Goal: Task Accomplishment & Management: Manage account settings

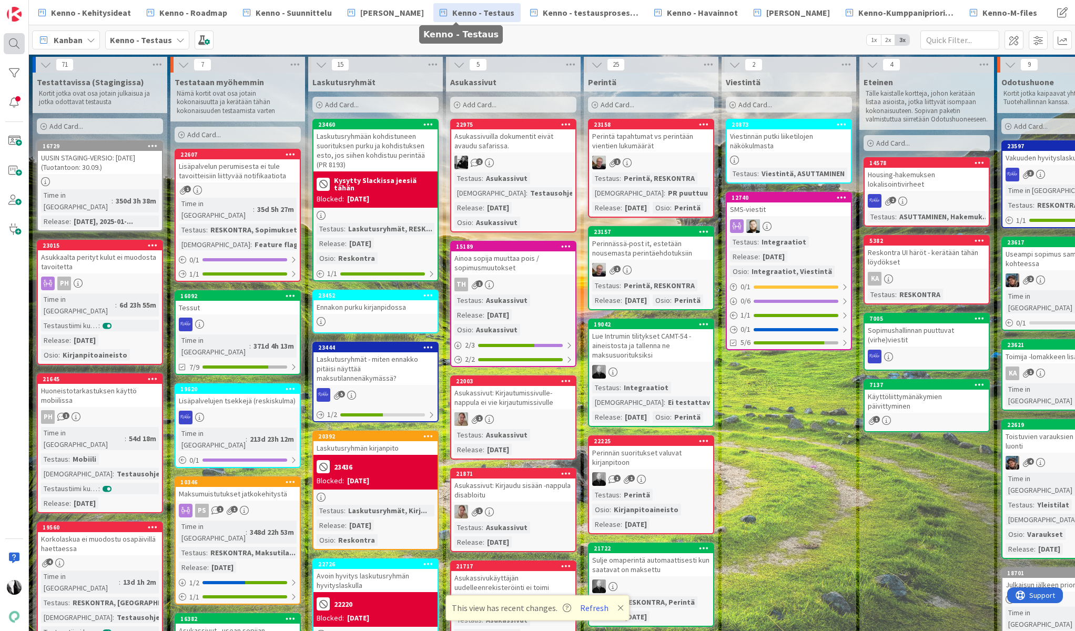
scroll to position [0, 604]
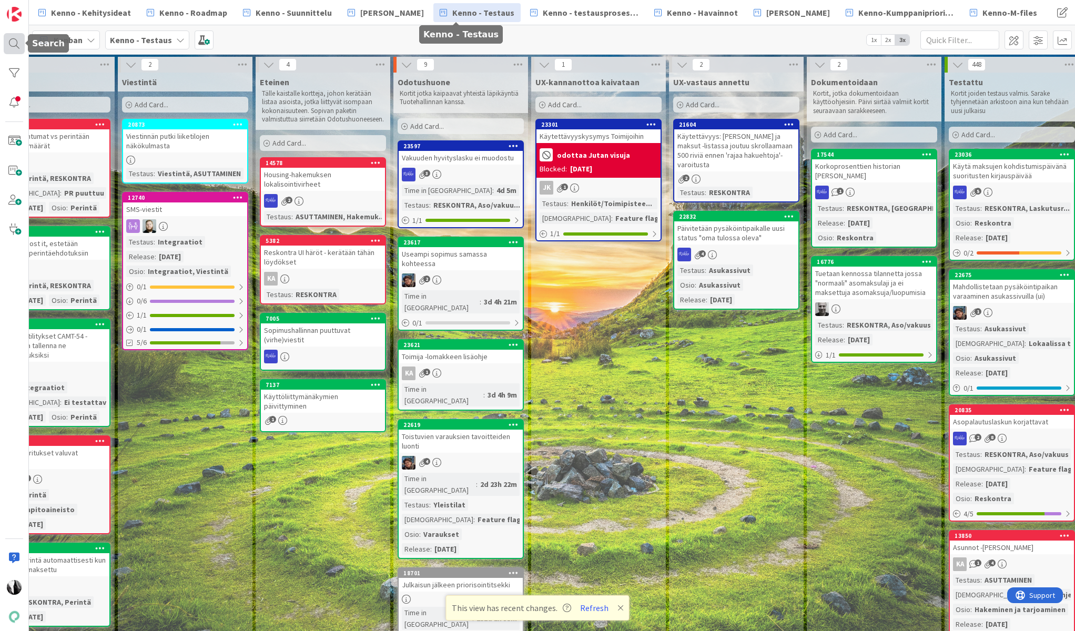
drag, startPoint x: 14, startPoint y: 47, endPoint x: 21, endPoint y: 47, distance: 6.8
click at [14, 47] on div at bounding box center [14, 43] width 21 height 21
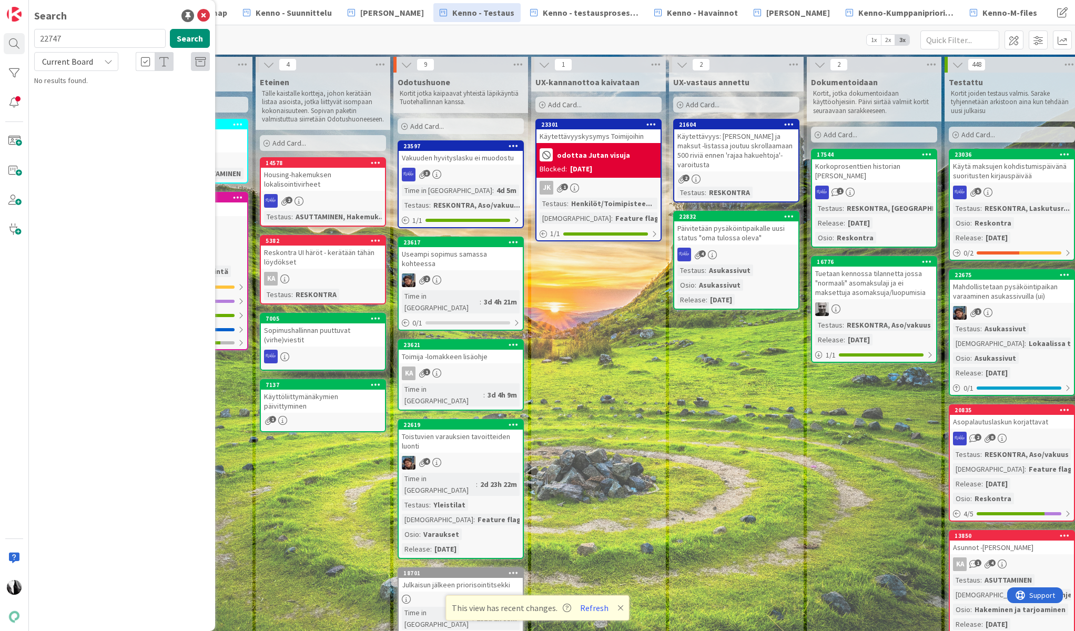
drag, startPoint x: 76, startPoint y: 32, endPoint x: 33, endPoint y: 39, distance: 43.8
click at [33, 39] on div "22747 Search" at bounding box center [122, 40] width 188 height 23
drag, startPoint x: 32, startPoint y: 40, endPoint x: 45, endPoint y: 37, distance: 13.1
click at [35, 39] on input "22747" at bounding box center [99, 38] width 131 height 19
type input "odottaa allekirjoitusta"
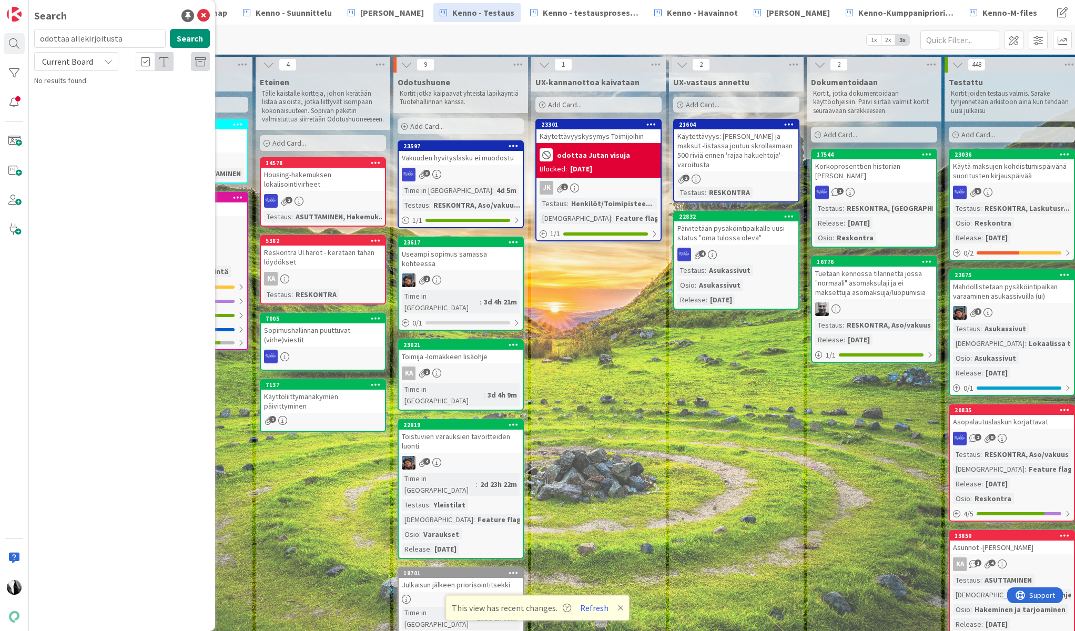
click at [85, 58] on span "Current Board" at bounding box center [67, 61] width 51 height 11
click at [82, 111] on span "All Boards" at bounding box center [94, 105] width 109 height 16
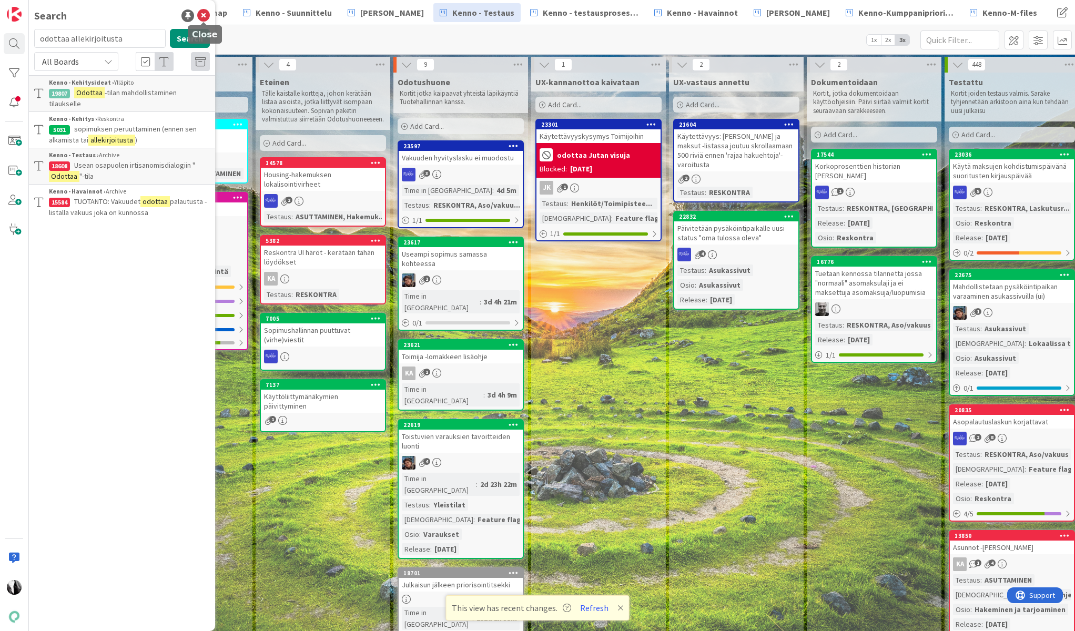
click at [201, 13] on icon at bounding box center [203, 15] width 13 height 13
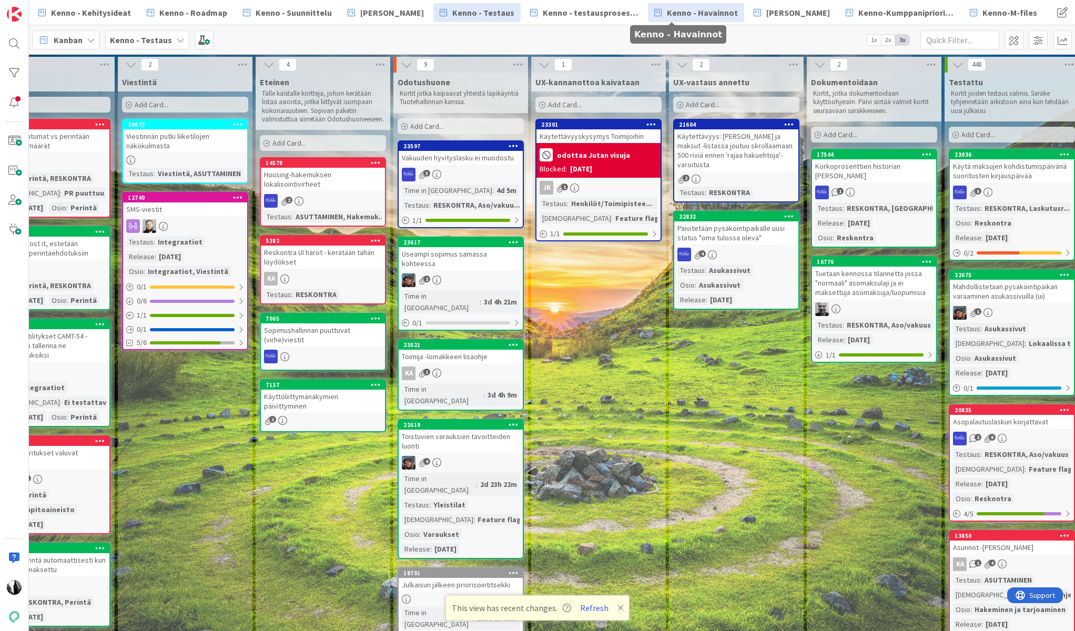
click at [693, 12] on span "Kenno - Havainnot" at bounding box center [702, 12] width 71 height 13
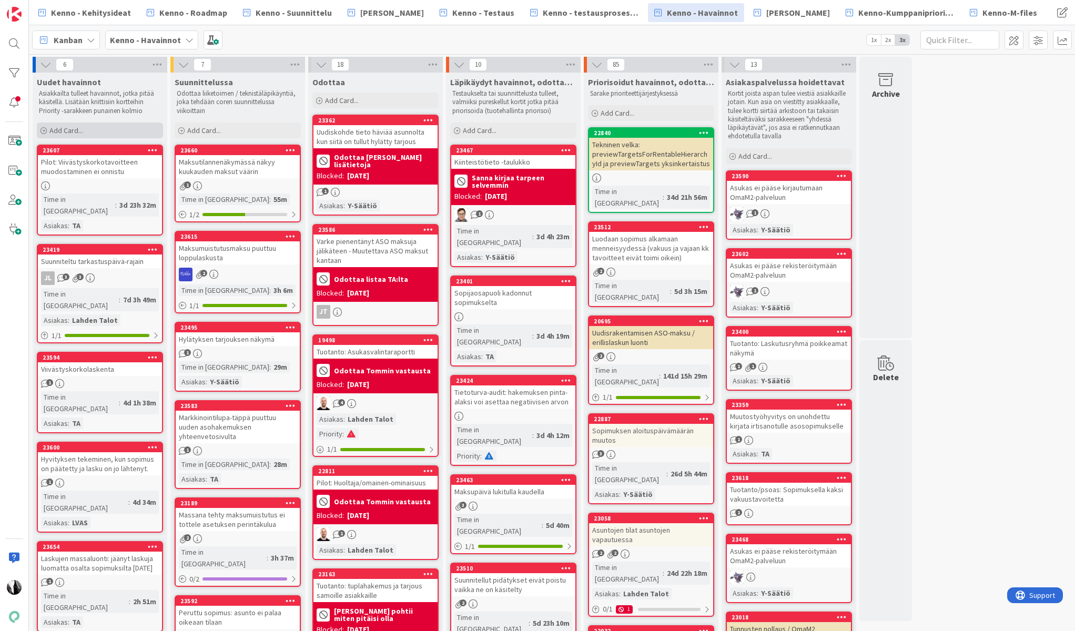
click at [98, 130] on div "Add Card..." at bounding box center [100, 131] width 126 height 16
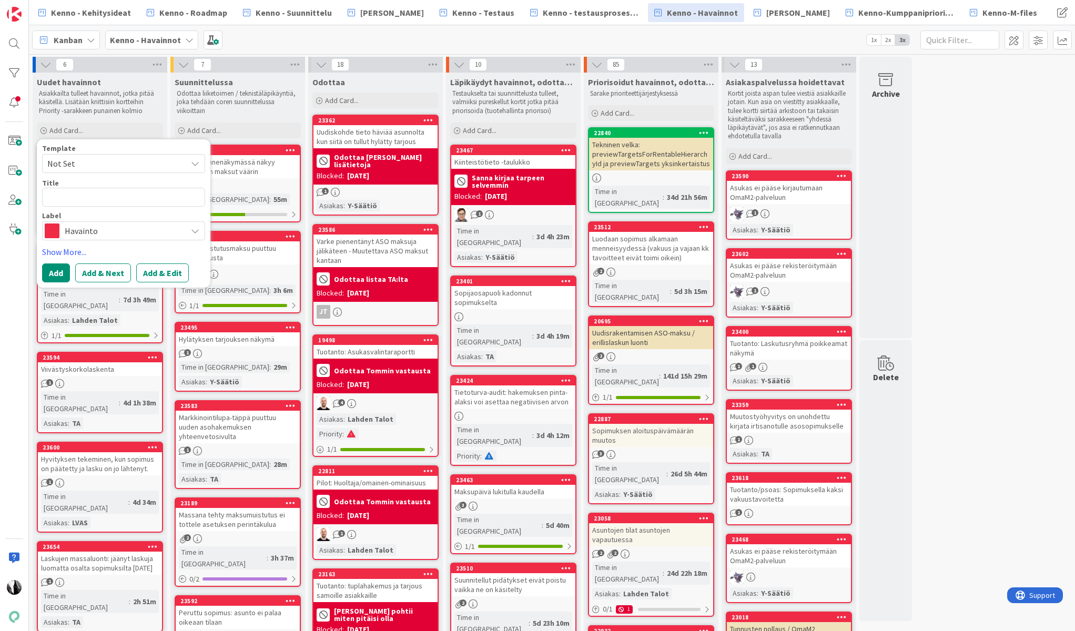
click at [113, 195] on textarea at bounding box center [123, 197] width 163 height 19
click at [132, 204] on textarea at bounding box center [123, 197] width 163 height 19
type textarea "x"
type textarea "O"
type textarea "x"
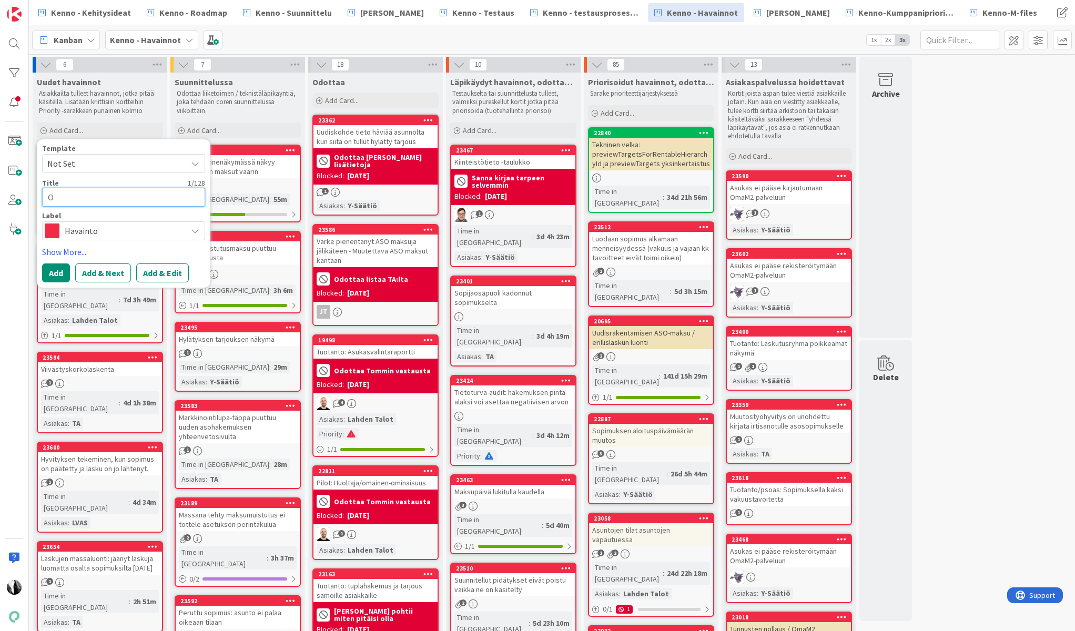
type textarea "Od"
type textarea "x"
type textarea "Odo"
type textarea "x"
type textarea "Odot"
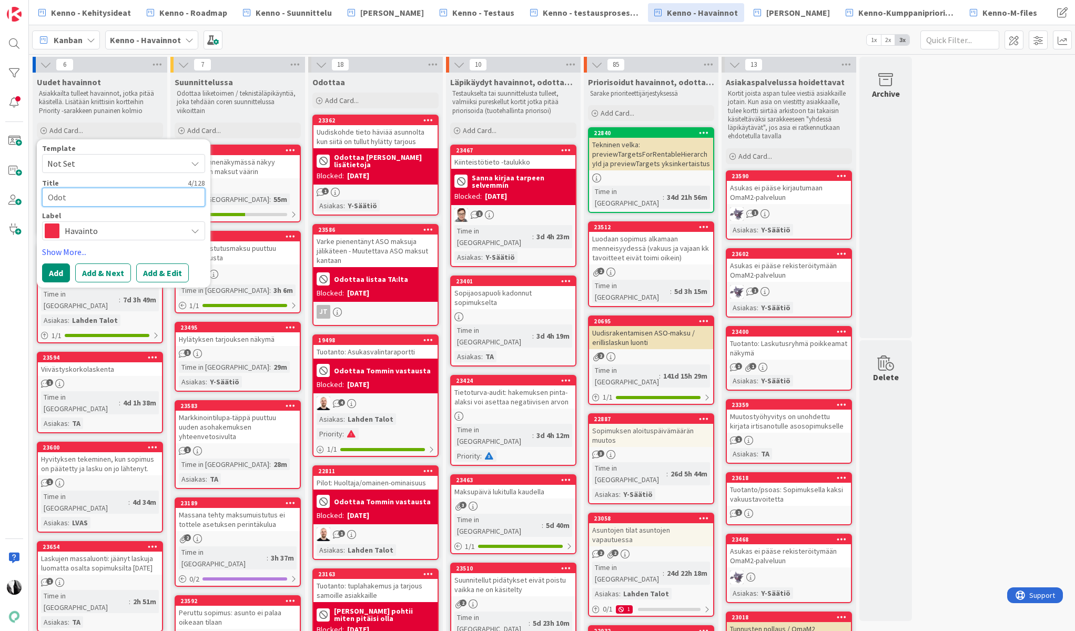
type textarea "x"
type textarea "Odott"
type textarea "x"
type textarea "Odotta"
type textarea "x"
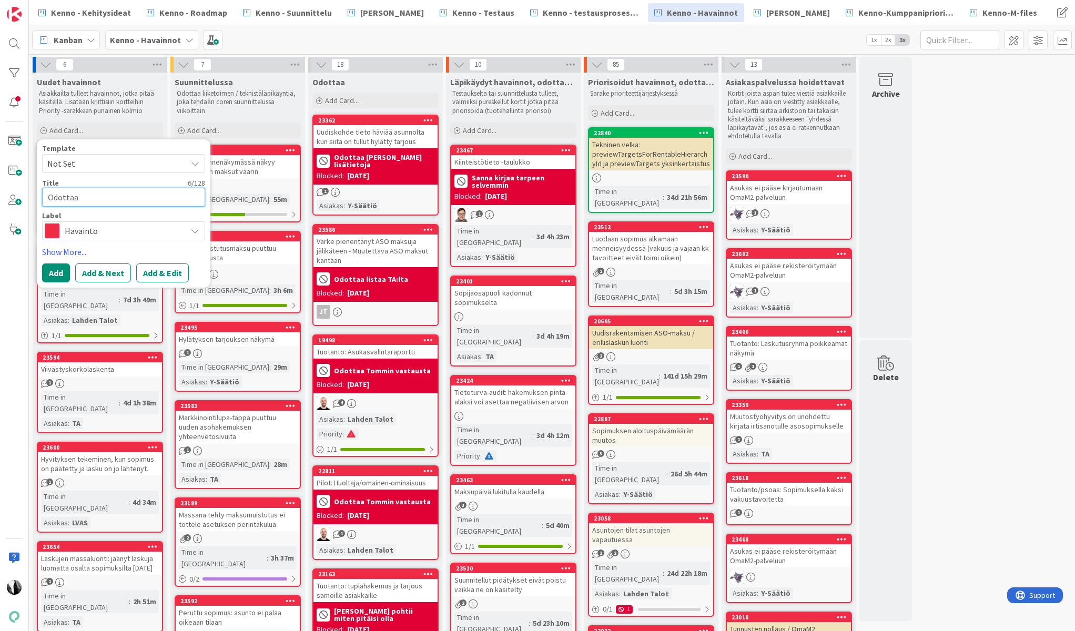
type textarea "Odottaa"
type textarea "x"
type textarea "Odottaa a"
type textarea "x"
type textarea "Odottaa al"
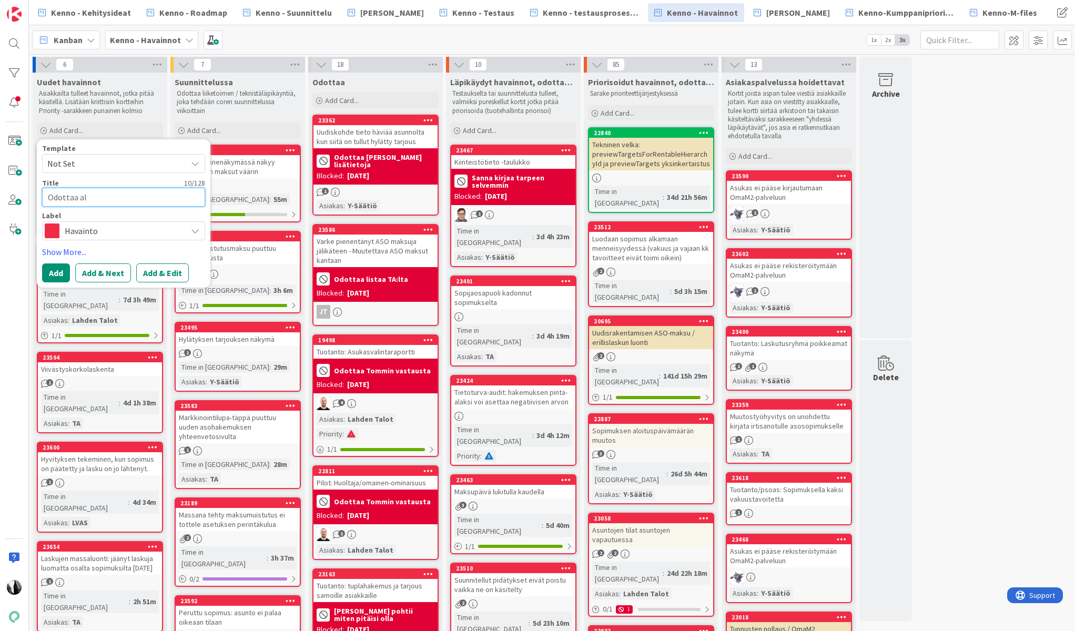
type textarea "x"
type textarea "Odottaa all"
type textarea "x"
type textarea "Odottaa alle"
type textarea "x"
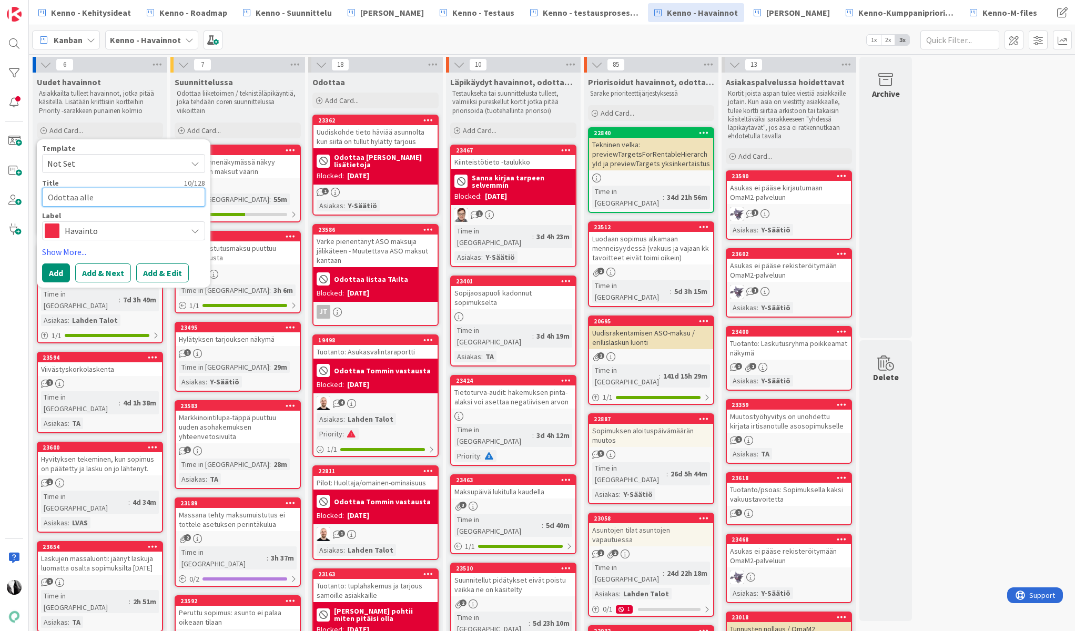
type textarea "Odottaa allek"
type textarea "x"
type textarea "Odottaa alleki"
type textarea "x"
type textarea "Odottaa allekir"
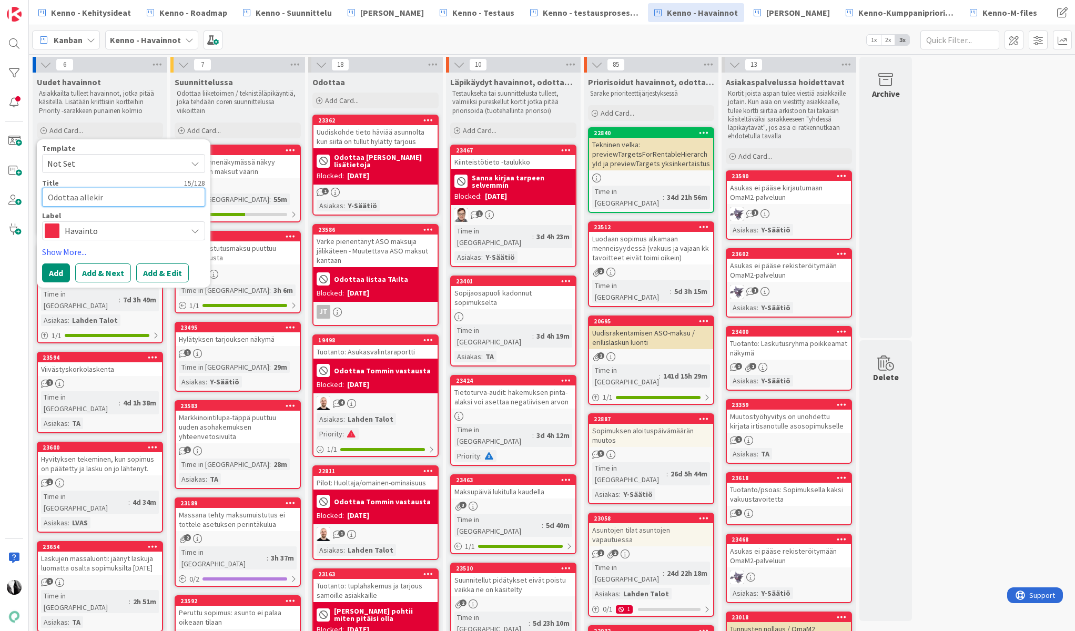
type textarea "x"
type textarea "Odottaa allekirjo"
type textarea "x"
type textarea "Odottaa allekirjoi"
type textarea "x"
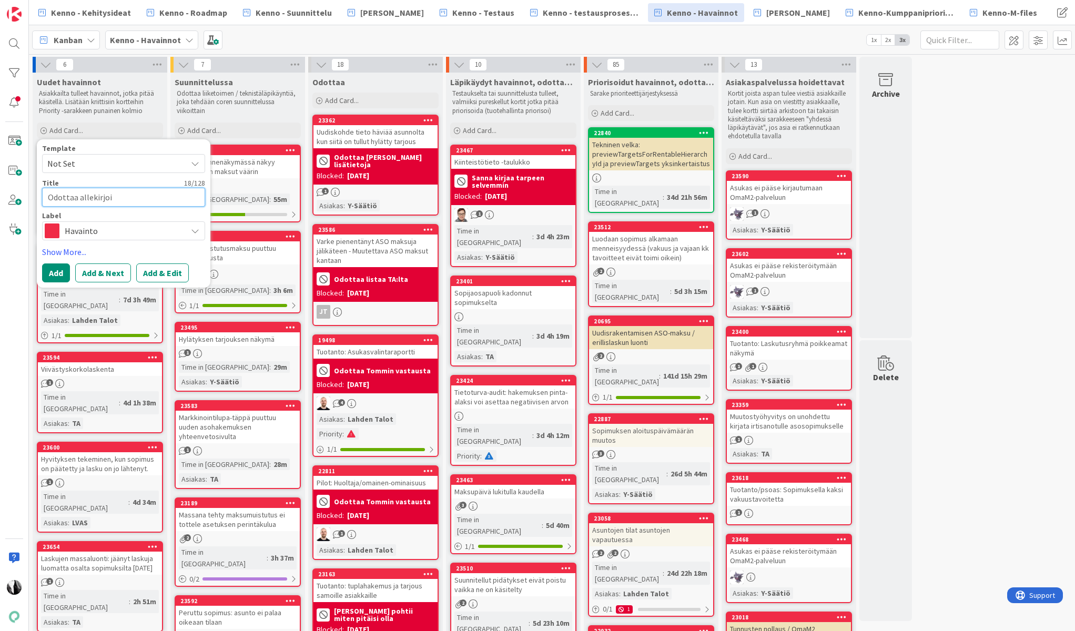
type textarea "Odottaa allekirjoit"
type textarea "x"
type textarea "Odottaa allekirjoitu"
type textarea "x"
type textarea "Odottaa allekirjoitus"
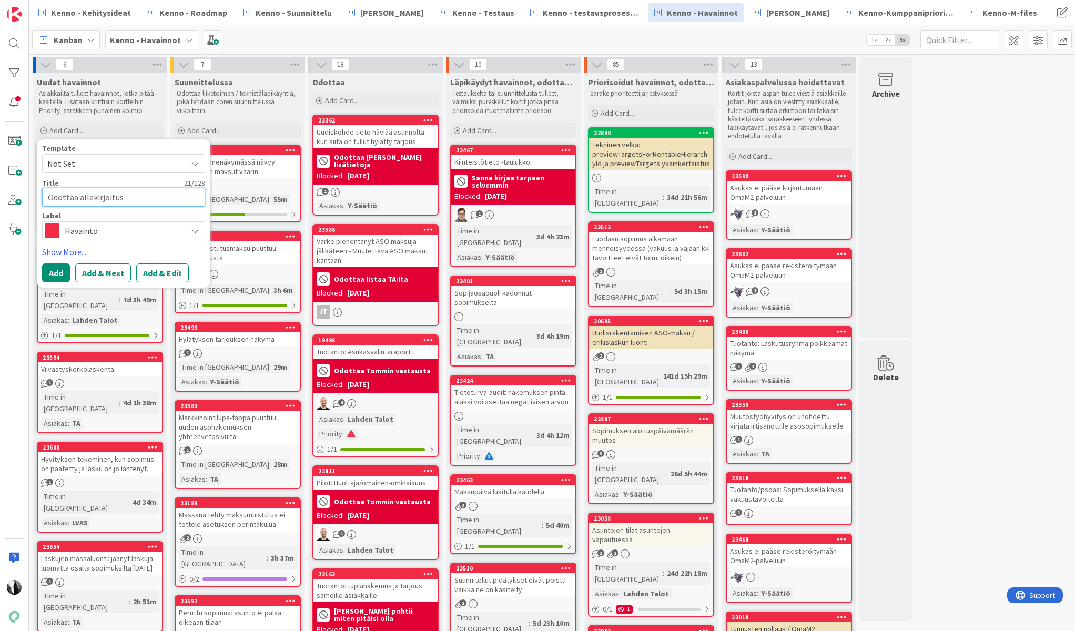
type textarea "x"
type textarea "Odottaa allekirjoitusta"
type textarea "x"
type textarea "Odottaa allekirjoitusta -"
type textarea "x"
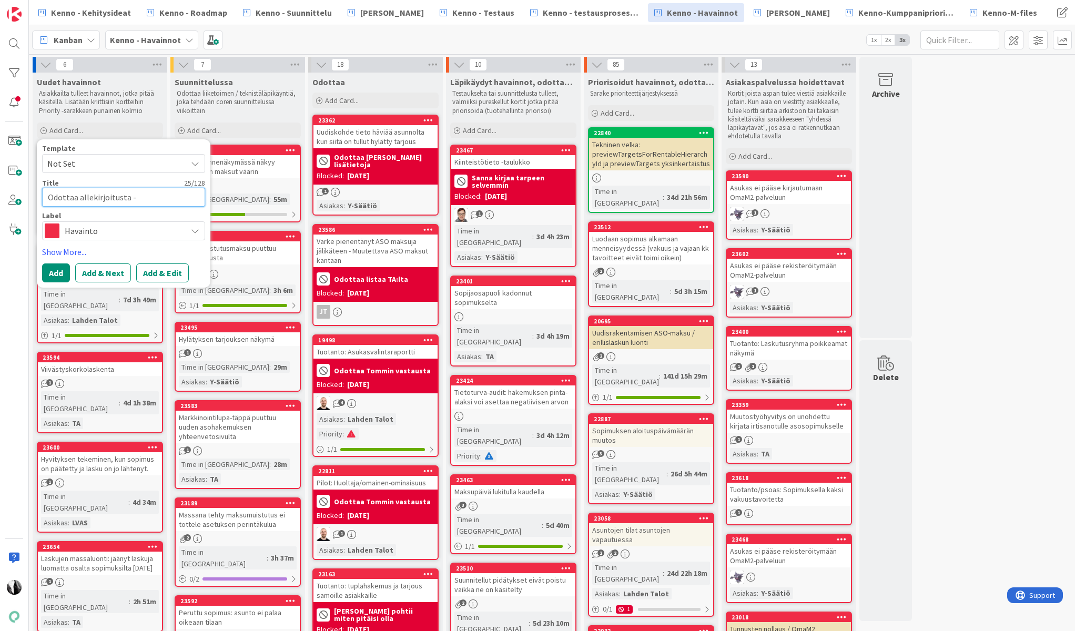
type textarea "Odottaa allekirjoitusta -r"
type textarea "x"
type textarea "Odottaa allekirjoitusta -ra"
type textarea "x"
type textarea "Odottaa allekirjoitusta -raj"
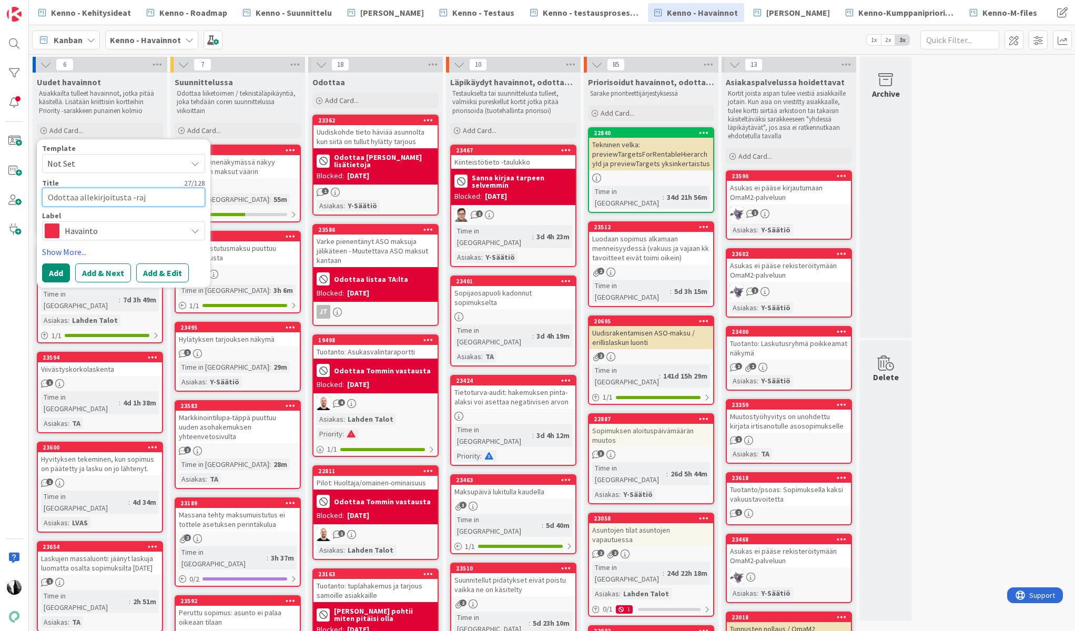
type textarea "x"
type textarea "Odottaa allekirjoitusta -rajai"
type textarea "x"
type textarea "Odottaa allekirjoitusta -rajain"
type textarea "x"
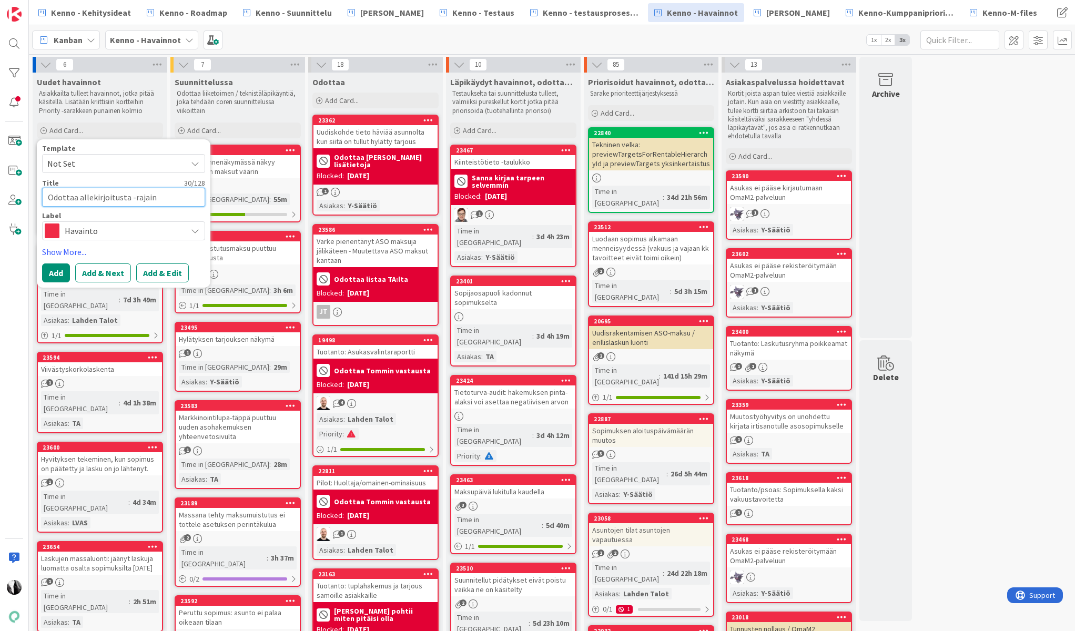
type textarea "Odottaa allekirjoitusta -rajain"
type textarea "x"
type textarea "Odottaa allekirjoitusta -rajain S"
type textarea "x"
type textarea "Odottaa allekirjoitusta -rajain So"
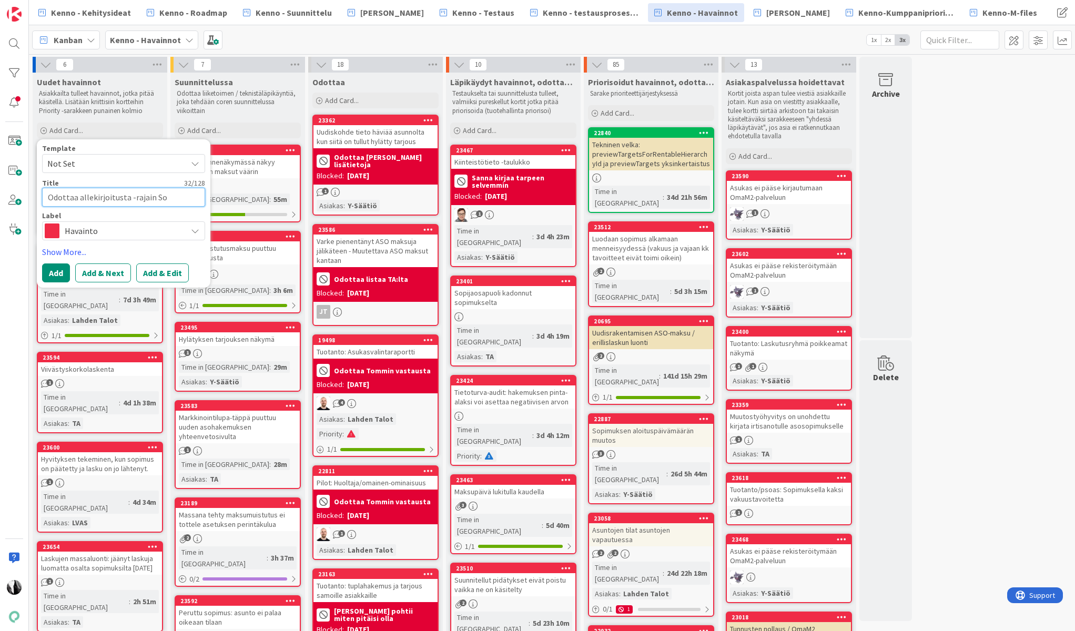
type textarea "x"
type textarea "Odottaa allekirjoitusta -rajain Sop"
type textarea "x"
type textarea "Odottaa allekirjoitusta -rajain Sopi"
type textarea "x"
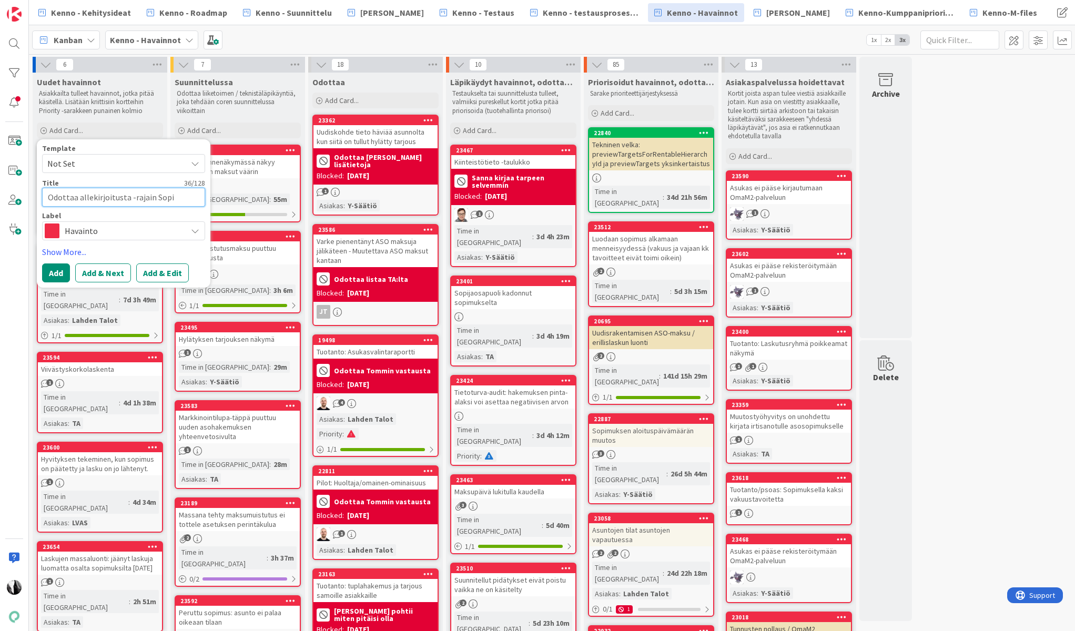
type textarea "Odottaa allekirjoitusta -rajain Sopim"
type textarea "x"
type textarea "Odottaa allekirjoitusta -rajain Sopimu"
type textarea "x"
type textarea "Odottaa allekirjoitusta -rajain Sopimuk"
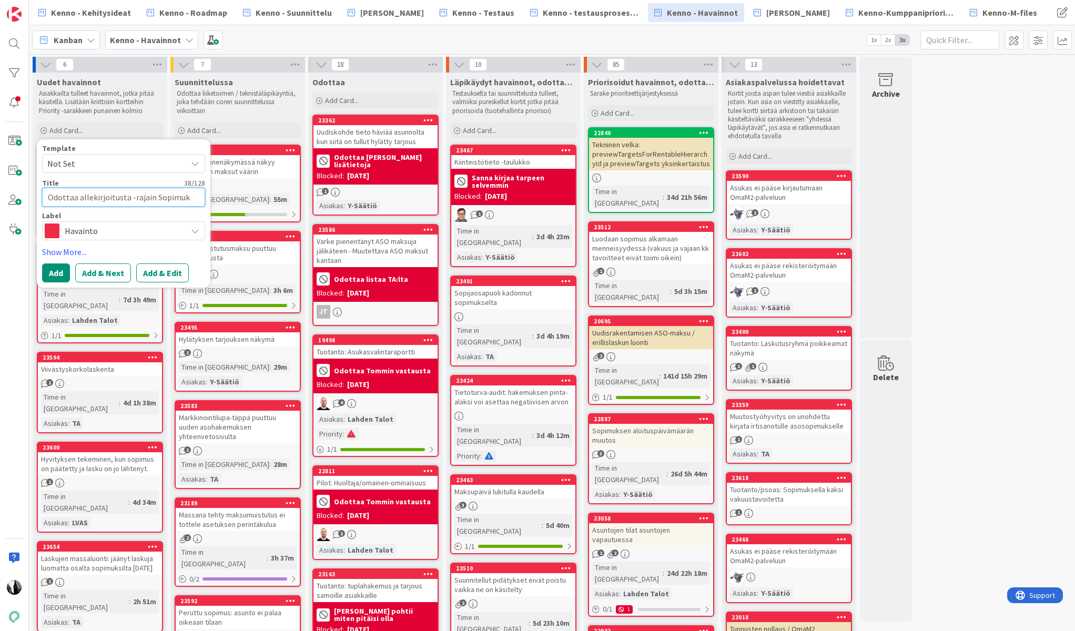
type textarea "x"
type textarea "Odottaa allekirjoitusta -rajain Sopimuks"
type textarea "x"
type textarea "Odottaa allekirjoitusta -rajain Sopimukse"
type textarea "x"
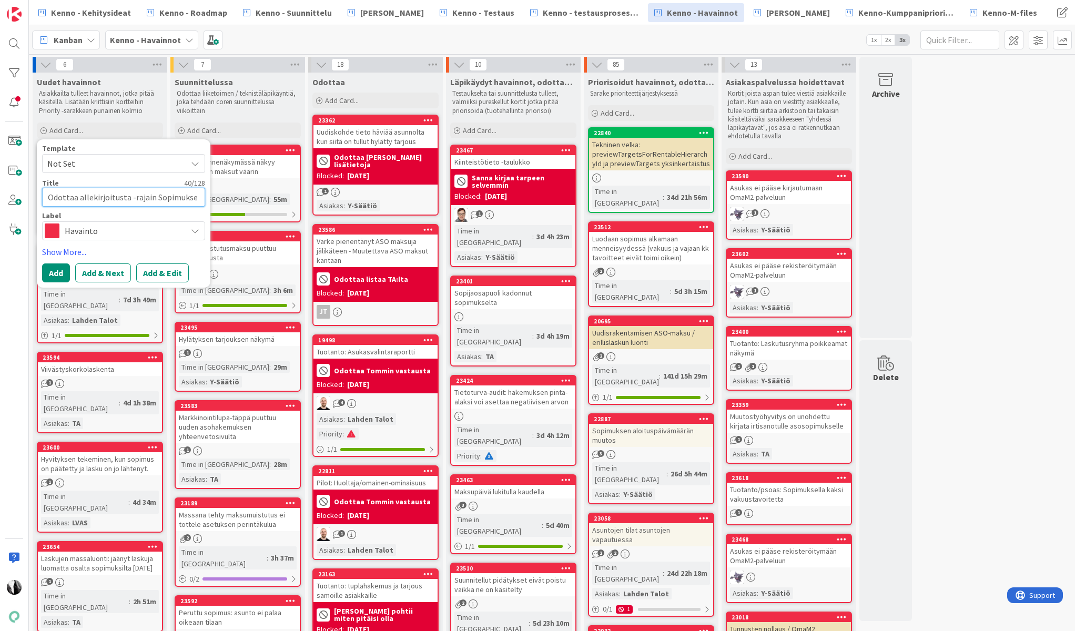
type textarea "Odottaa allekirjoitusta -rajain Sopimukset"
type textarea "x"
type textarea "Odottaa allekirjoitusta -rajain Sopimukset"
type textarea "x"
type textarea "Odottaa allekirjoitusta -rajain Sopimukset o"
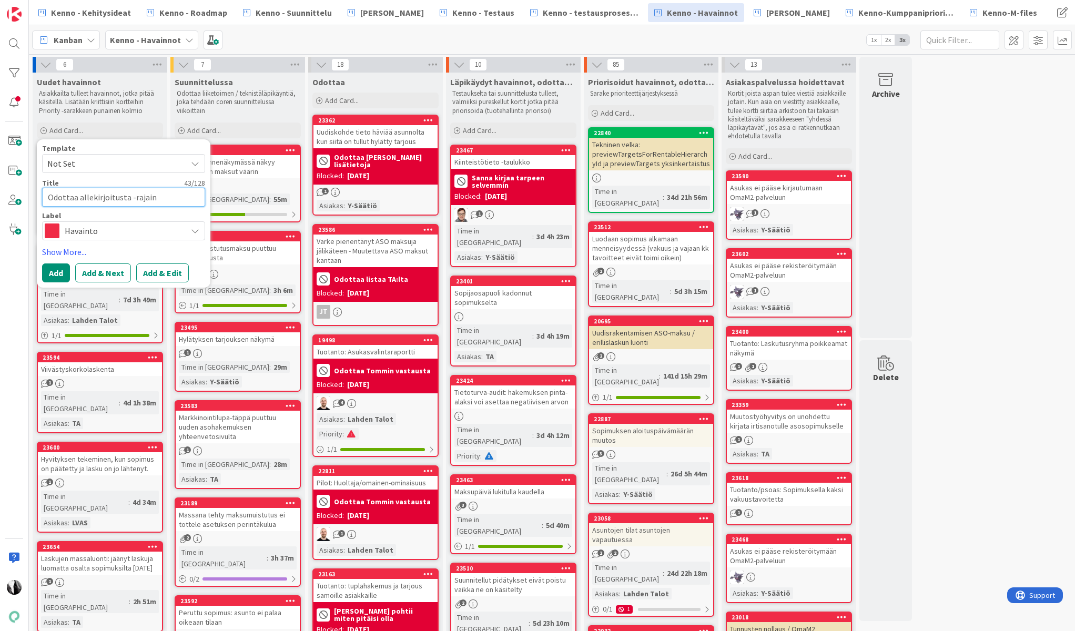
type textarea "x"
type textarea "Odottaa allekirjoitusta -rajain Sopimukset os"
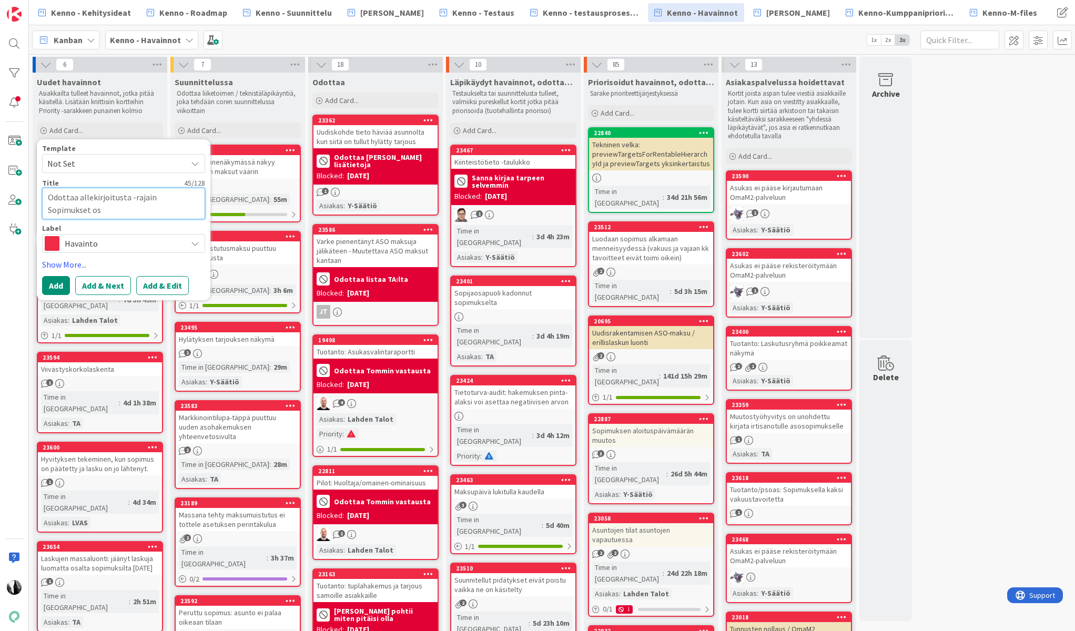
type textarea "x"
type textarea "Odottaa allekirjoitusta -rajain Sopimukset osio"
type textarea "x"
type textarea "Odottaa allekirjoitusta -rajain Sopimukset osios"
type textarea "x"
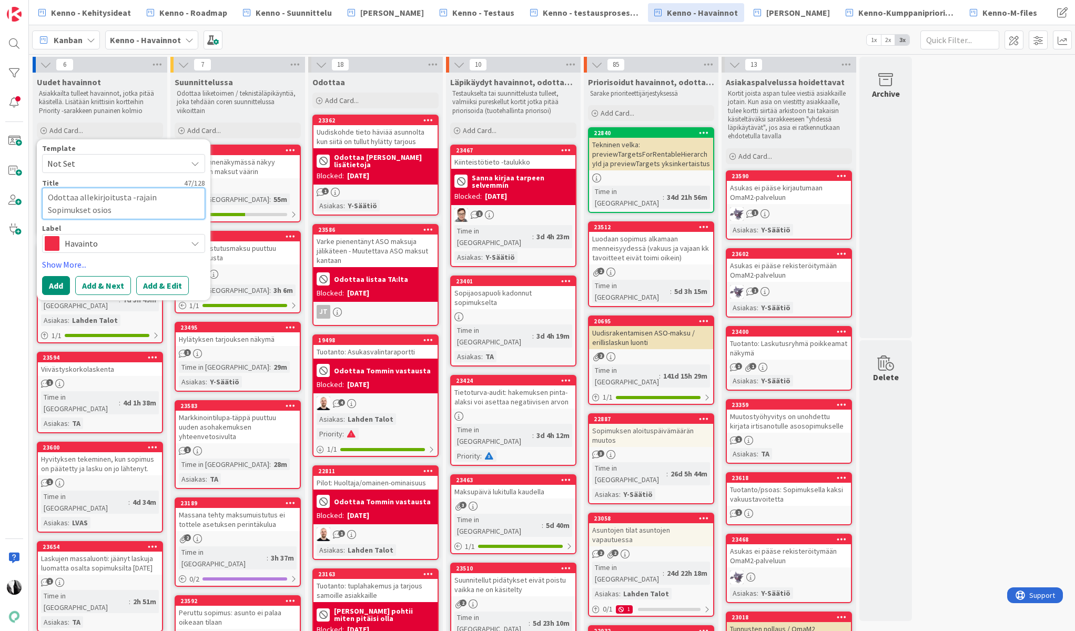
type textarea "Odottaa allekirjoitusta -rajain Sopimukset osioss"
type textarea "x"
type textarea "Odottaa allekirjoitusta -rajain Sopimukset osiossa"
type textarea "x"
type textarea "Odottaa allekirjoitusta -rajain Sopimukset osiossa"
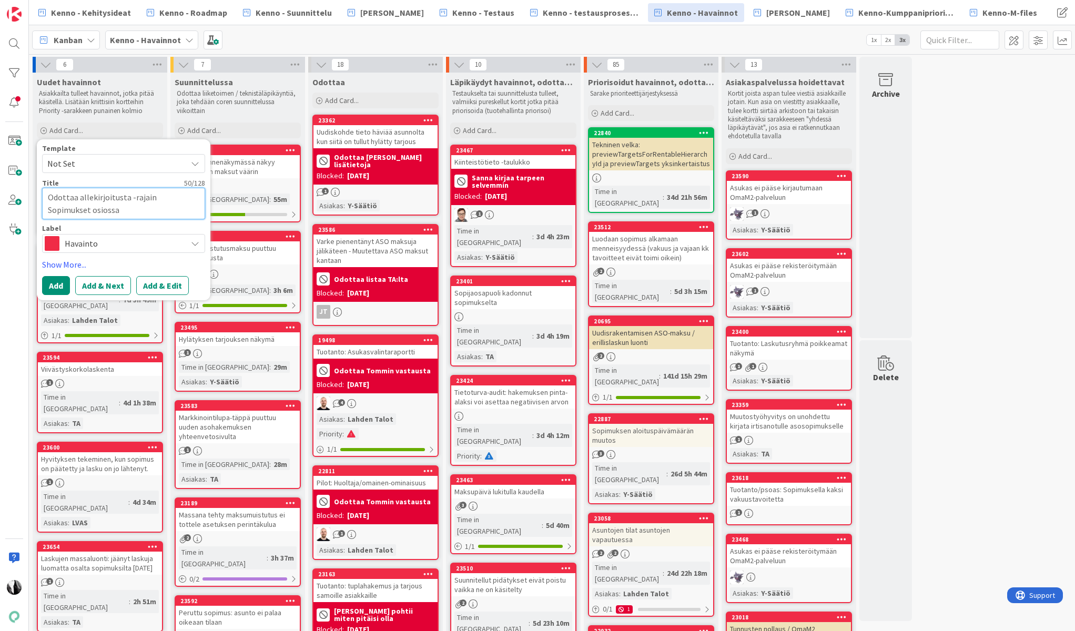
type textarea "x"
type textarea "Odottaa allekirjoitusta -rajain Sopimukset osiossa ka"
type textarea "x"
type textarea "Odottaa allekirjoitusta -rajain Sopimukset osiossa kah"
type textarea "x"
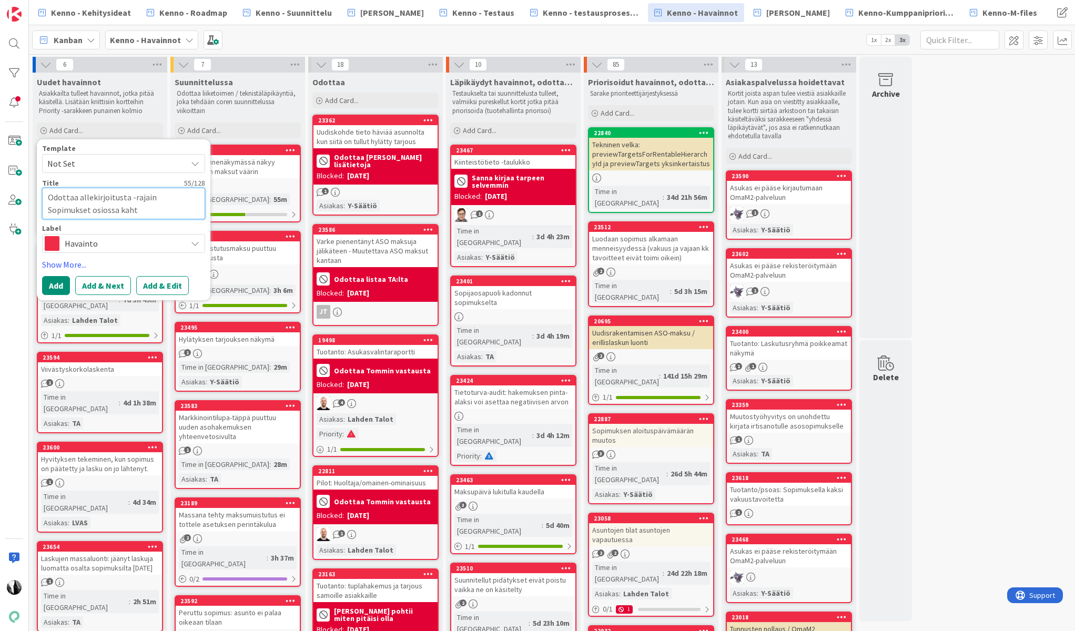
type textarea "Odottaa allekirjoitusta -rajain Sopimukset osiossa kahte"
type textarea "x"
type textarea "Odottaa allekirjoitusta -rajain Sopimukset osiossa kahtee"
type textarea "x"
type textarea "Odottaa allekirjoitusta -rajain Sopimukset osiossa kahteen"
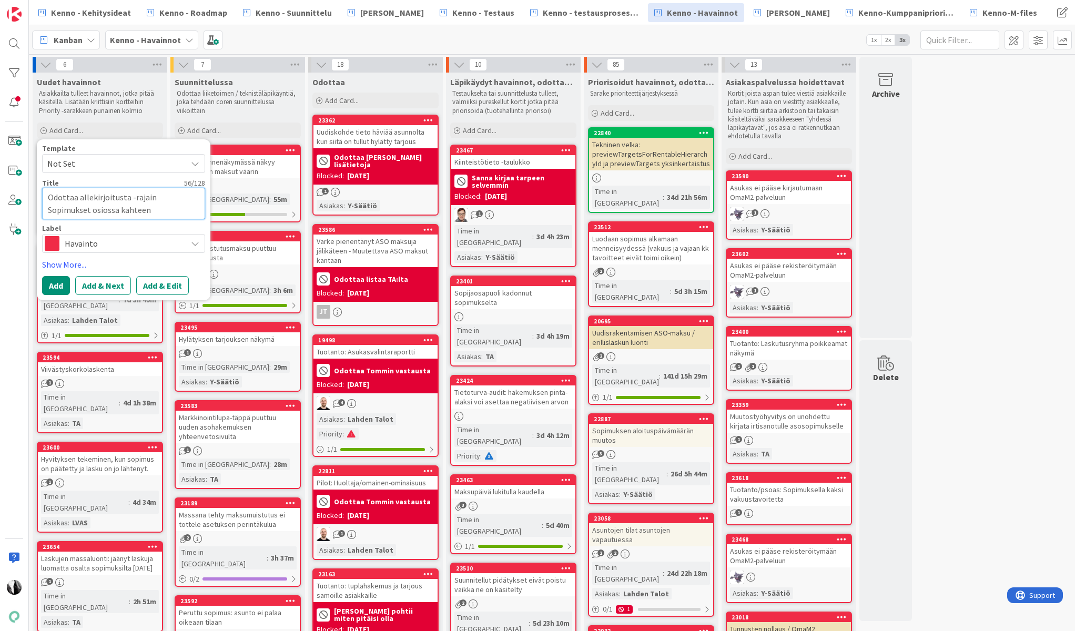
type textarea "x"
type textarea "Odottaa allekirjoitusta -rajain Sopimukset osiossa kahteen"
type textarea "x"
type textarea "Odottaa allekirjoitusta -rajain Sopimukset osiossa kahteen ke"
type textarea "x"
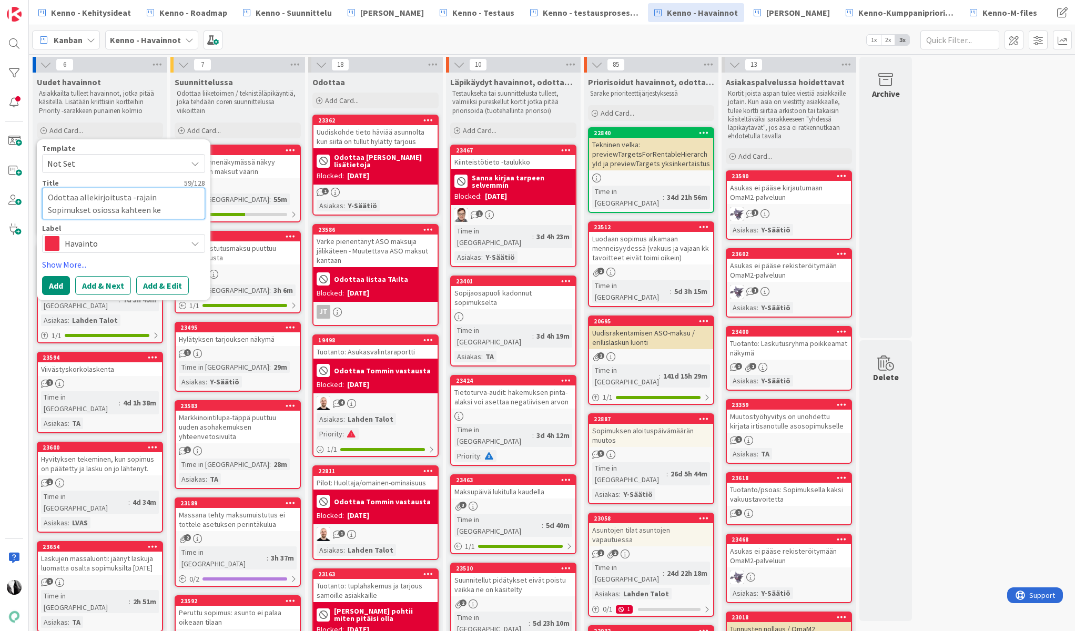
type textarea "Odottaa allekirjoitusta -rajain Sopimukset osiossa kahteen ker"
type textarea "x"
type textarea "Odottaa allekirjoitusta -rajain Sopimukset osiossa kahteen kert"
type textarea "x"
type textarea "Odottaa allekirjoitusta -rajain Sopimukset osiossa kahteen kerta"
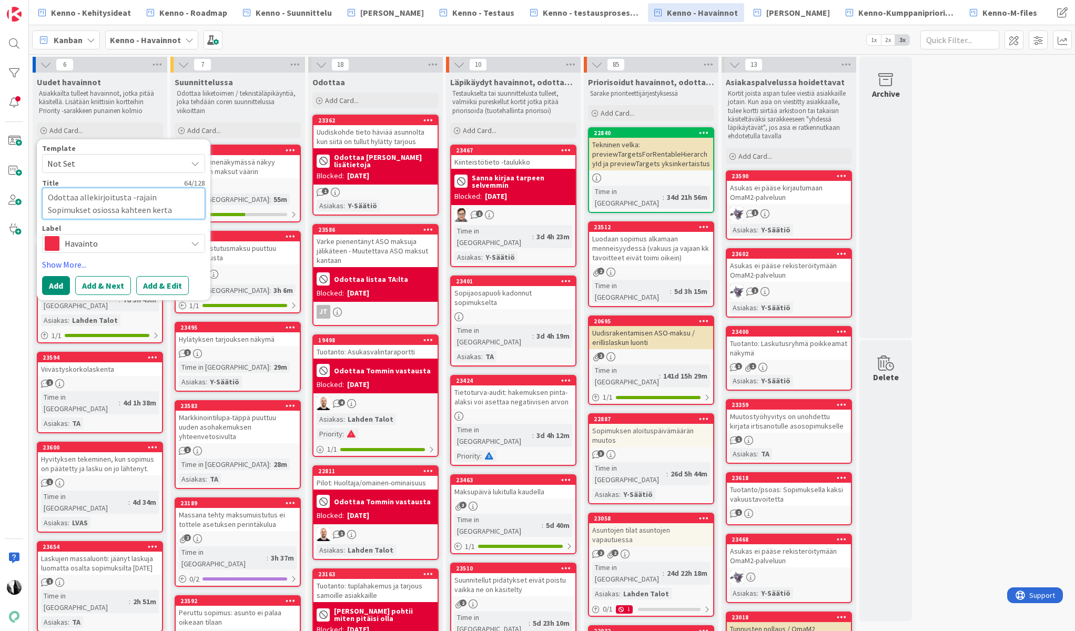
type textarea "x"
type textarea "Odottaa allekirjoitusta -rajain Sopimukset osiossa kahteen kertaa"
type textarea "x"
type textarea "Odottaa allekirjoitusta -rajain Sopimukset osiossa kahteen kertaan"
type textarea "x"
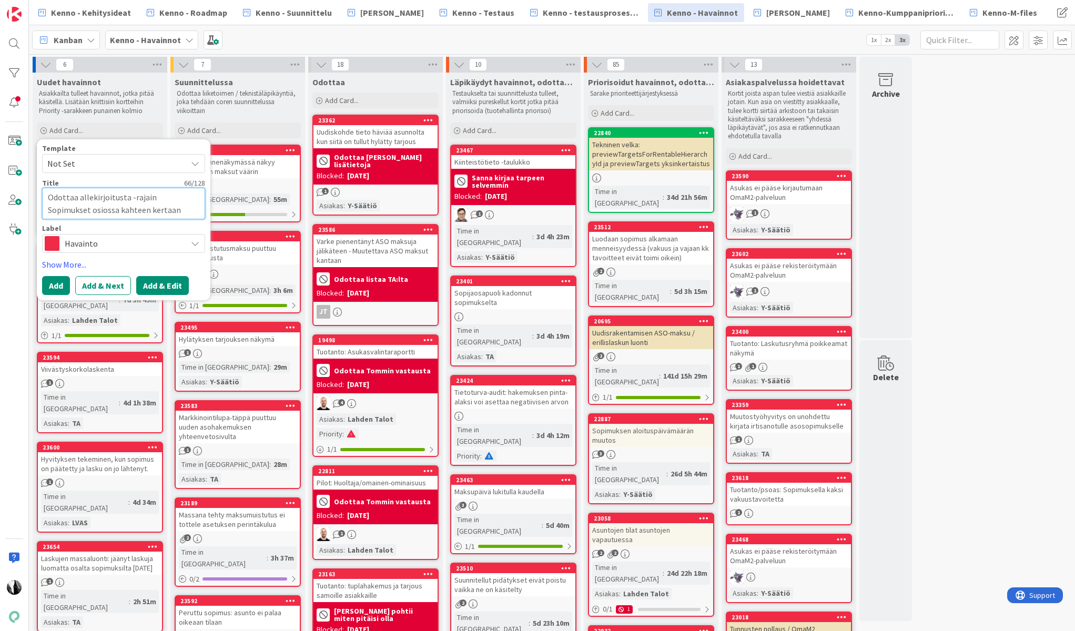
type textarea "Odottaa allekirjoitusta -rajain Sopimukset osiossa kahteen kertaan"
click at [168, 285] on button "Add & Edit" at bounding box center [162, 285] width 53 height 19
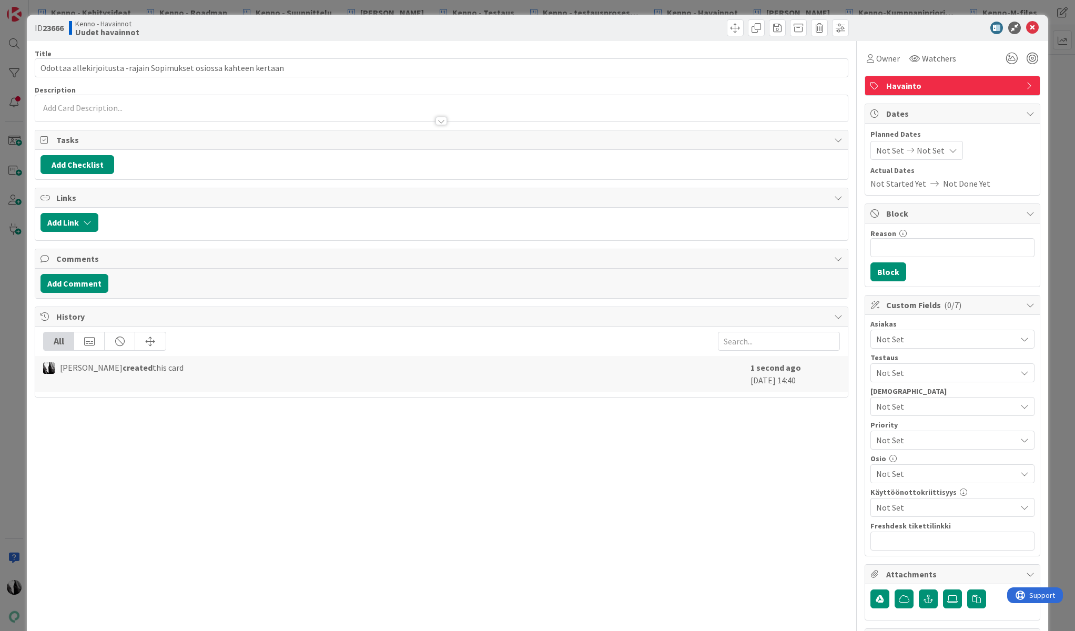
click at [150, 107] on p at bounding box center [441, 108] width 802 height 12
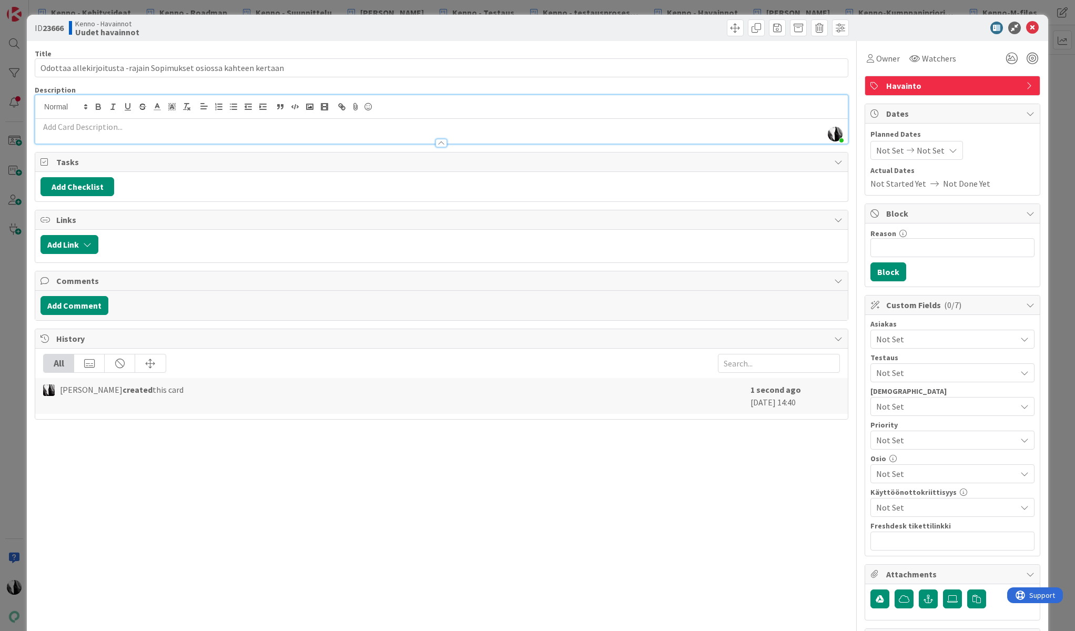
click at [124, 129] on p at bounding box center [441, 127] width 802 height 12
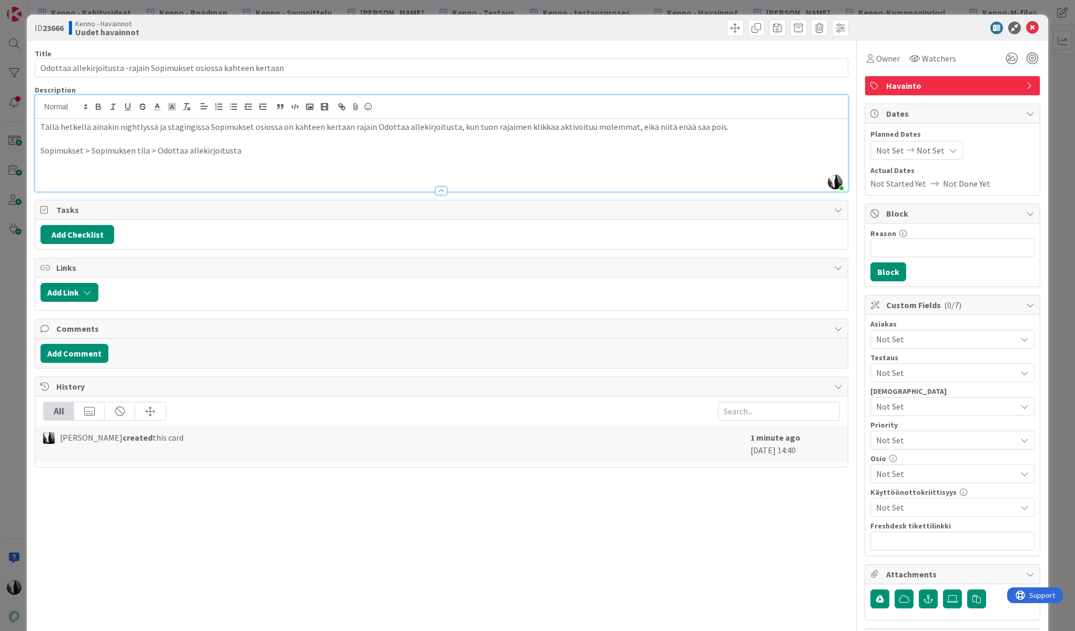
click at [739, 125] on p "Tällä hetkellä ainakin nightlyssä ja stagingissa Sopimukset osiossa on kahteen …" at bounding box center [441, 127] width 802 height 12
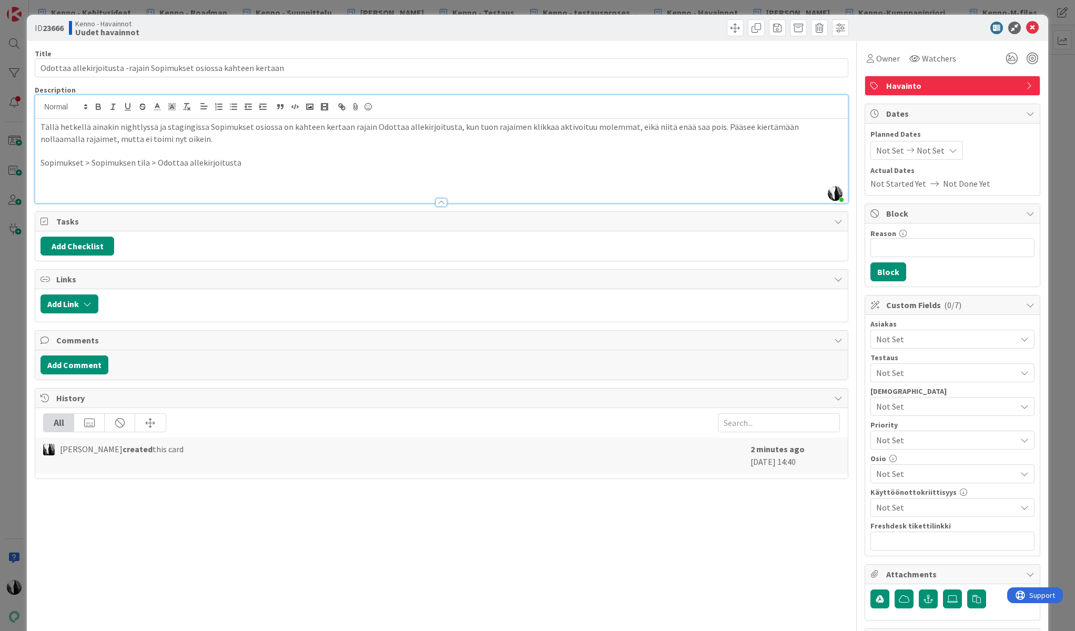
click at [929, 475] on span "Not Set" at bounding box center [946, 474] width 140 height 13
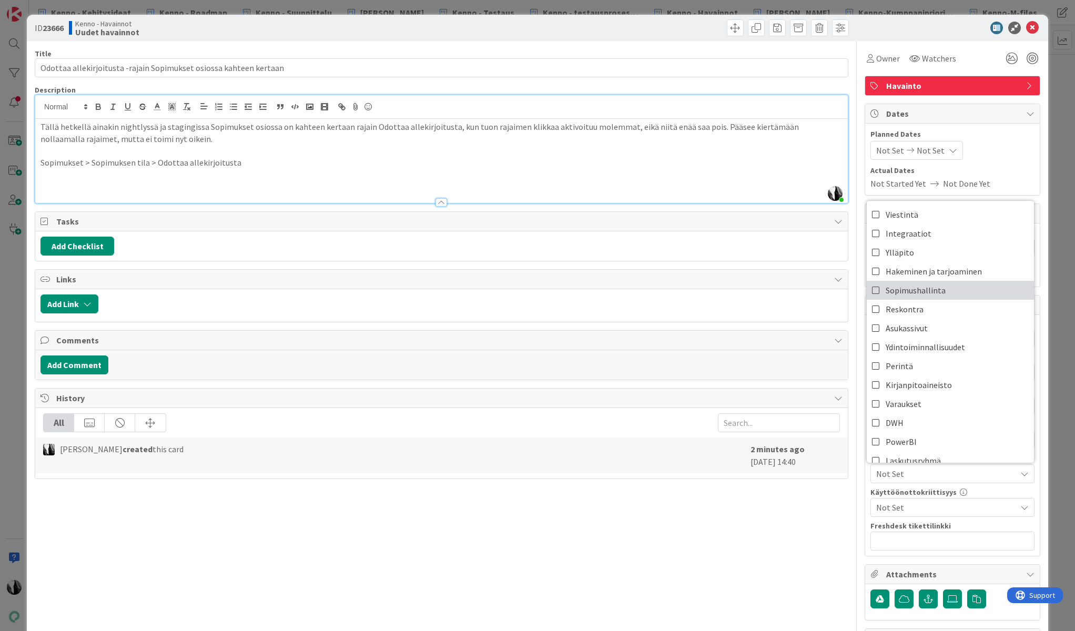
click at [930, 289] on span "Sopimushallinta" at bounding box center [916, 290] width 60 height 16
click at [361, 176] on p at bounding box center [441, 175] width 802 height 12
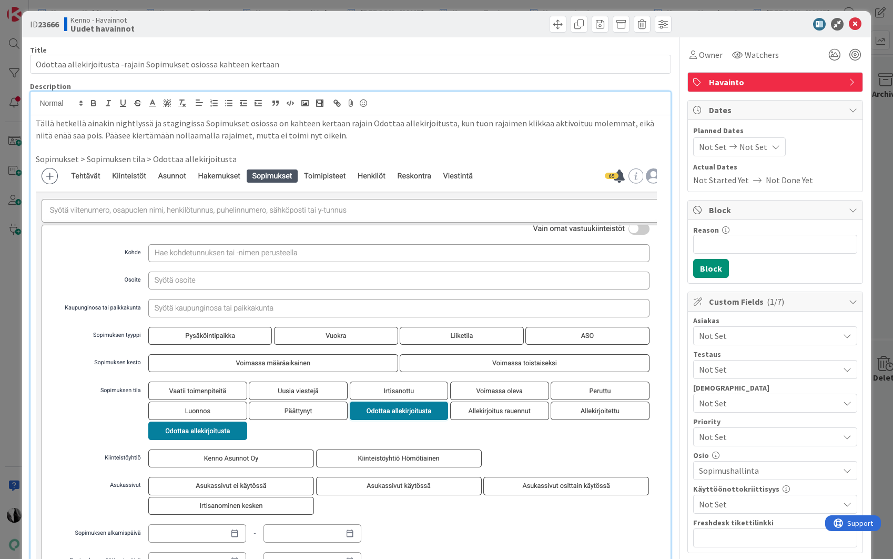
scroll to position [5, 0]
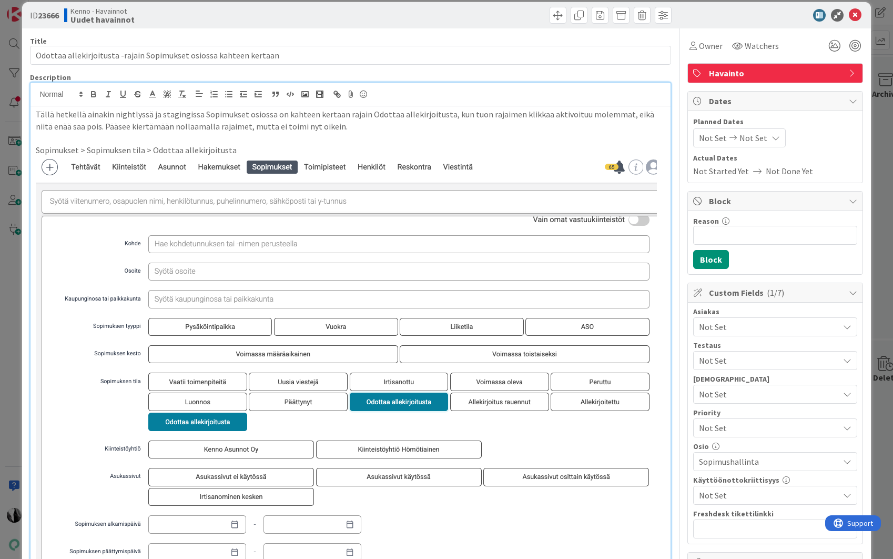
click at [732, 21] on div at bounding box center [770, 15] width 186 height 13
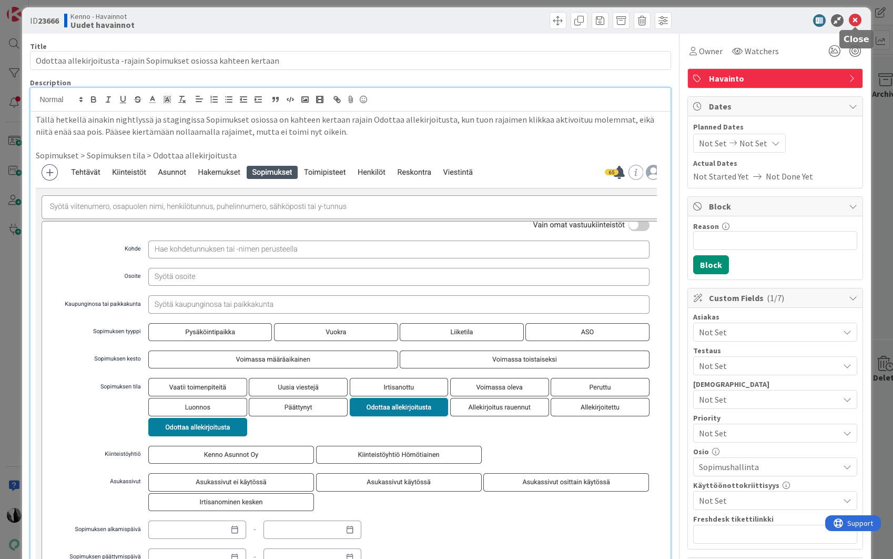
scroll to position [10, 0]
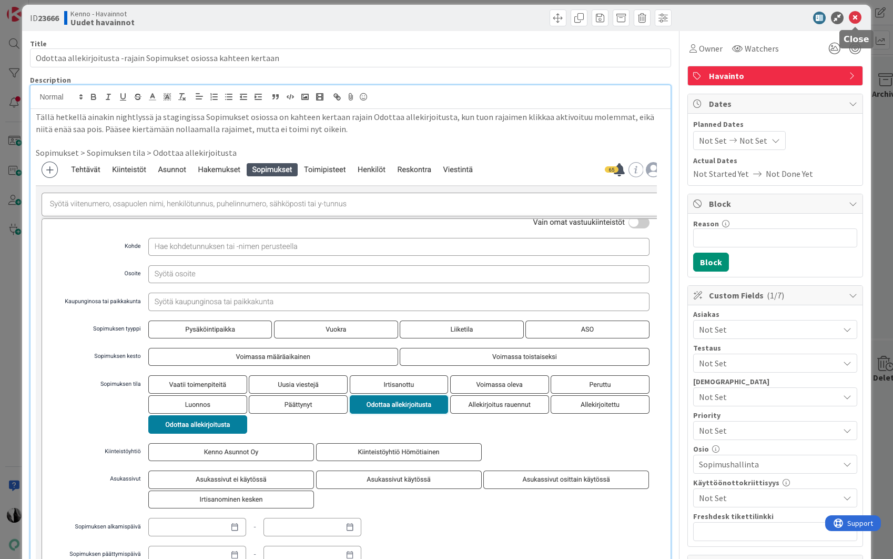
click at [855, 20] on icon at bounding box center [855, 18] width 13 height 13
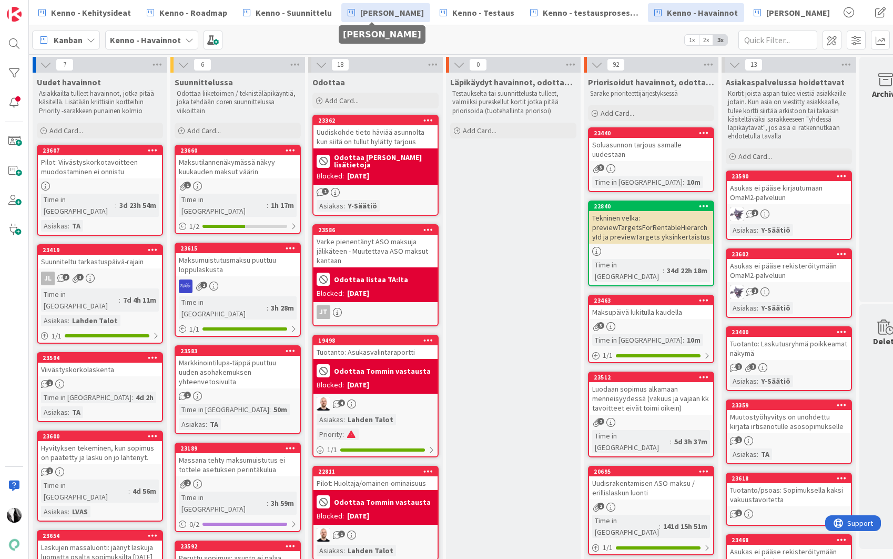
click at [382, 13] on span "[PERSON_NAME]" at bounding box center [392, 12] width 64 height 13
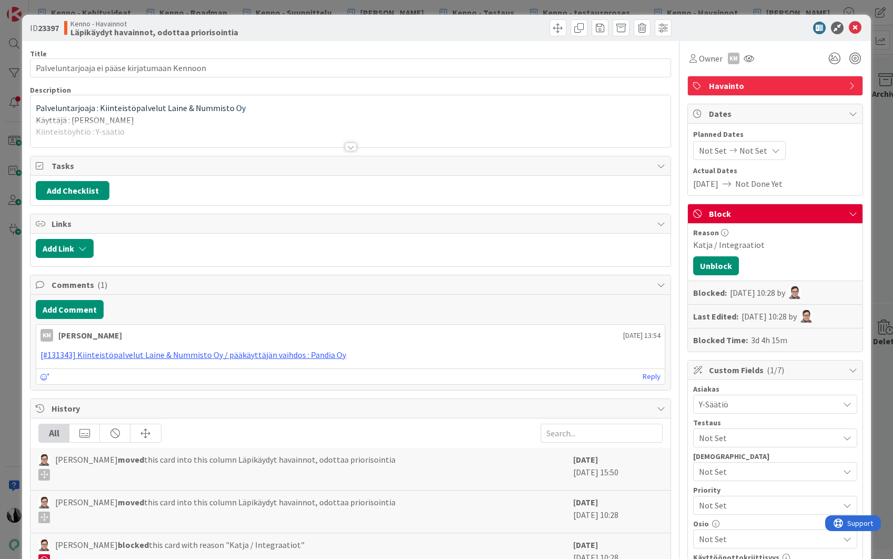
click at [351, 144] on div at bounding box center [351, 147] width 12 height 8
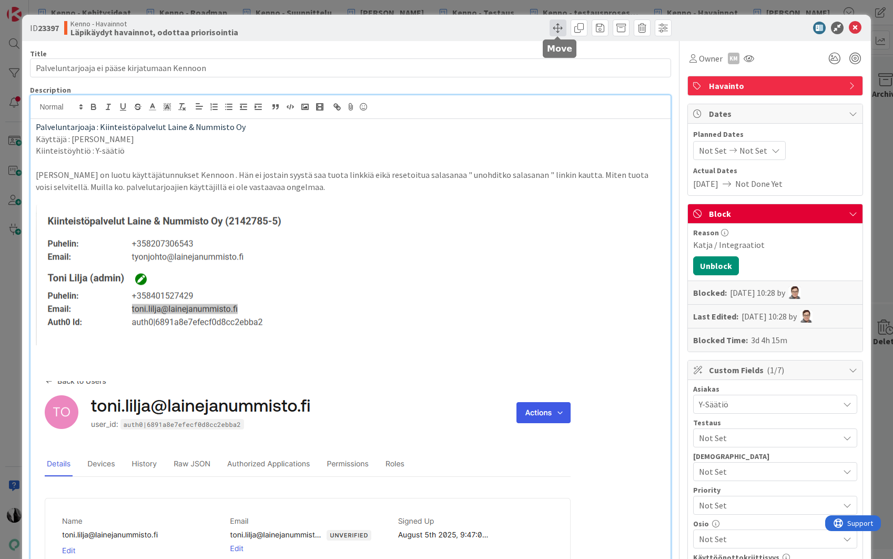
click at [559, 30] on span at bounding box center [558, 27] width 17 height 17
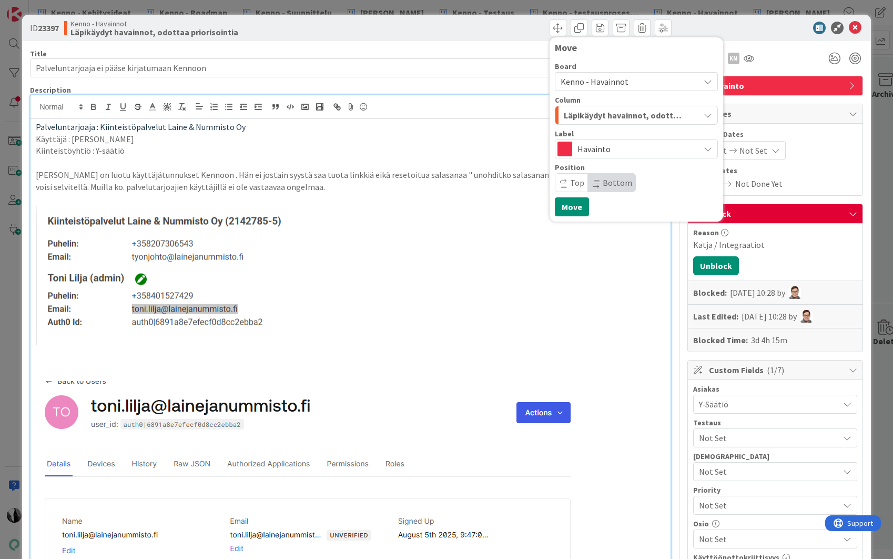
click at [600, 83] on span "Kenno - Havainnot" at bounding box center [595, 81] width 68 height 11
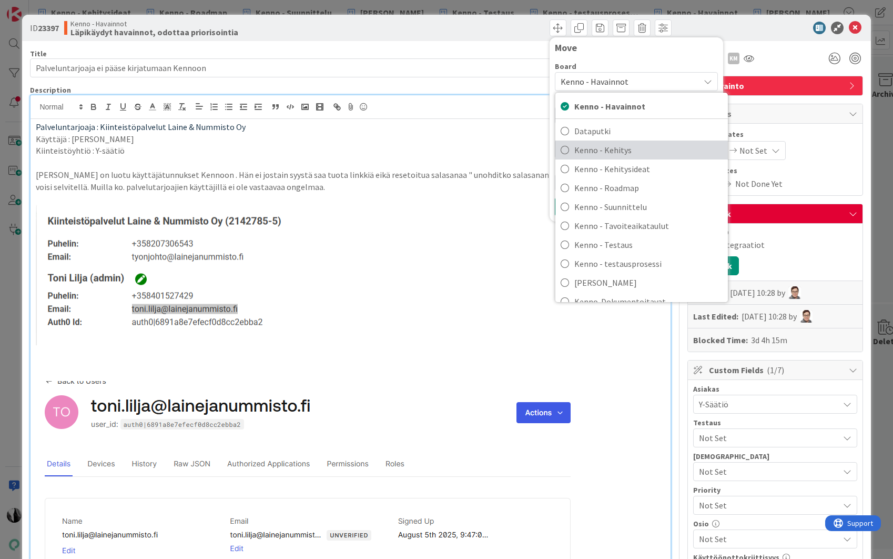
click at [616, 150] on span "Kenno - Kehitys" at bounding box center [648, 150] width 148 height 16
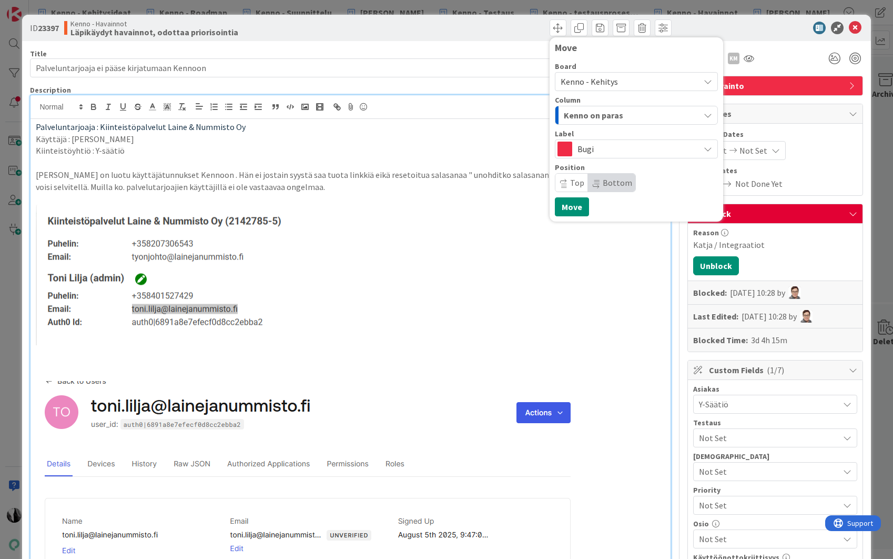
click at [613, 111] on span "Kenno on paras" at bounding box center [593, 115] width 59 height 14
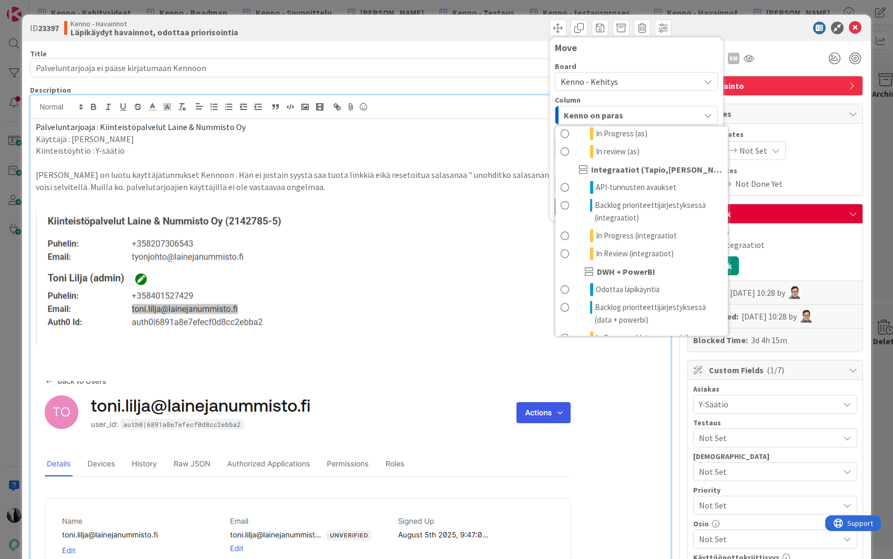
scroll to position [746, 0]
click at [626, 209] on span "Backlog prioriteettijärjestyksessä (integraatiot)" at bounding box center [658, 211] width 127 height 25
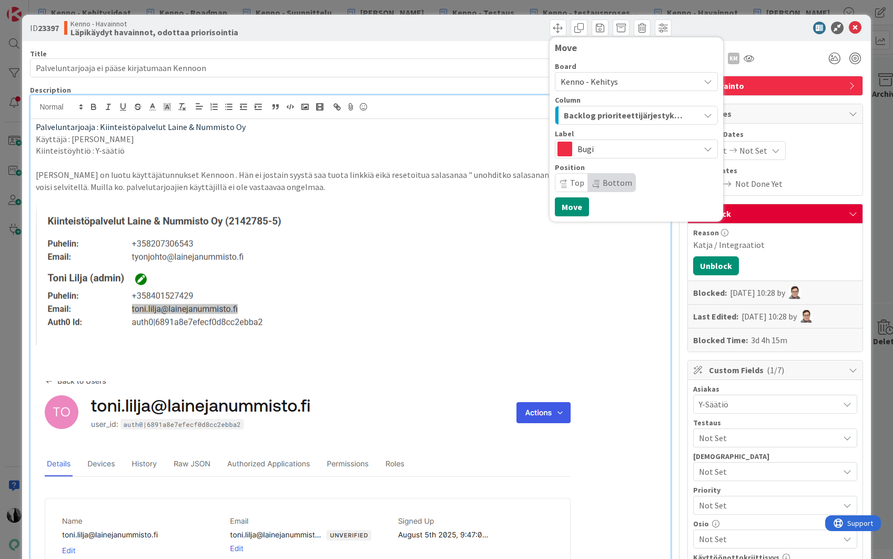
click at [573, 182] on span "Top" at bounding box center [577, 182] width 14 height 11
click at [581, 208] on button "Move" at bounding box center [572, 206] width 34 height 19
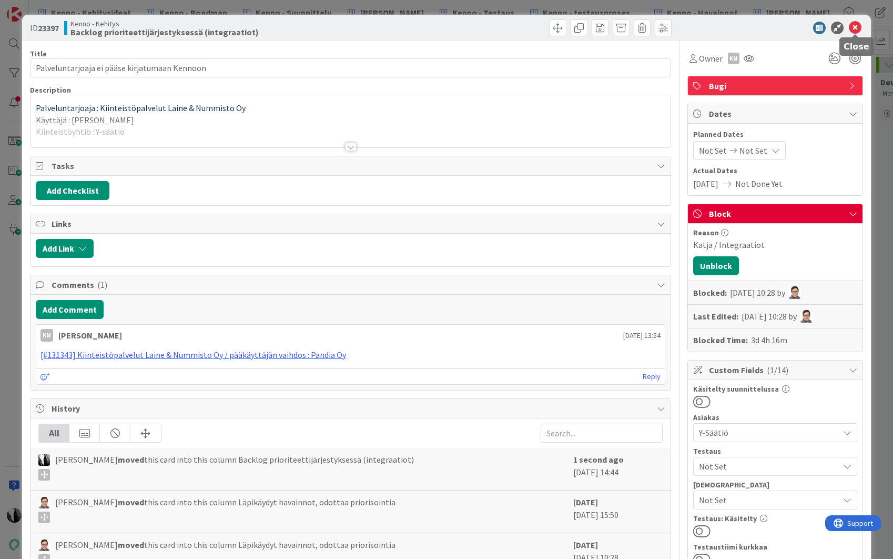
click at [855, 26] on icon at bounding box center [855, 28] width 13 height 13
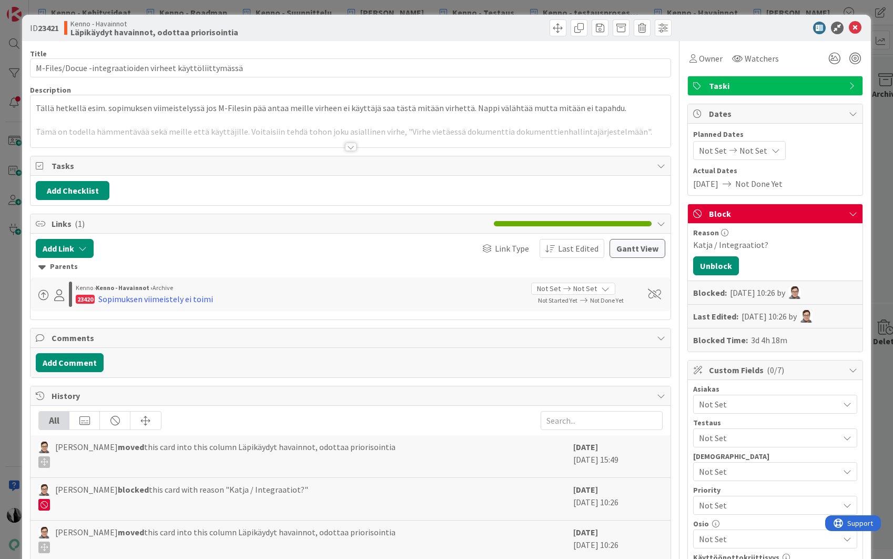
click at [351, 147] on div at bounding box center [351, 147] width 12 height 8
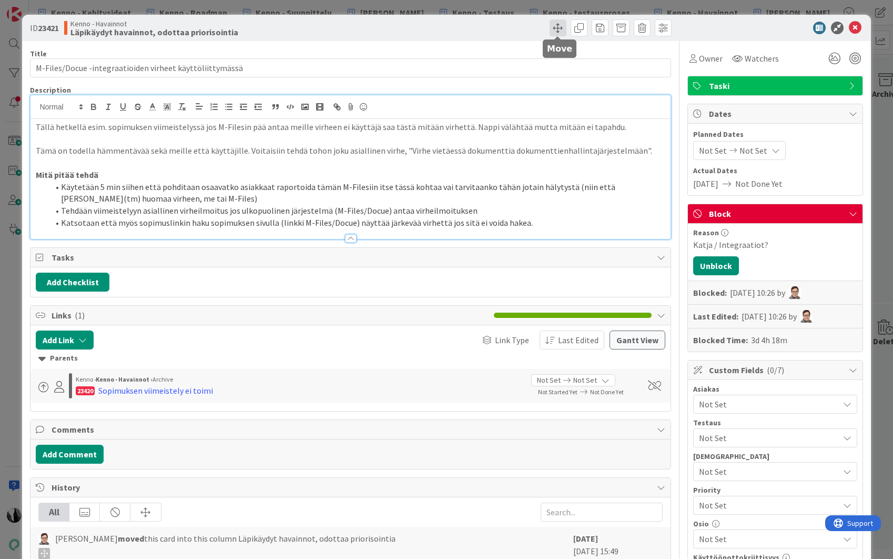
click at [560, 28] on span at bounding box center [558, 27] width 17 height 17
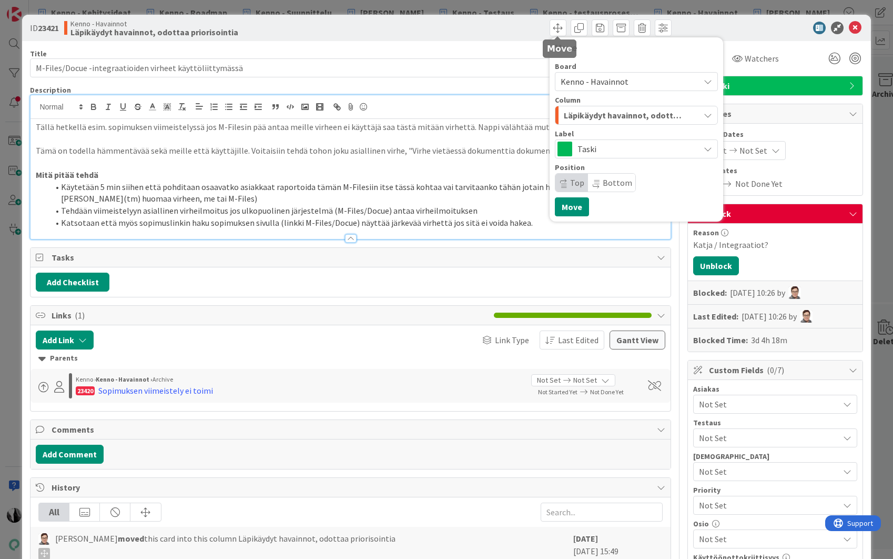
scroll to position [1, 0]
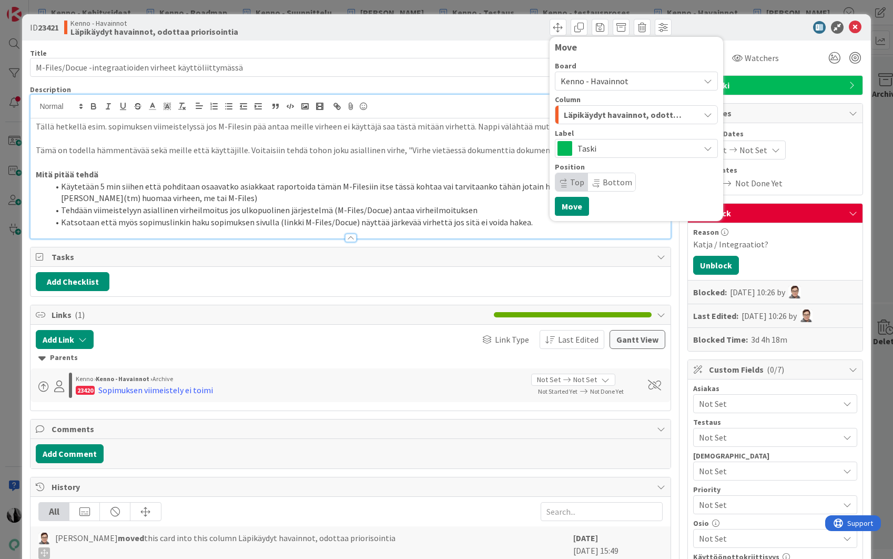
click at [613, 82] on span "Kenno - Havainnot" at bounding box center [595, 81] width 68 height 11
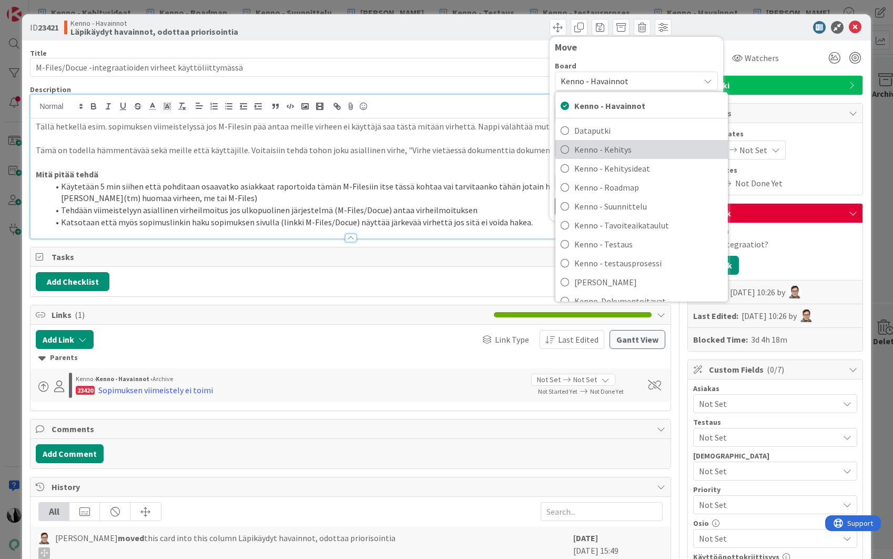
click at [628, 150] on span "Kenno - Kehitys" at bounding box center [648, 149] width 148 height 16
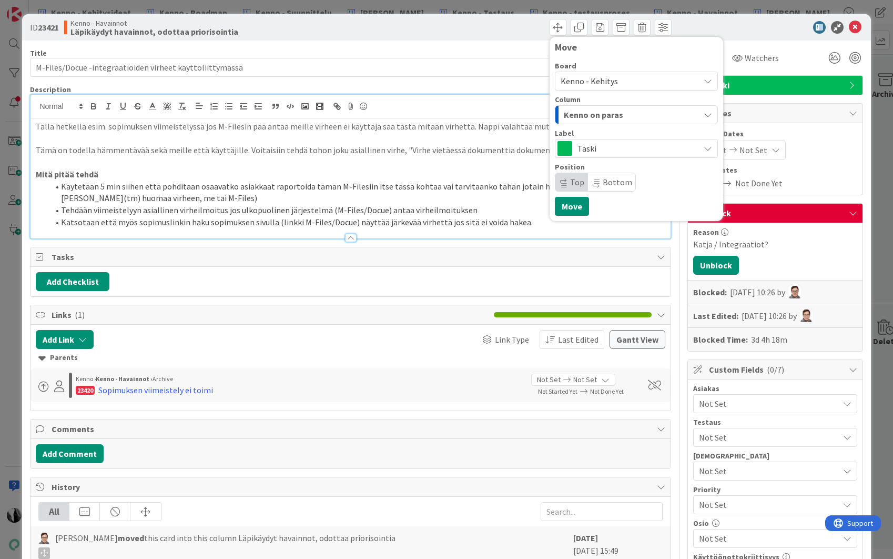
click at [631, 113] on div "Kenno on paras" at bounding box center [630, 114] width 138 height 17
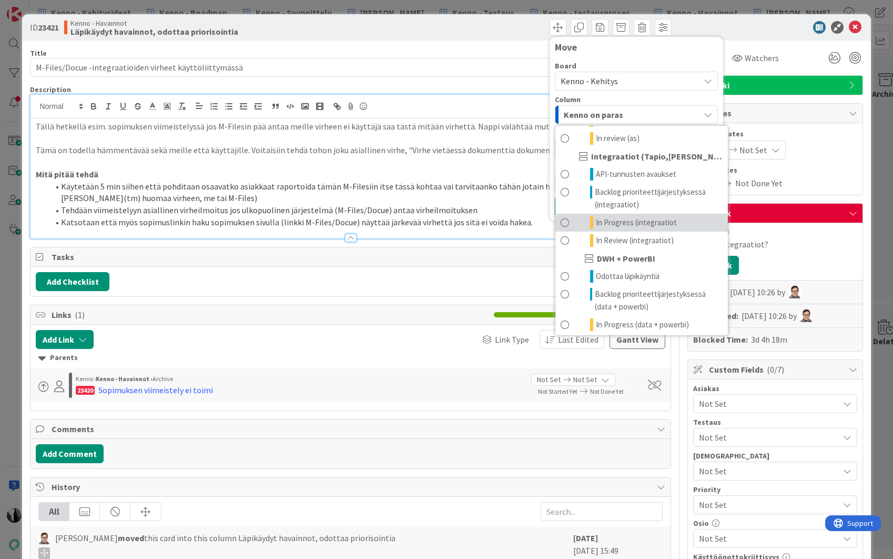
scroll to position [762, 0]
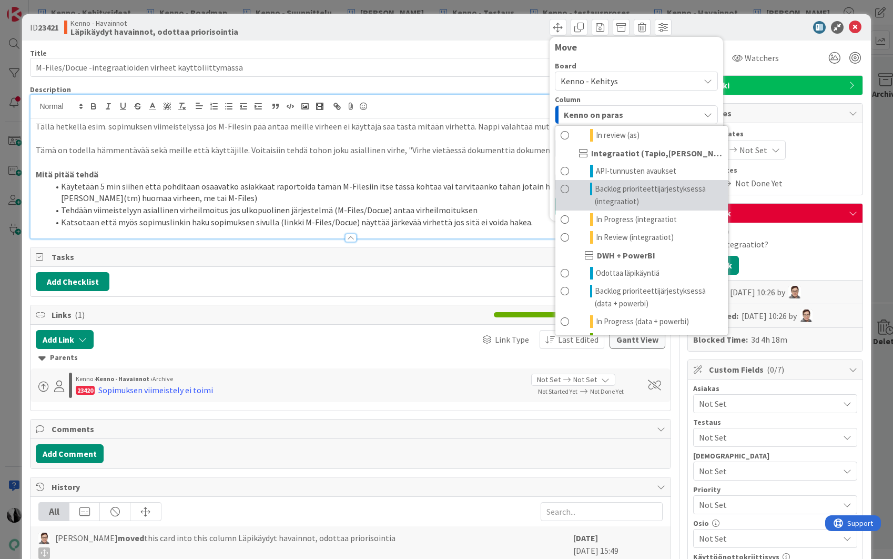
click at [627, 190] on span "Backlog prioriteettijärjestyksessä (integraatiot)" at bounding box center [658, 194] width 127 height 25
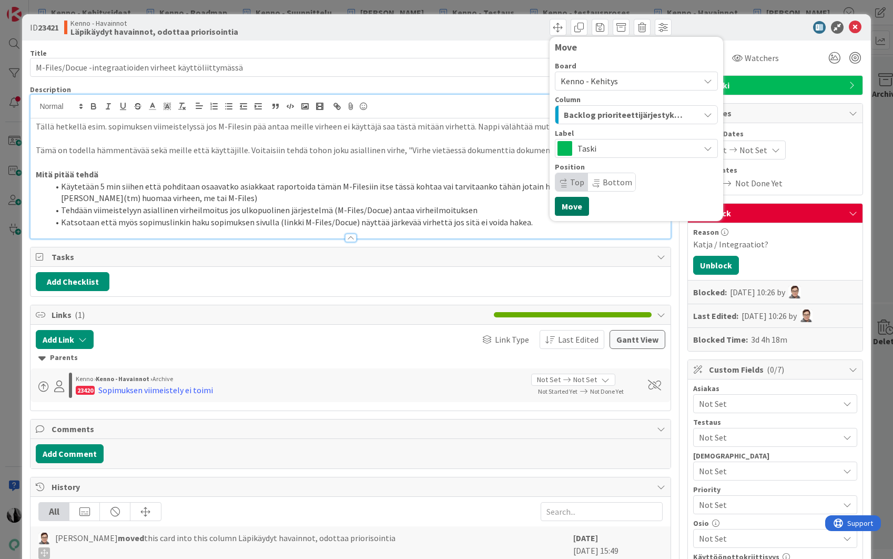
click at [573, 201] on button "Move" at bounding box center [572, 206] width 34 height 19
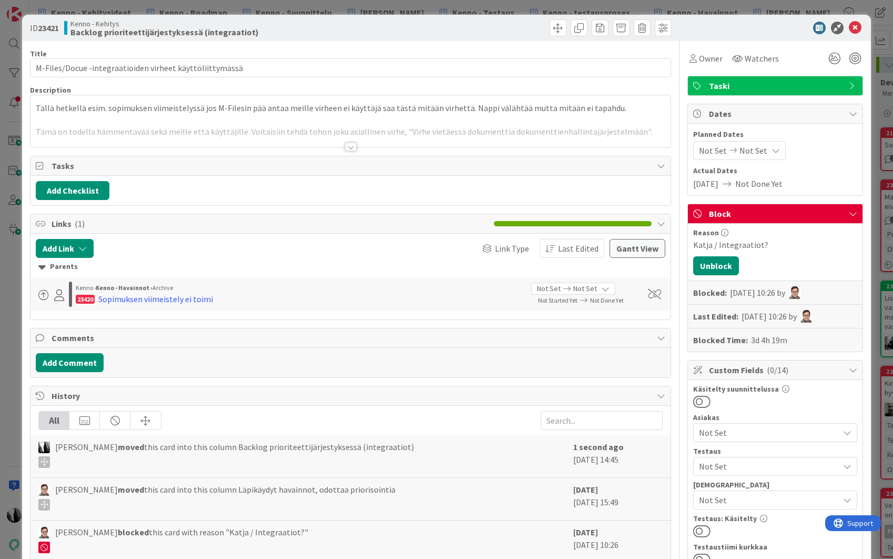
click at [784, 23] on div at bounding box center [770, 28] width 186 height 13
click at [716, 260] on button "Unblock" at bounding box center [716, 265] width 46 height 19
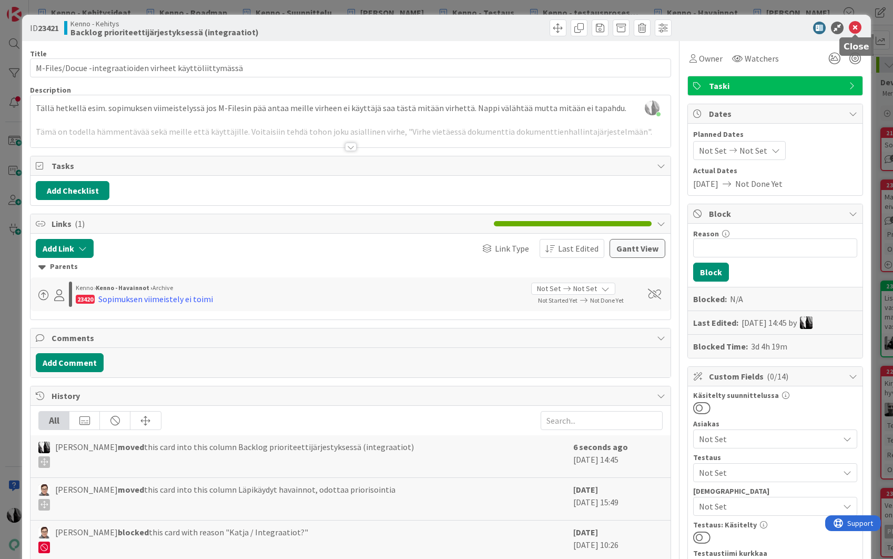
click at [855, 25] on icon at bounding box center [855, 28] width 13 height 13
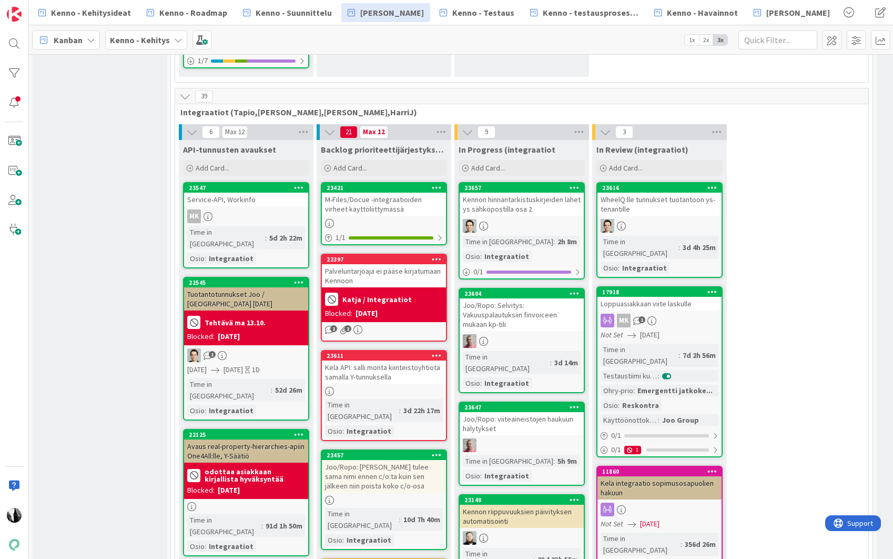
scroll to position [4677, 0]
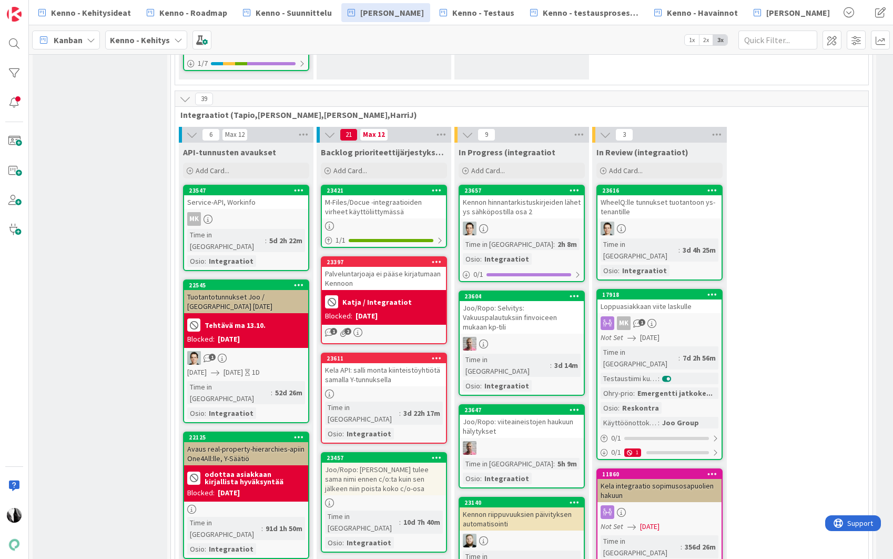
click at [378, 298] on b "Katja / Integraatiot" at bounding box center [376, 301] width 69 height 7
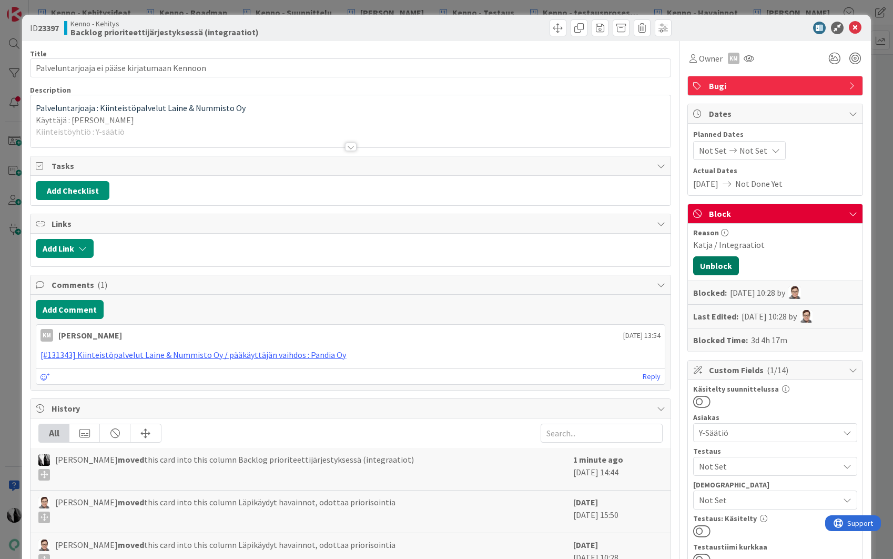
click at [726, 264] on button "Unblock" at bounding box center [716, 265] width 46 height 19
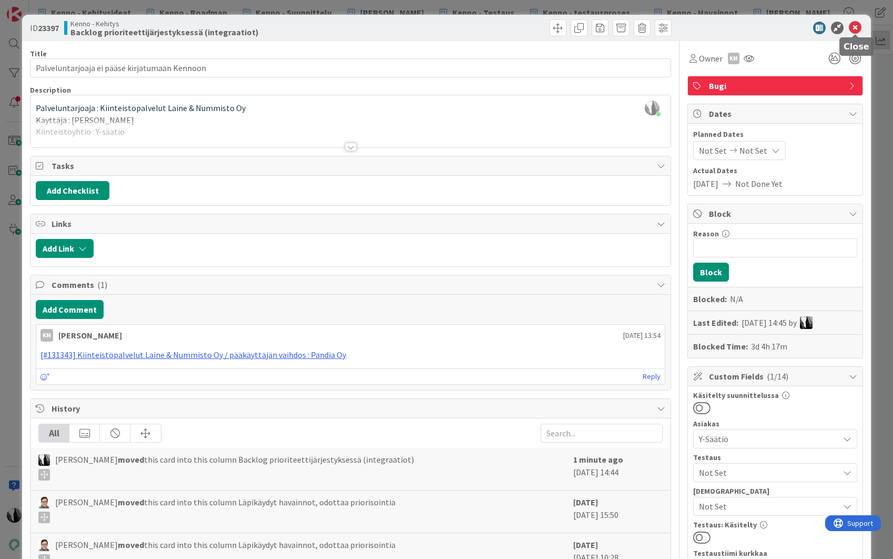
drag, startPoint x: 854, startPoint y: 29, endPoint x: 878, endPoint y: 31, distance: 24.3
click at [858, 27] on icon at bounding box center [855, 28] width 13 height 13
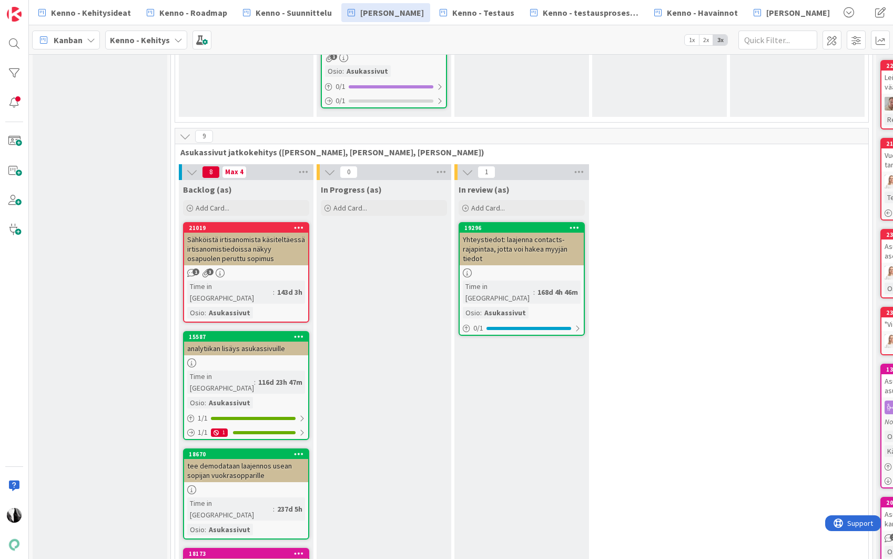
scroll to position [3601, 0]
click at [262, 235] on div "Sähköistä irtisanomista käsiteltäessä irtisanomistiedoissa näkyy osapuolen peru…" at bounding box center [246, 249] width 124 height 33
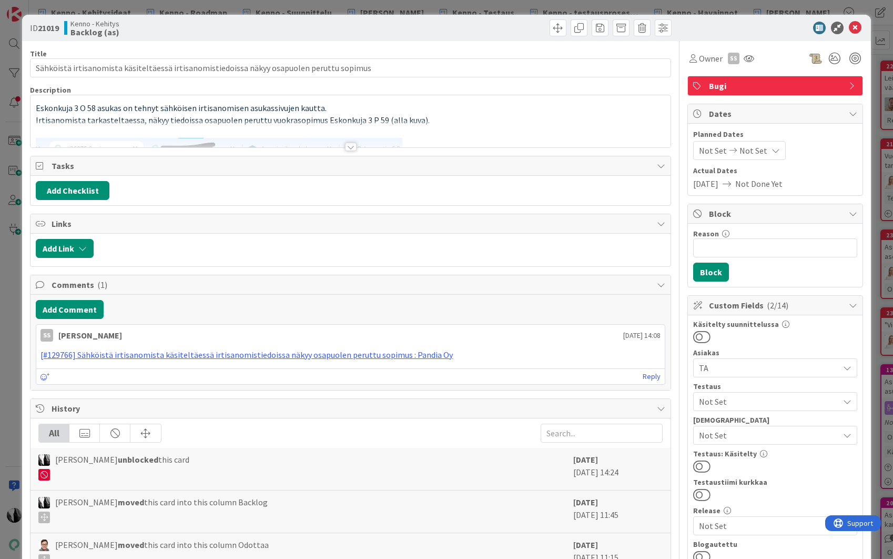
click at [352, 146] on div at bounding box center [351, 147] width 12 height 8
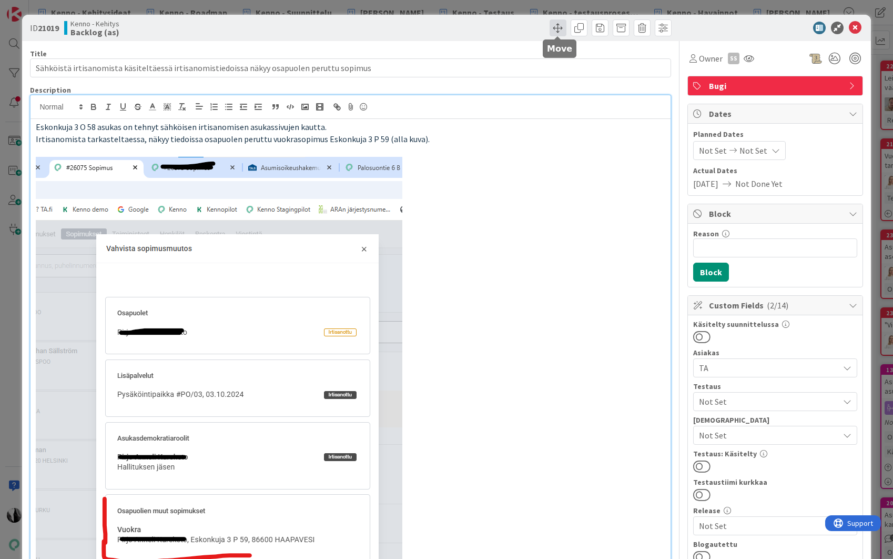
click at [559, 31] on span at bounding box center [558, 27] width 17 height 17
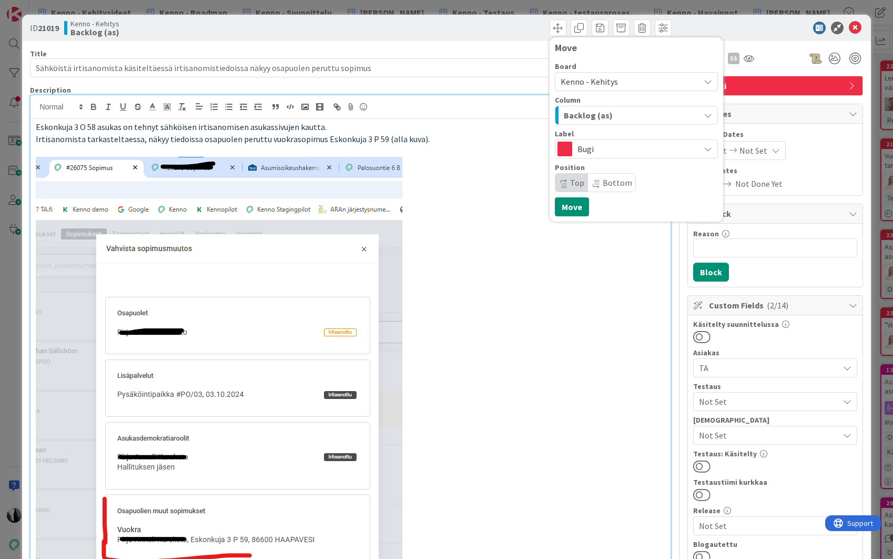
click at [601, 114] on span "Backlog (as)" at bounding box center [588, 115] width 49 height 14
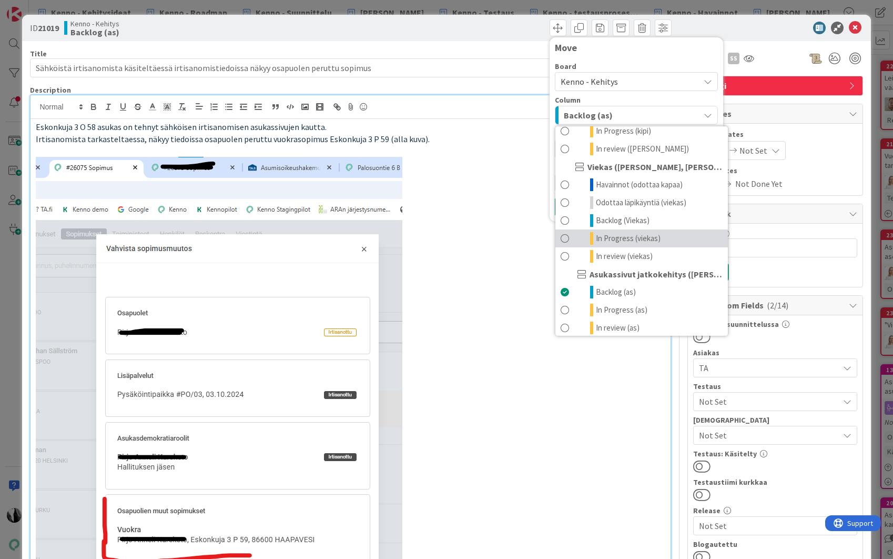
scroll to position [573, 0]
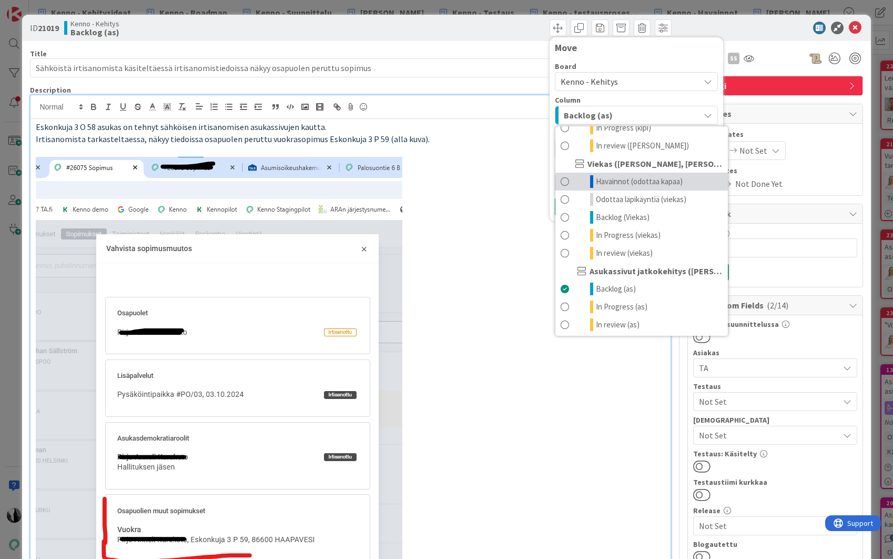
click at [635, 181] on span "Havainnot (odottaa kapaa)" at bounding box center [639, 181] width 87 height 13
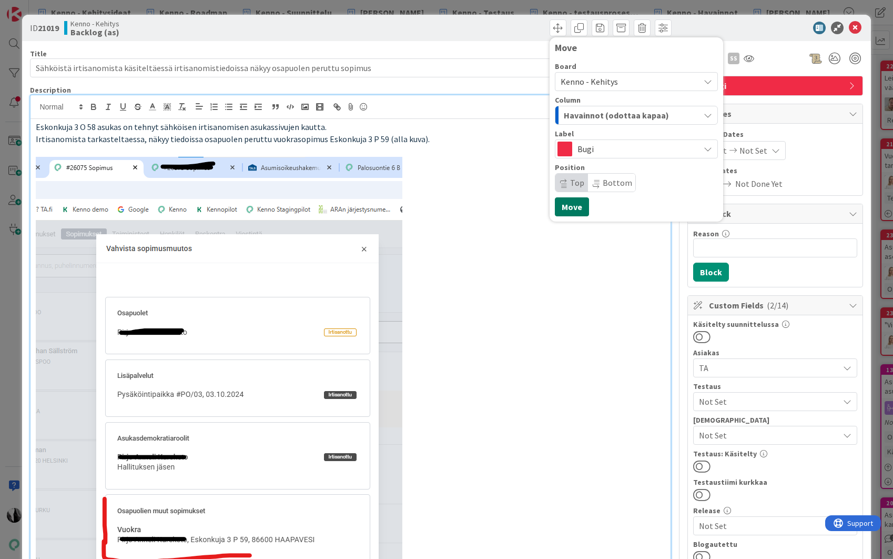
click at [573, 205] on button "Move" at bounding box center [572, 206] width 34 height 19
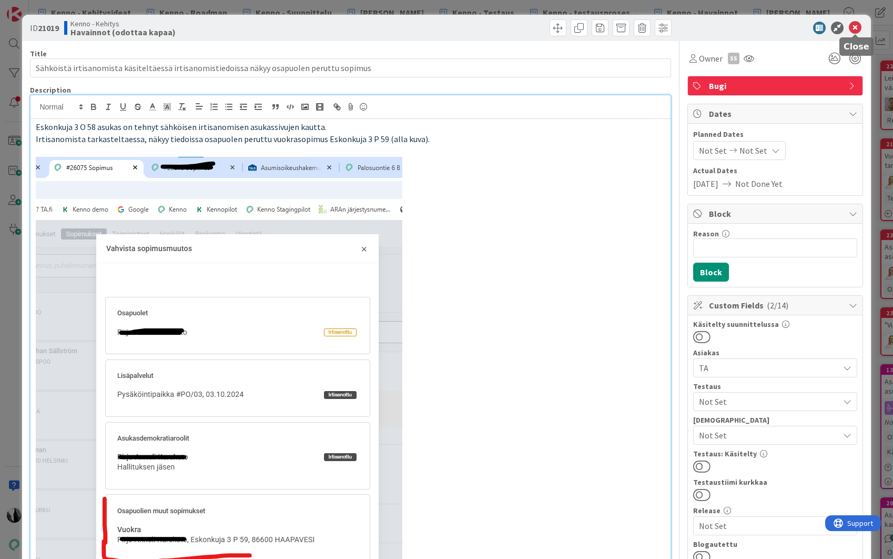
click at [855, 27] on icon at bounding box center [855, 28] width 13 height 13
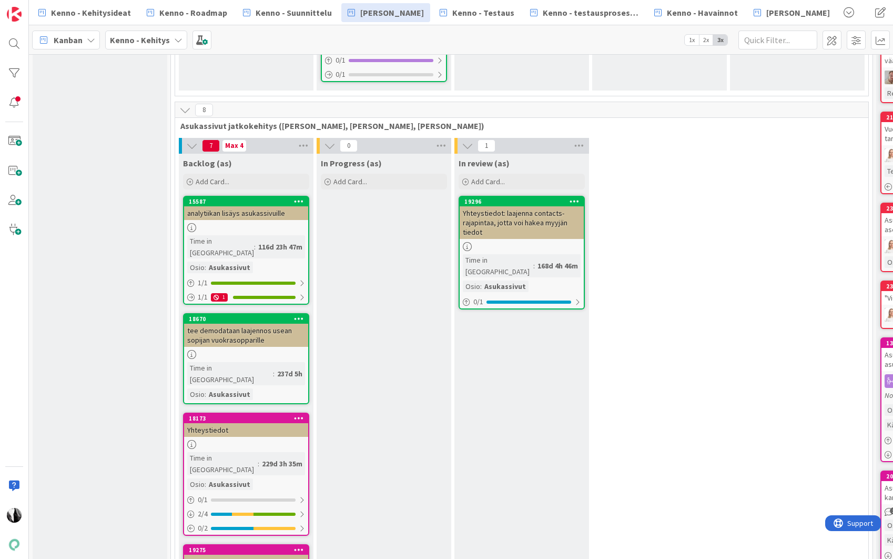
scroll to position [3638, 0]
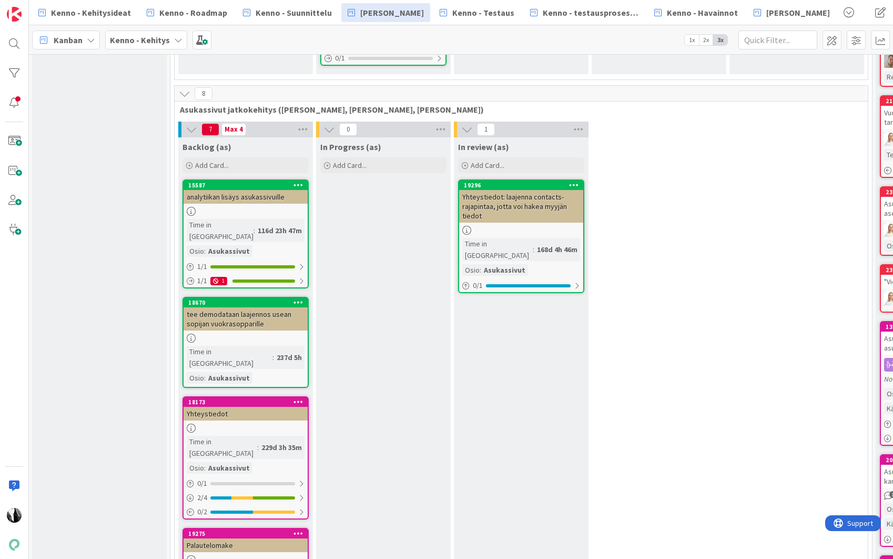
click at [261, 190] on div "analytiikan lisäys asukassivuille" at bounding box center [246, 197] width 124 height 14
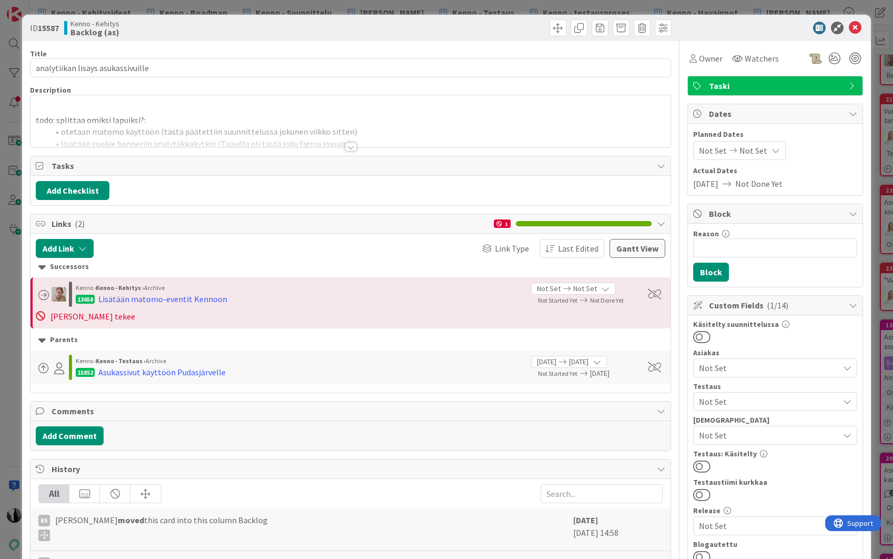
click at [352, 147] on div at bounding box center [351, 147] width 12 height 8
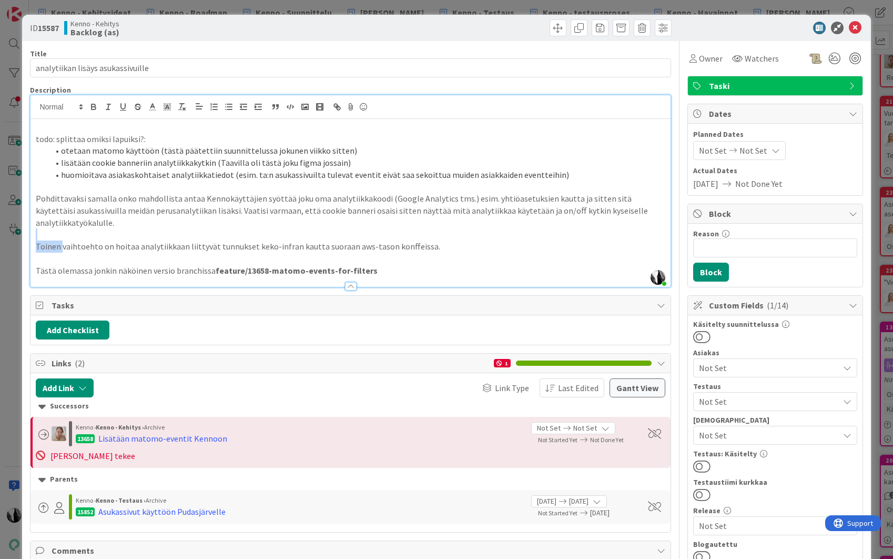
drag, startPoint x: 61, startPoint y: 249, endPoint x: 344, endPoint y: 240, distance: 283.1
click at [344, 240] on p "Toinen vaihtoehto on hoitaa analytiikkaan liittyvät tunnukset keko-infran kautt…" at bounding box center [350, 246] width 629 height 12
click at [559, 26] on span at bounding box center [558, 27] width 17 height 17
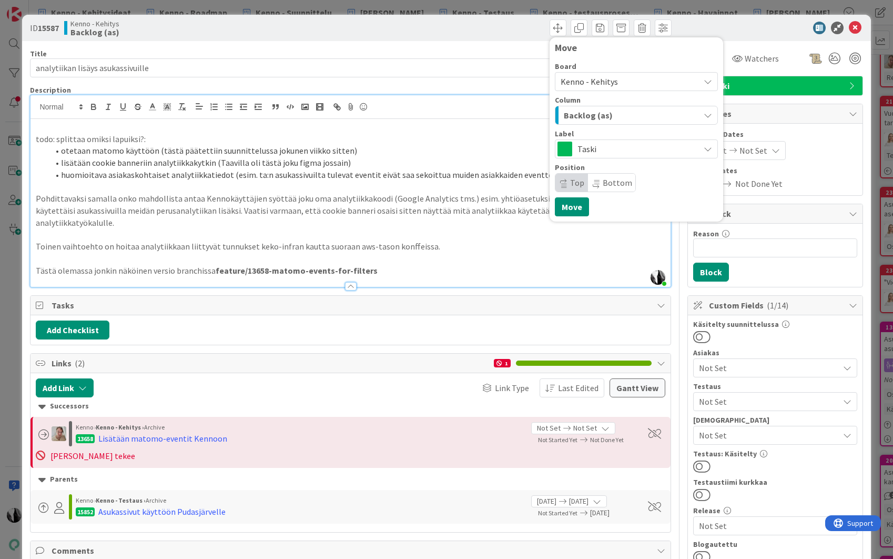
click at [284, 176] on li "huomioitava asiakaskohtaiset analytiikkatiedot (esim. ta:n asukassivuilta tulev…" at bounding box center [356, 175] width 616 height 12
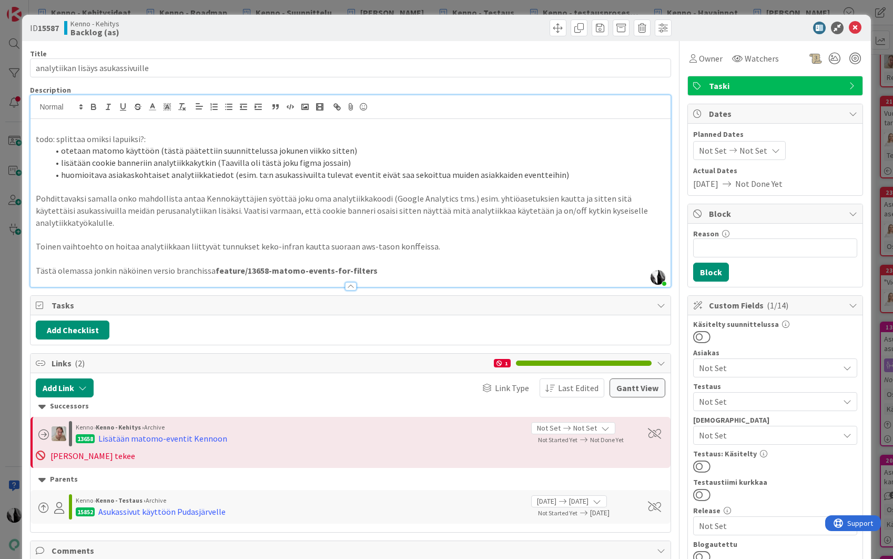
click at [379, 149] on li "otetaan matomo käyttöön (tästä päätettiin suunnittelussa jokunen viikko sitten)" at bounding box center [356, 151] width 616 height 12
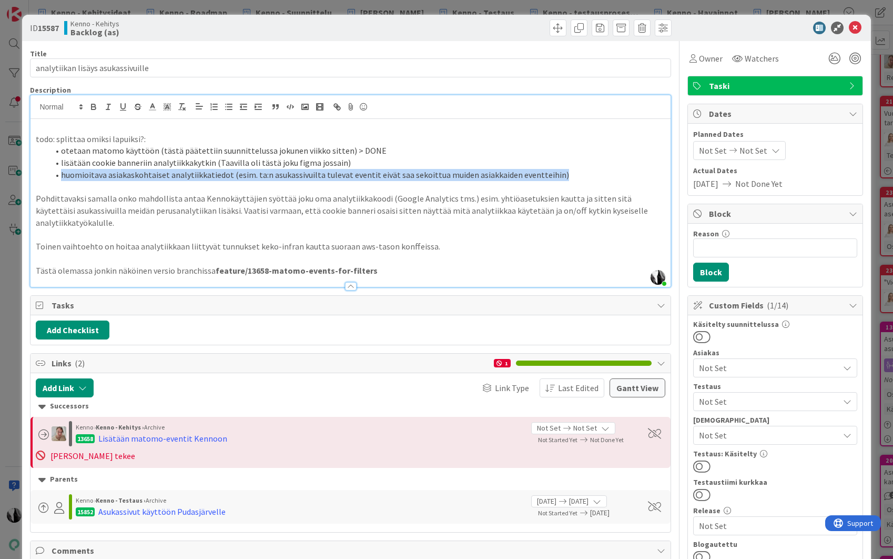
drag, startPoint x: 66, startPoint y: 176, endPoint x: 565, endPoint y: 175, distance: 499.6
click at [553, 176] on li "huomioitava asiakaskohtaiset analytiikkatiedot (esim. ta:n asukassivuilta tulev…" at bounding box center [356, 175] width 616 height 12
drag, startPoint x: 566, startPoint y: 175, endPoint x: 587, endPoint y: 175, distance: 20.5
click at [566, 175] on li "huomioitava asiakaskohtaiset analytiikkatiedot (esim. ta:n asukassivuilta tulev…" at bounding box center [356, 175] width 616 height 12
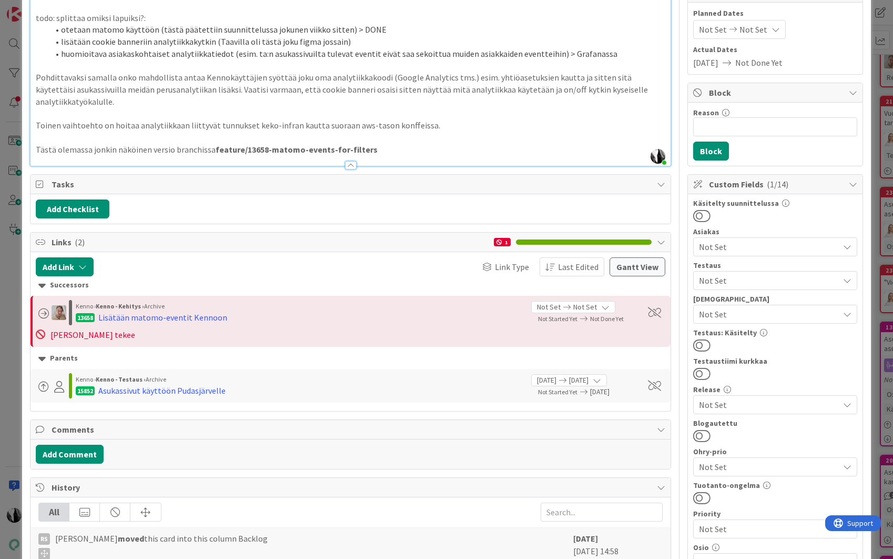
scroll to position [123, 0]
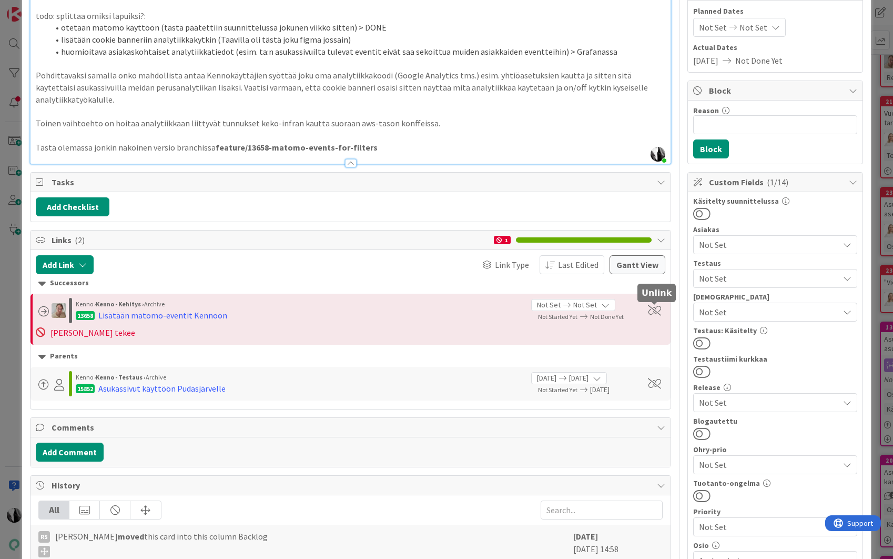
click at [656, 309] on span at bounding box center [654, 310] width 13 height 11
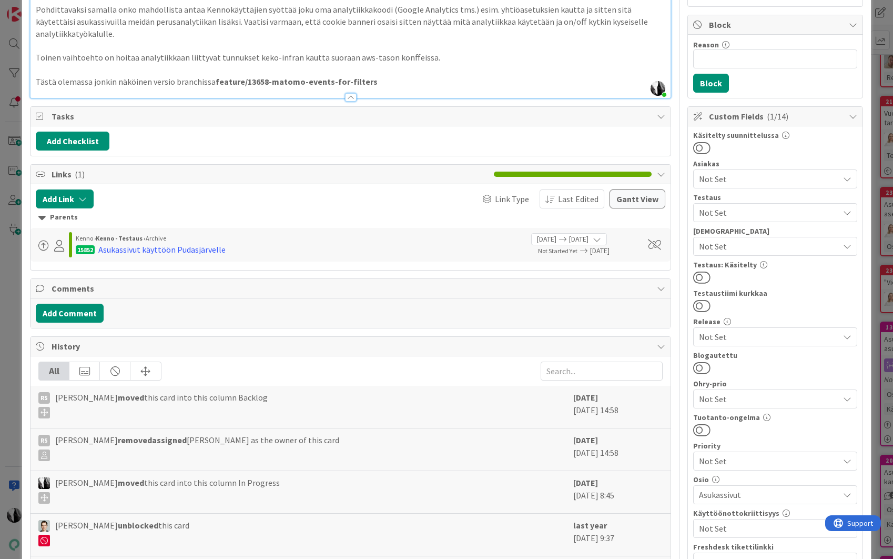
scroll to position [171, 0]
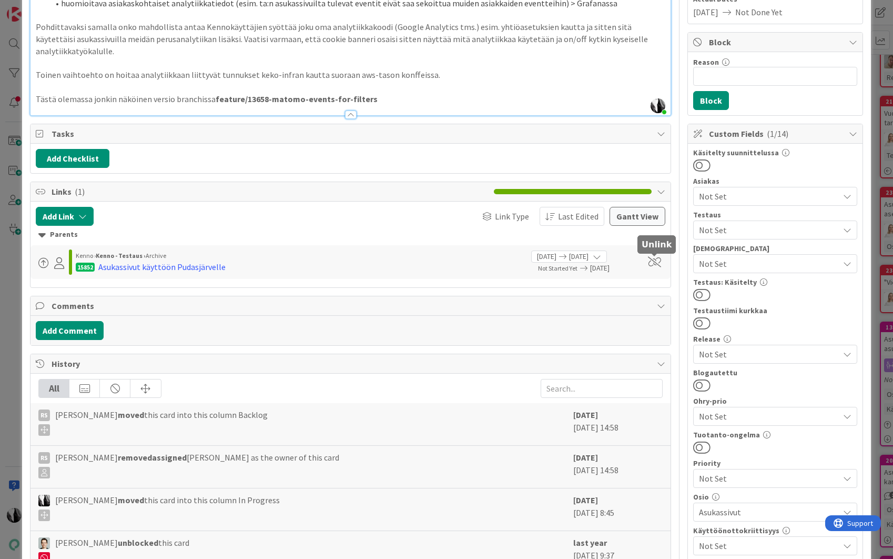
click at [658, 264] on span at bounding box center [654, 262] width 13 height 11
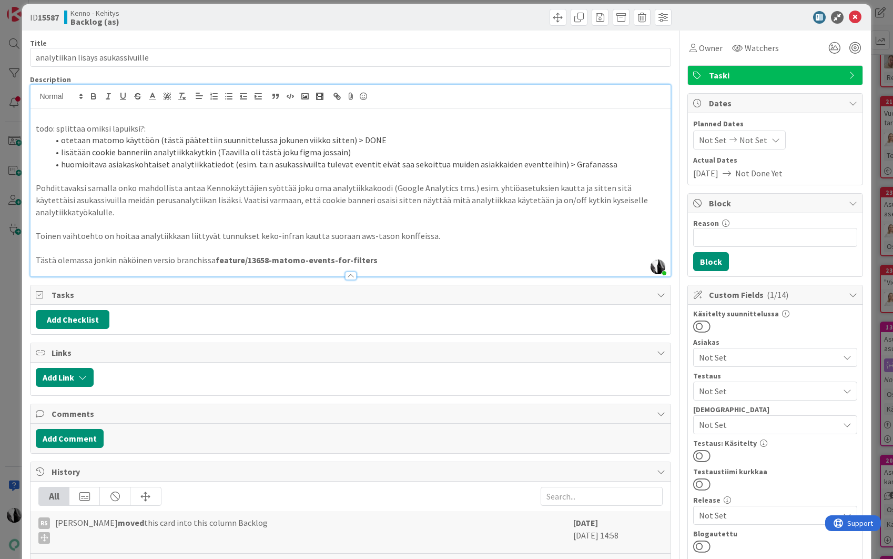
scroll to position [9, 0]
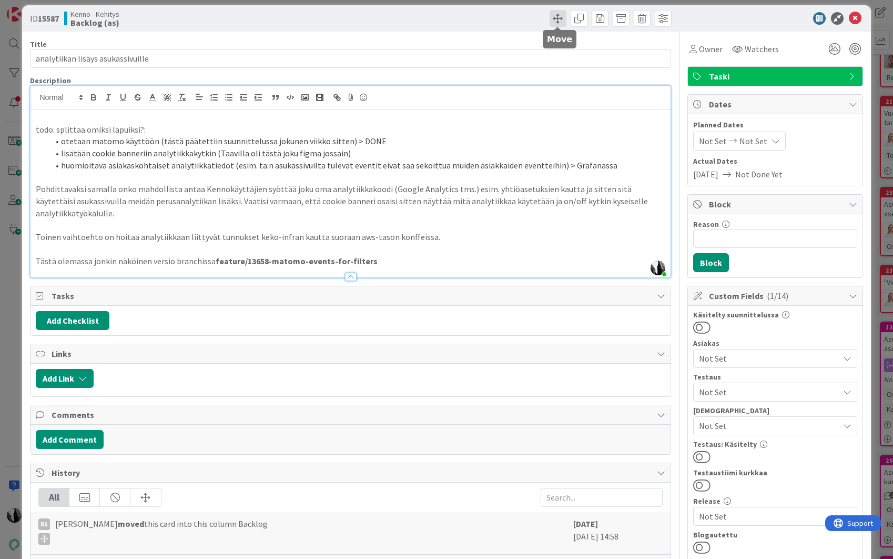
click at [559, 21] on span at bounding box center [558, 18] width 17 height 17
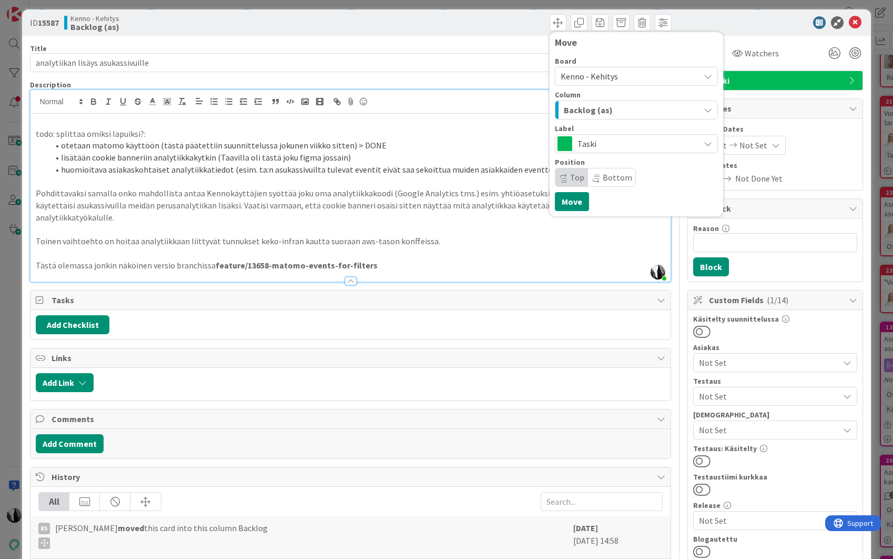
click at [600, 73] on span "Kenno - Kehitys" at bounding box center [589, 76] width 57 height 11
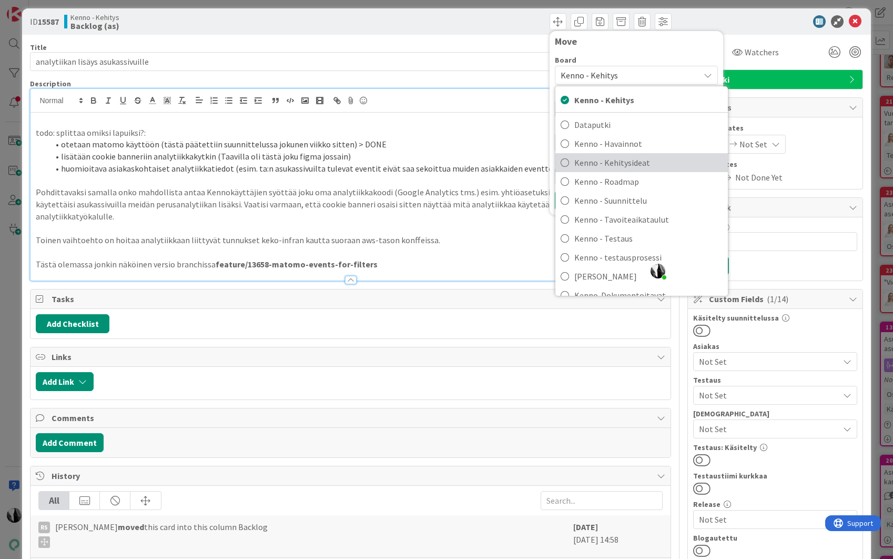
scroll to position [2, 0]
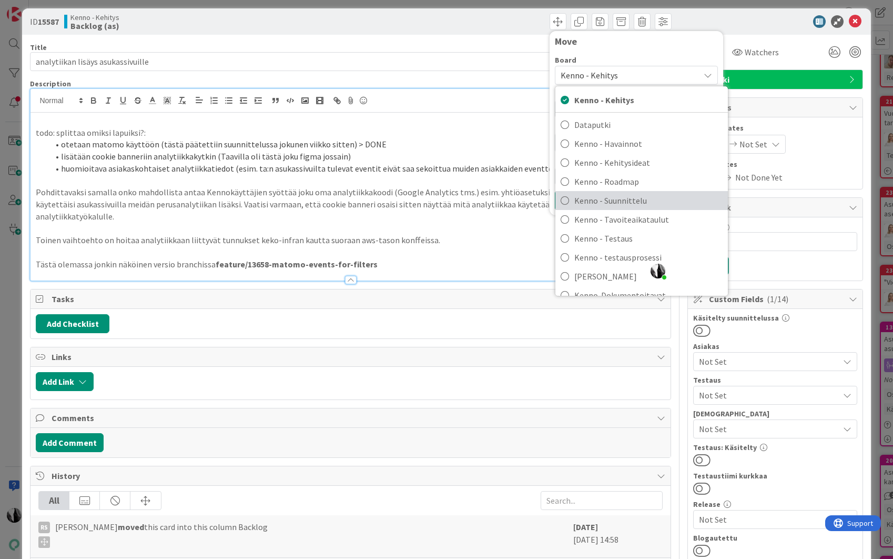
click at [634, 202] on span "Kenno - Suunnittelu" at bounding box center [648, 200] width 148 height 16
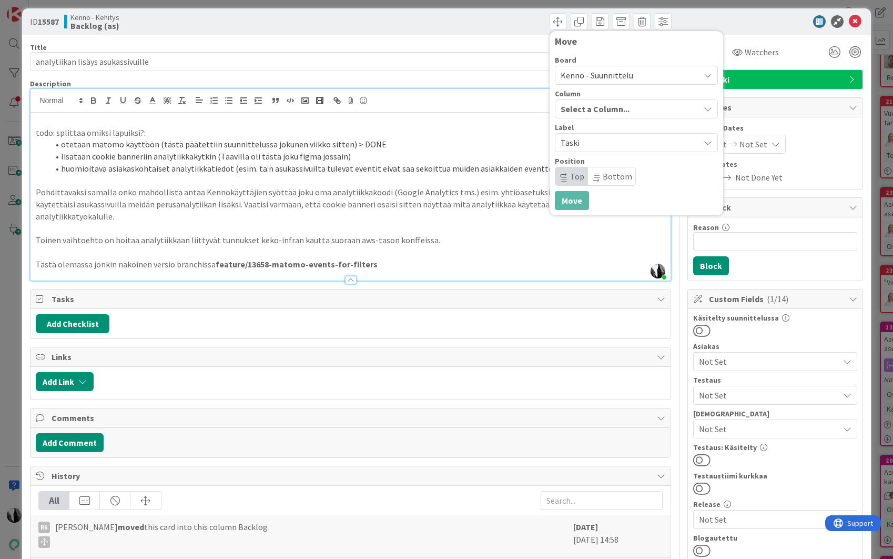
scroll to position [4, 0]
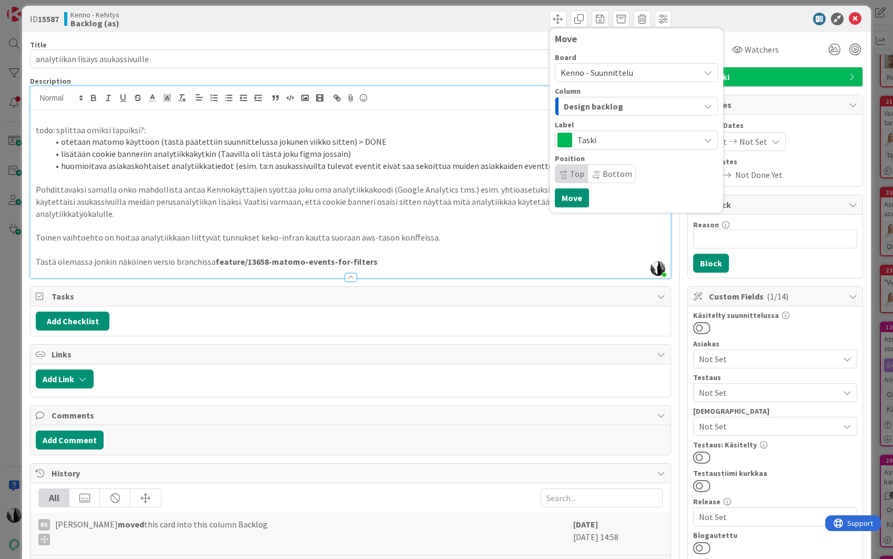
click at [653, 111] on div "Design backlog" at bounding box center [630, 106] width 138 height 17
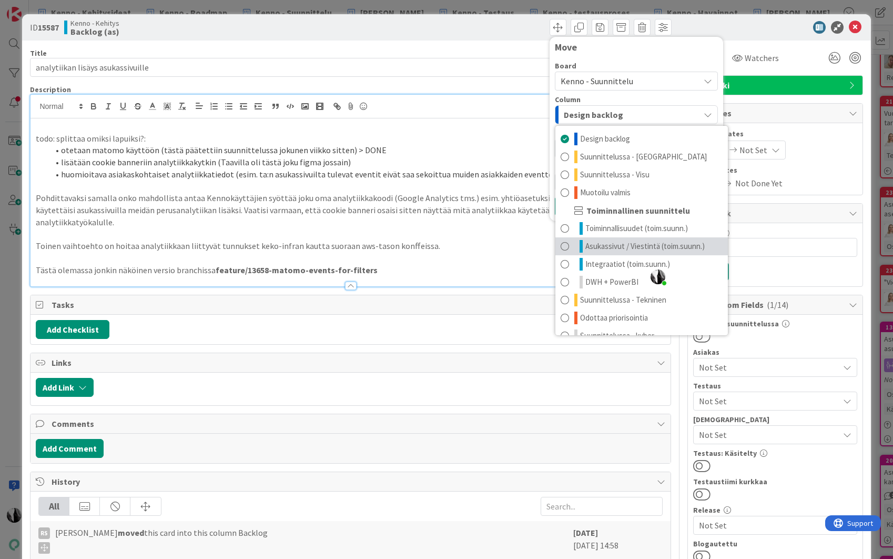
scroll to position [3, 0]
click at [674, 240] on span "Asukassivut / Viestintä (toim.suunn.)" at bounding box center [644, 243] width 119 height 13
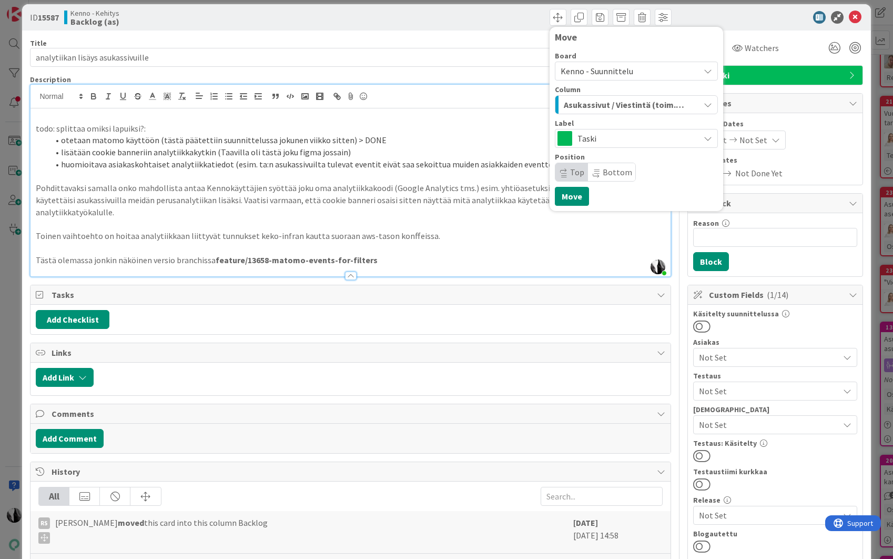
scroll to position [11, 0]
click at [616, 169] on span "Bottom" at bounding box center [617, 171] width 29 height 11
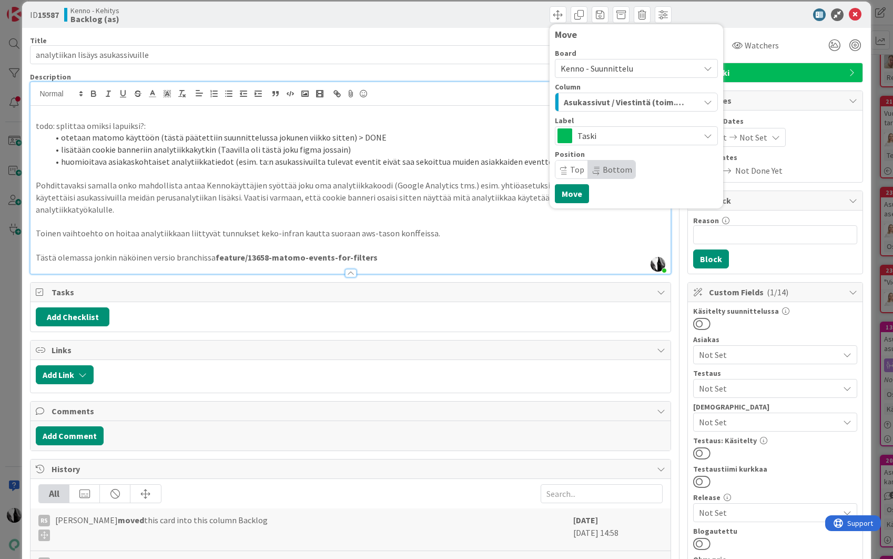
scroll to position [12, 0]
click at [577, 194] on button "Move" at bounding box center [572, 193] width 34 height 19
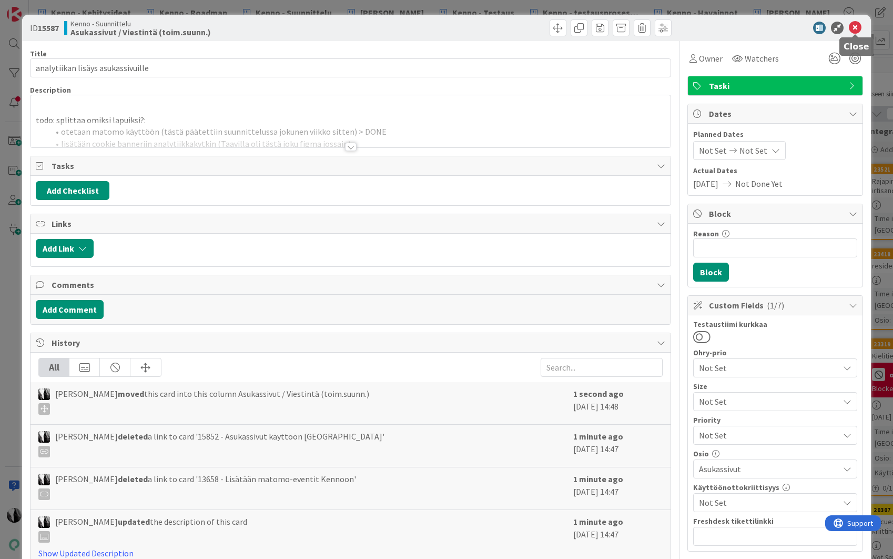
click at [855, 28] on icon at bounding box center [855, 28] width 13 height 13
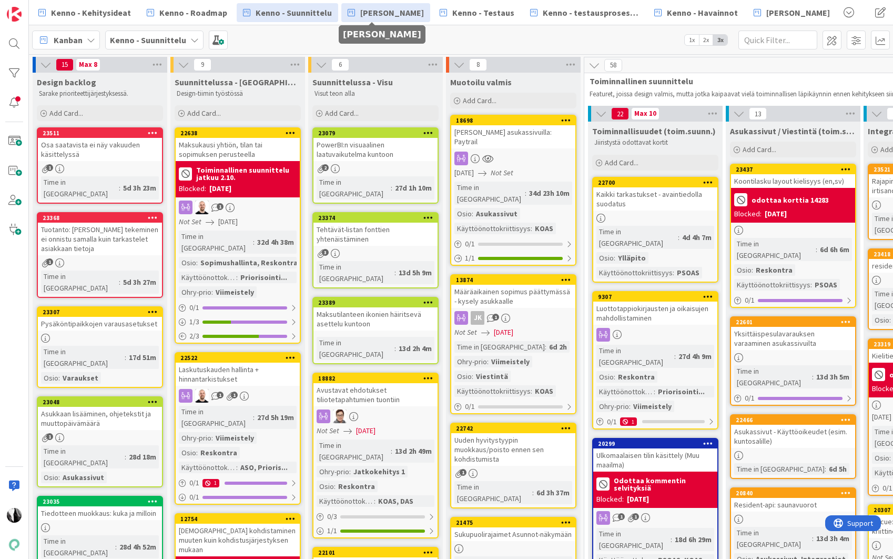
click at [377, 13] on span "[PERSON_NAME]" at bounding box center [392, 12] width 64 height 13
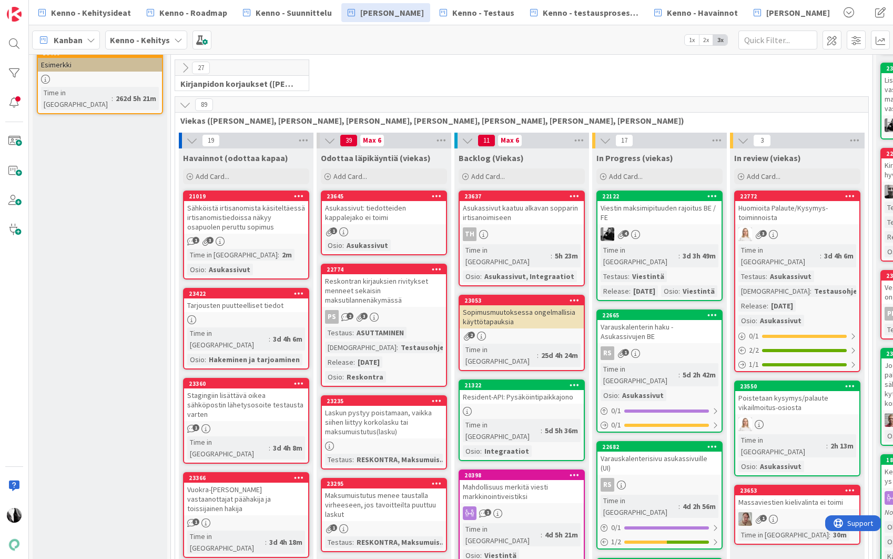
scroll to position [240, 0]
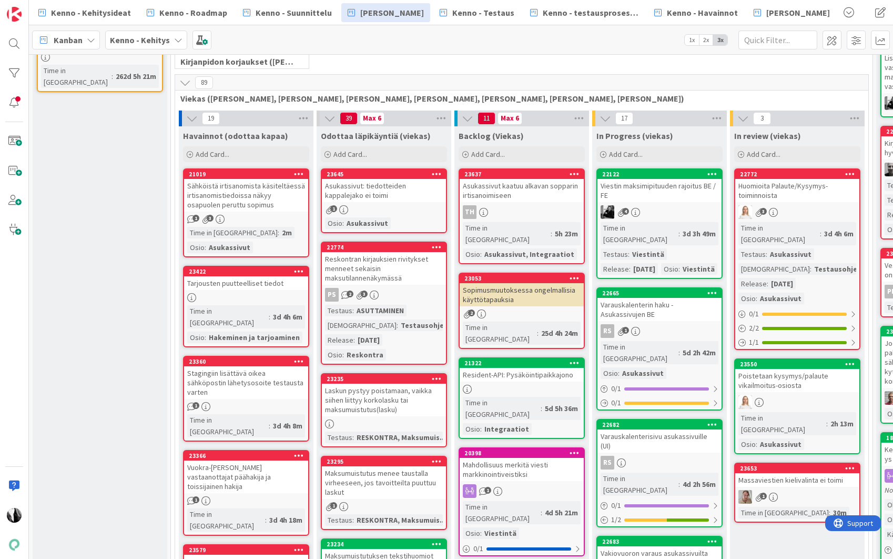
click at [184, 84] on icon at bounding box center [185, 83] width 12 height 12
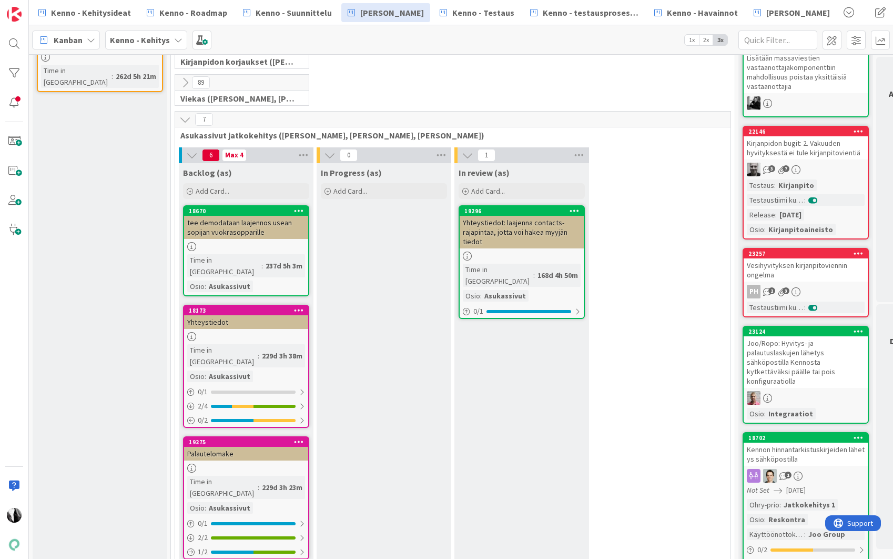
scroll to position [251, 0]
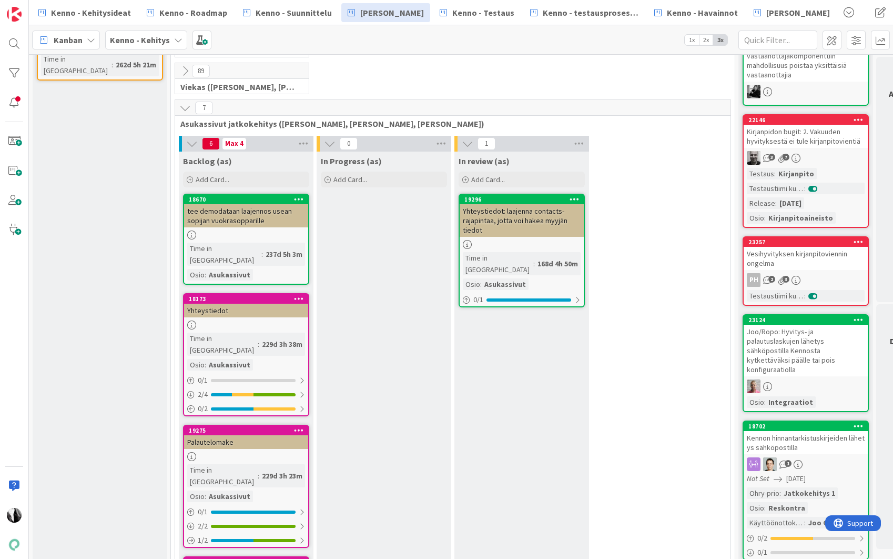
click at [242, 212] on div "tee demodataan laajennos usean sopijan vuokrasopparille" at bounding box center [246, 215] width 124 height 23
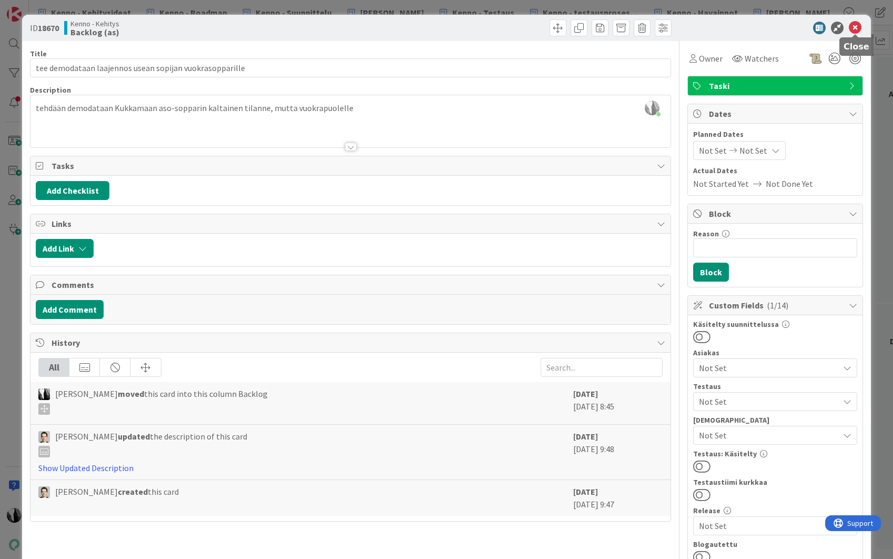
click at [853, 27] on icon at bounding box center [855, 28] width 13 height 13
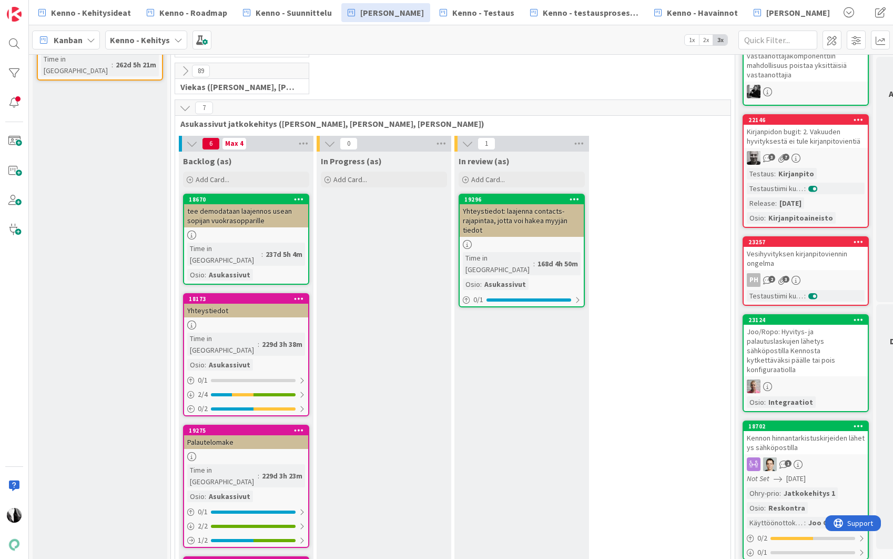
click at [239, 211] on div "tee demodataan laajennos usean sopijan vuokrasopparille" at bounding box center [246, 215] width 124 height 23
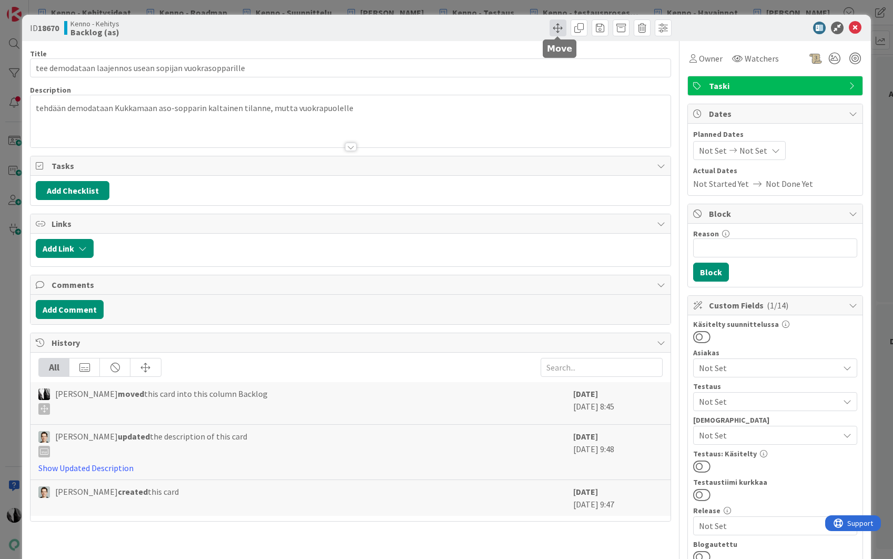
click at [559, 26] on span at bounding box center [558, 27] width 17 height 17
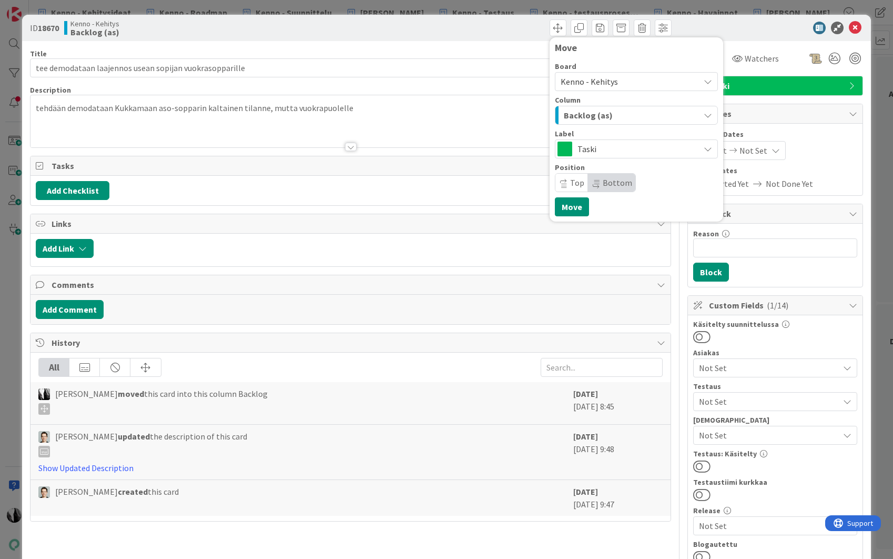
click at [621, 81] on span "Kenno - Kehitys" at bounding box center [628, 81] width 134 height 15
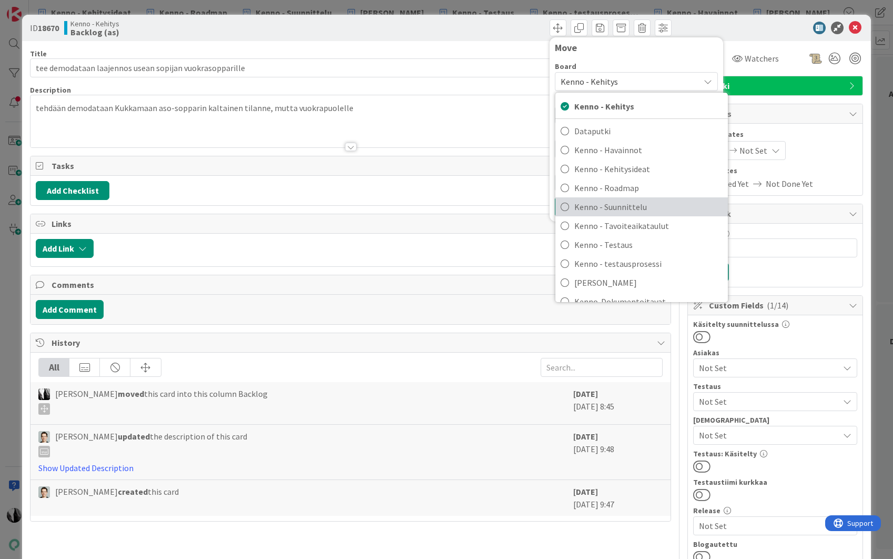
click at [636, 204] on span "Kenno - Suunnittelu" at bounding box center [648, 207] width 148 height 16
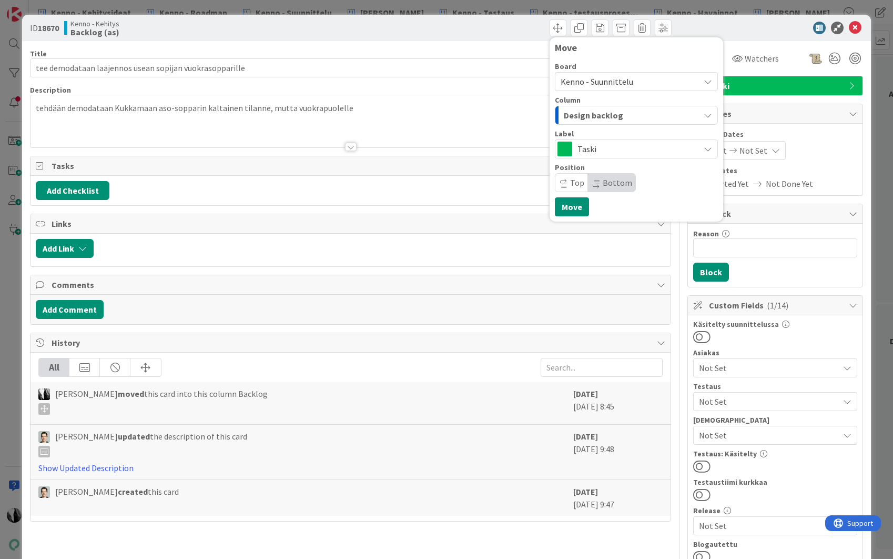
click at [637, 115] on div "Design backlog" at bounding box center [630, 115] width 138 height 17
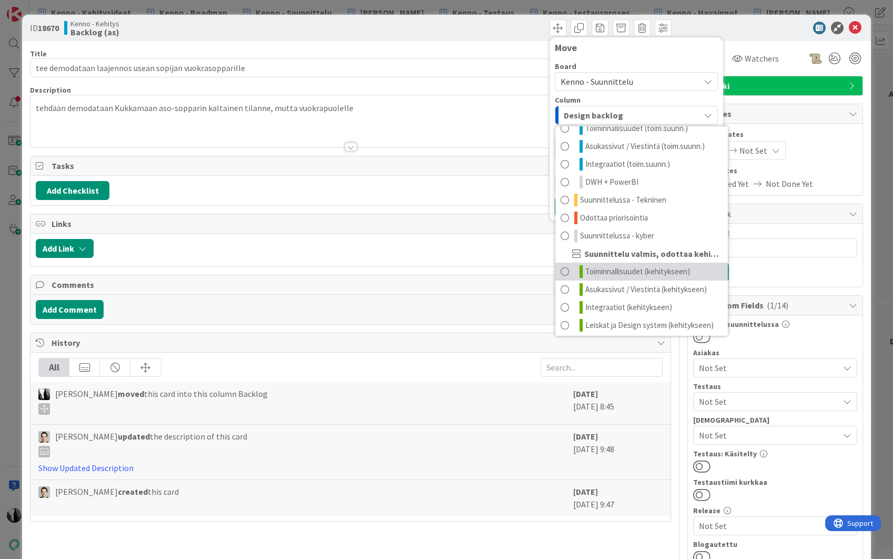
scroll to position [103, 0]
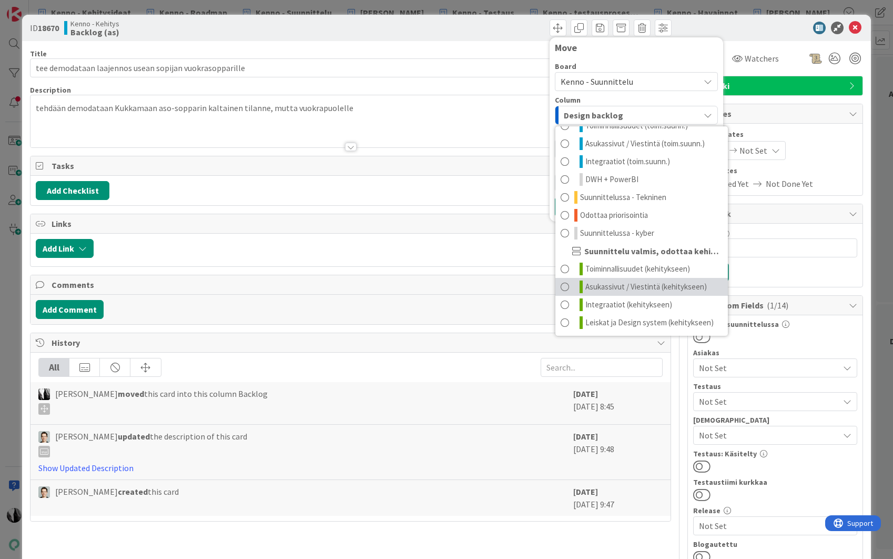
click at [667, 286] on span "Asukassivut / Viestintä (kehitykseen)" at bounding box center [645, 286] width 121 height 13
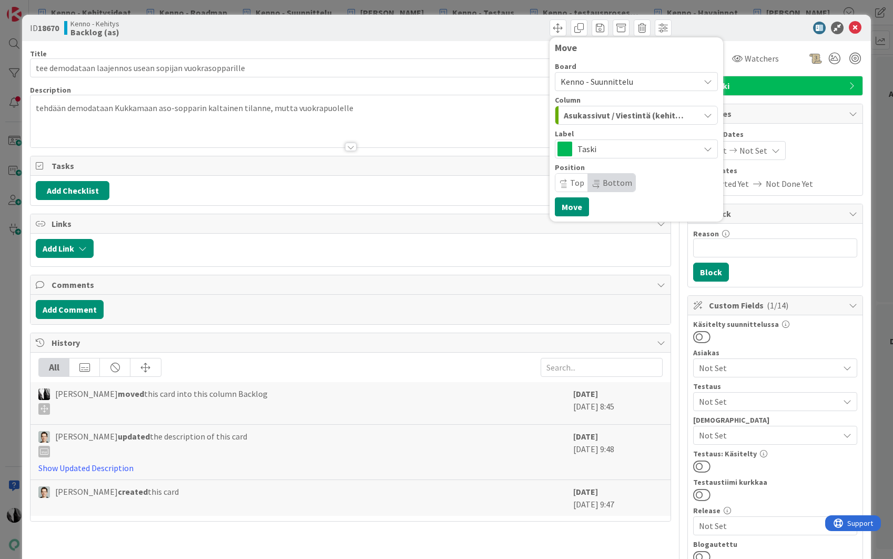
click at [615, 184] on span "Bottom" at bounding box center [617, 182] width 29 height 11
drag, startPoint x: 573, startPoint y: 205, endPoint x: 655, endPoint y: 167, distance: 89.9
click at [573, 205] on button "Move" at bounding box center [572, 206] width 34 height 19
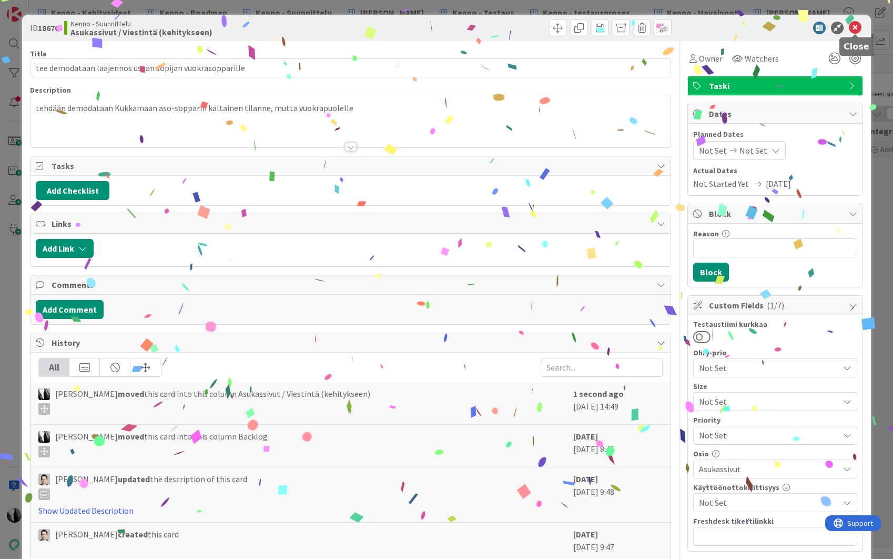
click at [858, 26] on icon at bounding box center [855, 28] width 13 height 13
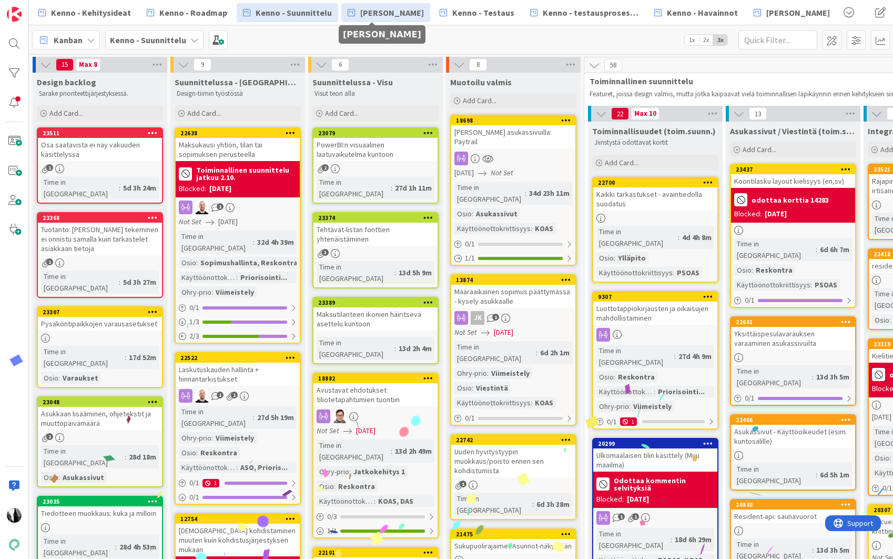
click at [389, 20] on link "[PERSON_NAME]" at bounding box center [385, 12] width 89 height 19
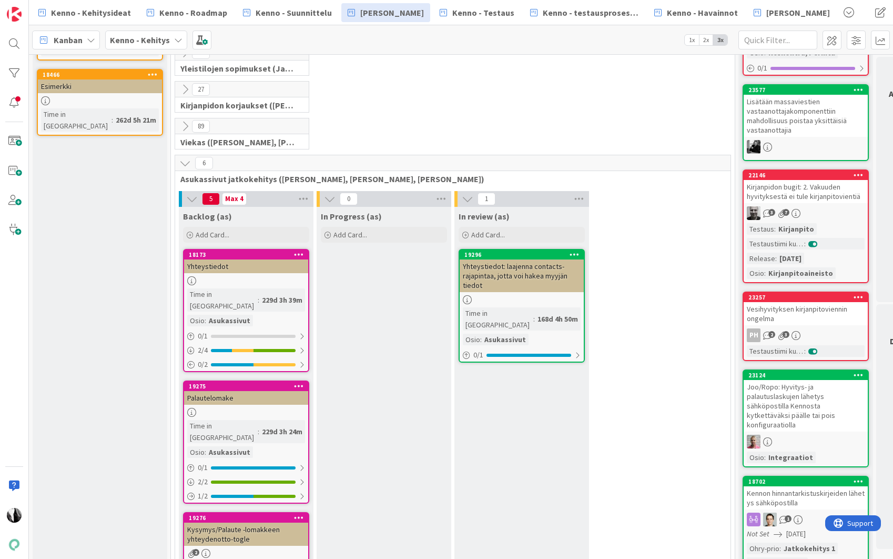
scroll to position [206, 0]
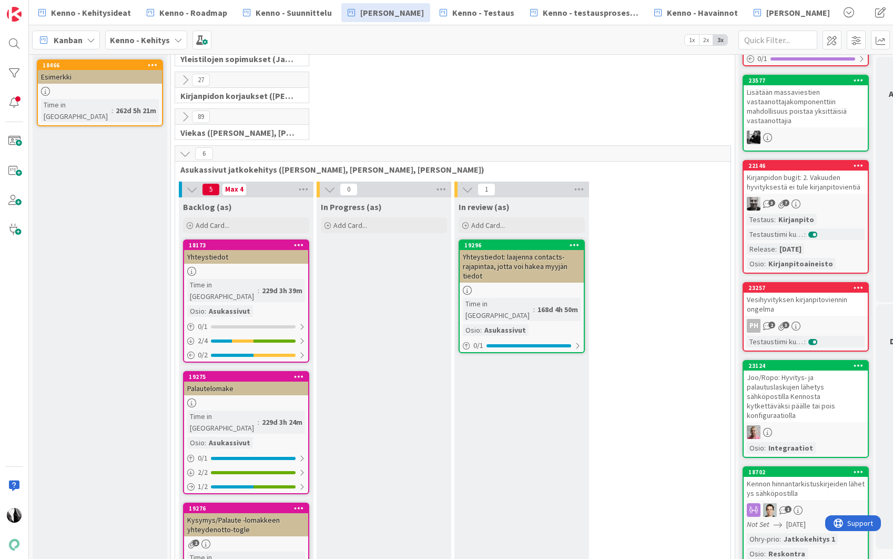
click at [241, 257] on div "Yhteystiedot" at bounding box center [246, 257] width 124 height 14
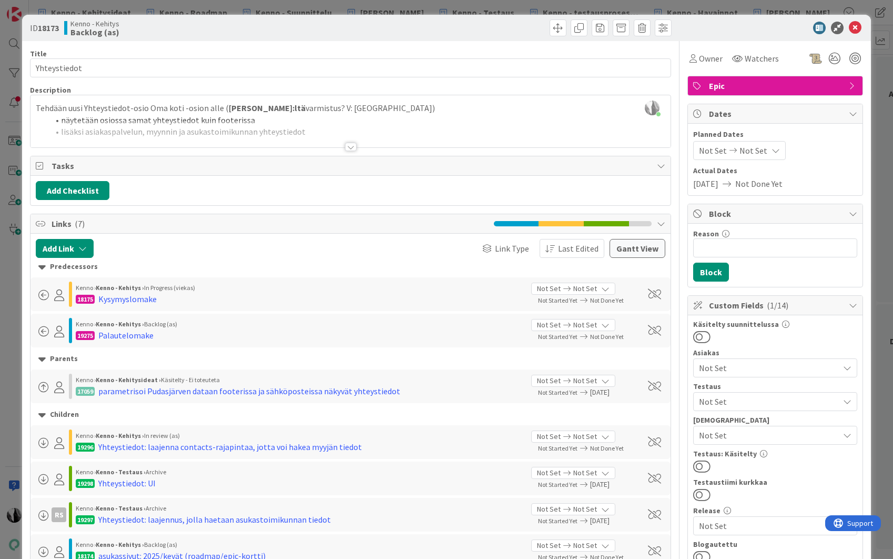
click at [350, 147] on div at bounding box center [351, 147] width 12 height 8
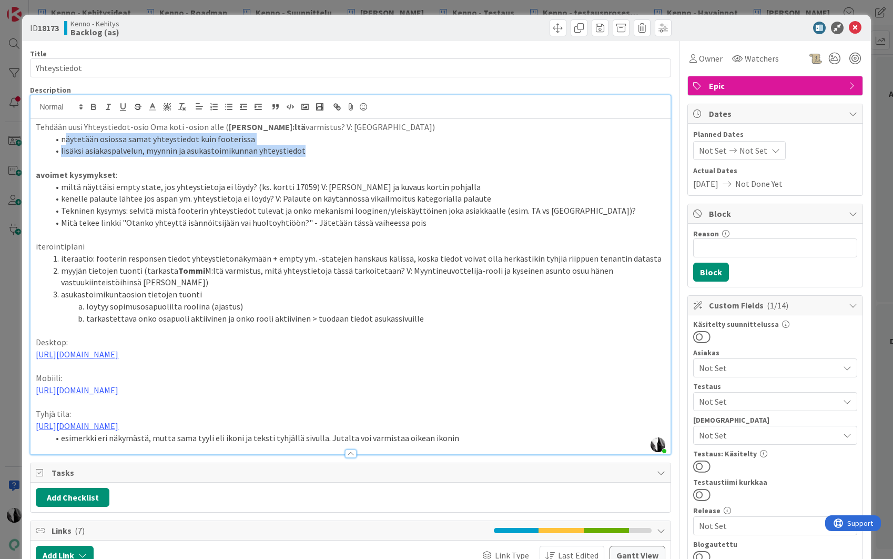
drag, startPoint x: 65, startPoint y: 139, endPoint x: 308, endPoint y: 149, distance: 243.2
click at [308, 149] on ol "näytetään osiossa samat yhteystiedot kuin footerissa lisäksi asiakaspalvelun, m…" at bounding box center [350, 145] width 629 height 24
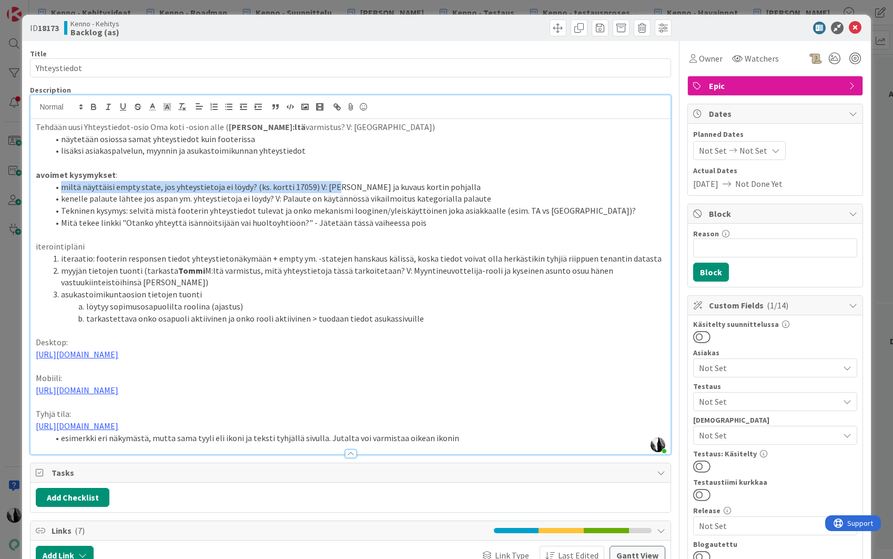
drag, startPoint x: 63, startPoint y: 189, endPoint x: 265, endPoint y: 193, distance: 201.5
click at [325, 189] on li "miltä näyttäisi empty state, jos yhteystietoja ei löydy? (ks. kortti 17059) V: …" at bounding box center [356, 187] width 616 height 12
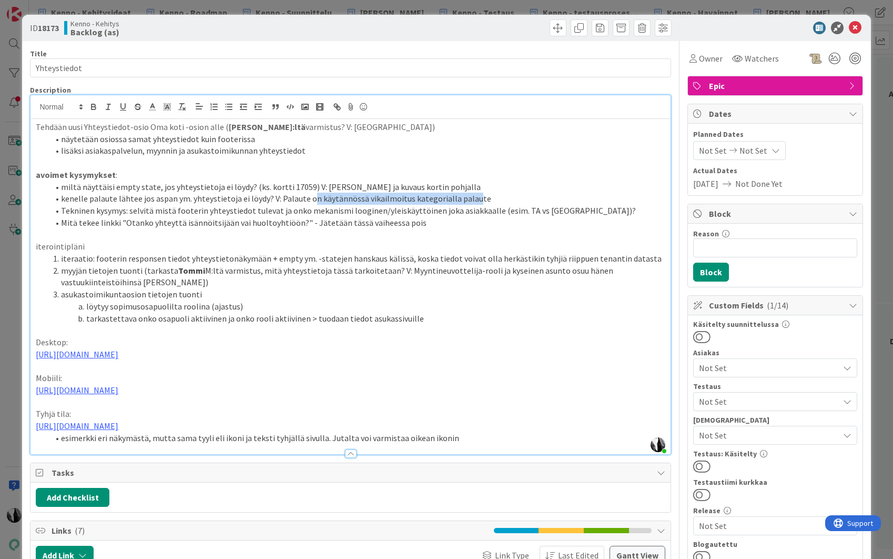
drag, startPoint x: 62, startPoint y: 198, endPoint x: 470, endPoint y: 198, distance: 408.1
click at [470, 198] on li "kenelle palaute lähtee jos aspan ym. yhteystietoja ei löydy? V: Palaute on käyt…" at bounding box center [356, 198] width 616 height 12
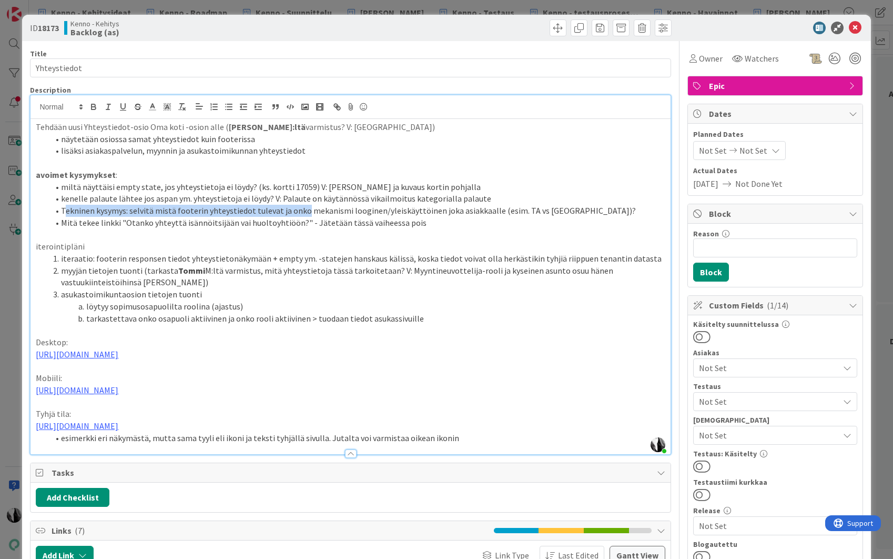
drag, startPoint x: 65, startPoint y: 211, endPoint x: 301, endPoint y: 214, distance: 235.6
click at [301, 214] on li "Tekninen kysymys: selvitä mistä footerin yhteystiedot tulevat ja onko mekanismi…" at bounding box center [356, 211] width 616 height 12
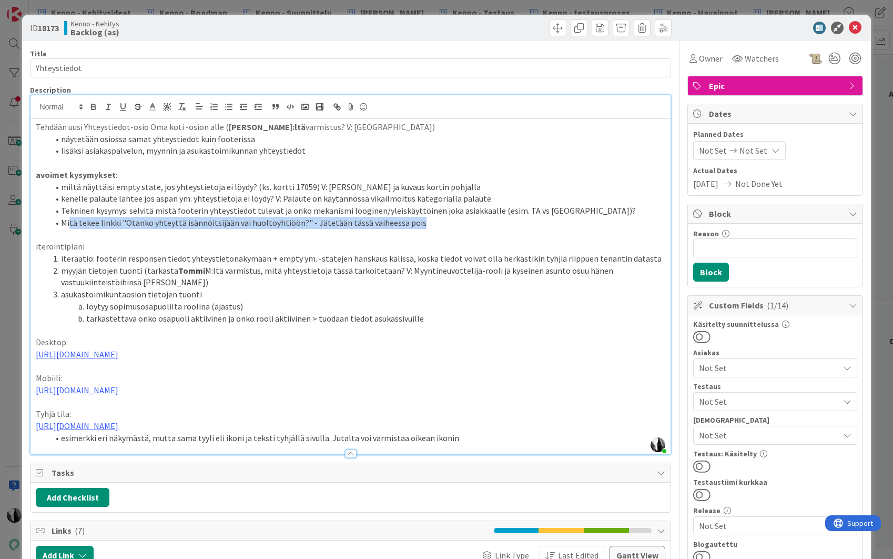
drag, startPoint x: 69, startPoint y: 222, endPoint x: 410, endPoint y: 222, distance: 341.3
click at [410, 222] on li "Mitä tekee linkki "Otanko yhteyttä isännöitsijään vai huoltoyhtiöön?" - Jätetää…" at bounding box center [356, 223] width 616 height 12
click at [308, 261] on li "iteraatio: footerin responsen tiedot yhteystietonäkymään + empty ym. -statejen …" at bounding box center [356, 258] width 616 height 12
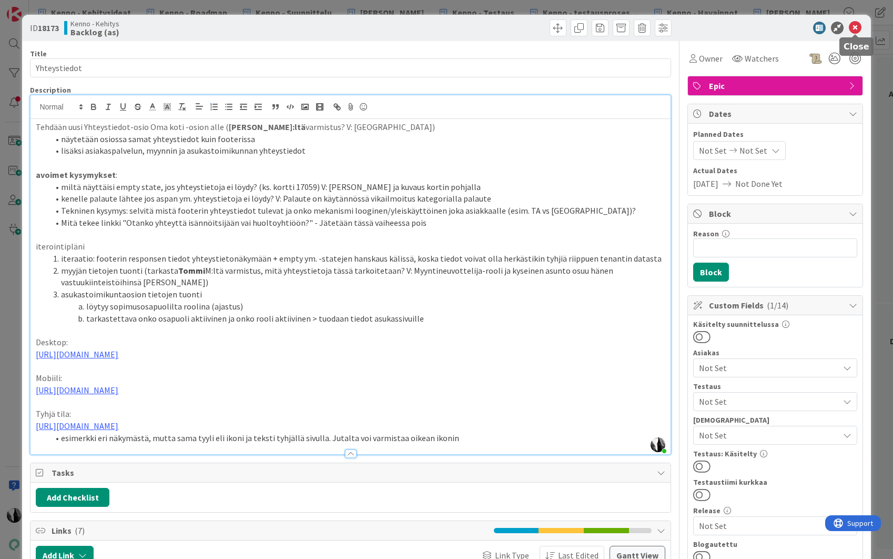
click at [855, 28] on icon at bounding box center [855, 28] width 13 height 13
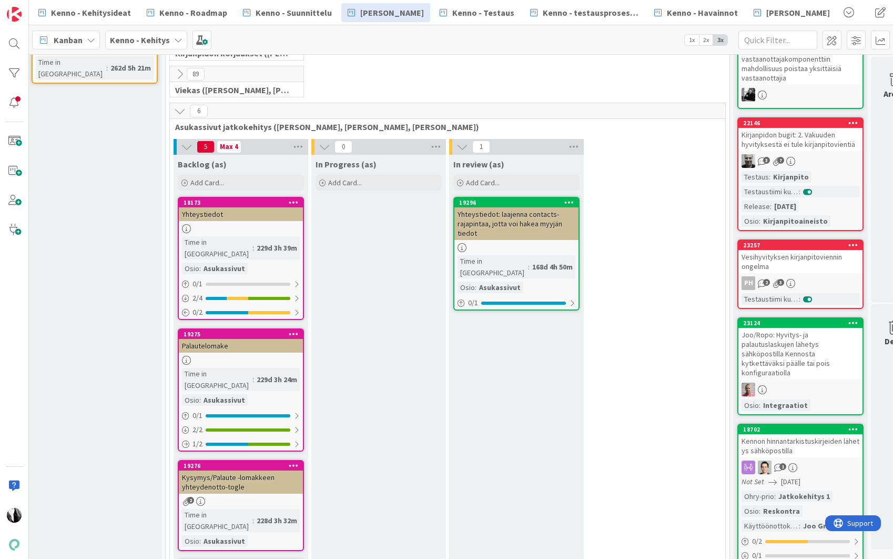
click at [252, 339] on div "Palautelomake" at bounding box center [241, 346] width 124 height 14
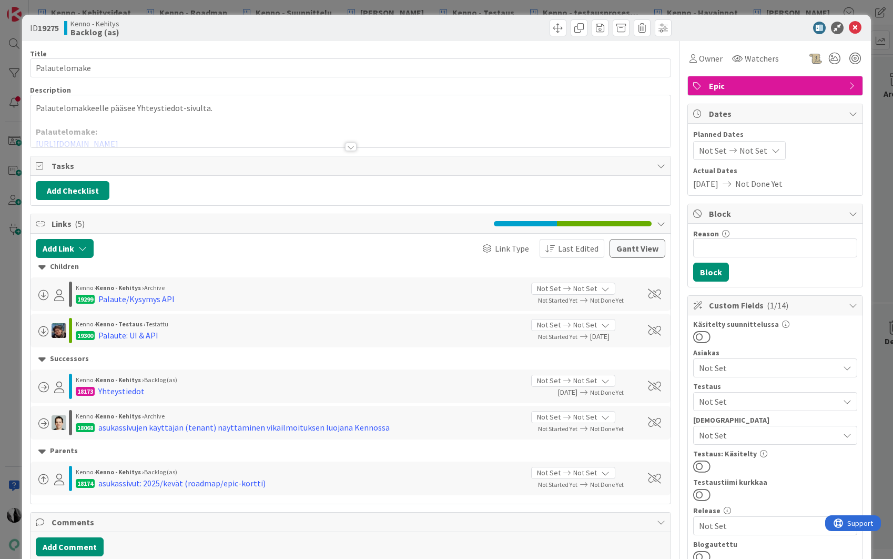
click at [350, 147] on div at bounding box center [351, 147] width 12 height 8
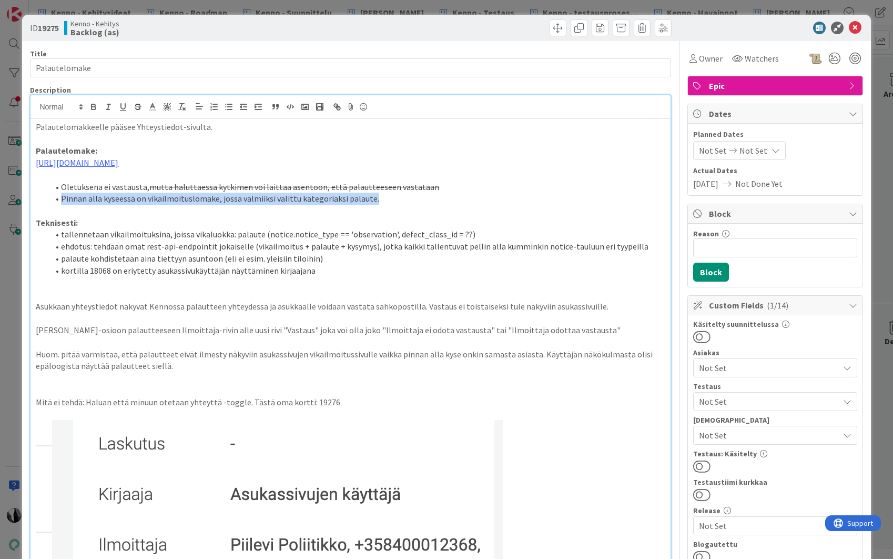
drag, startPoint x: 62, startPoint y: 200, endPoint x: 368, endPoint y: 201, distance: 305.6
click at [368, 201] on li "Pinnan alla kyseessä on vikailmoituslomake, jossa valmiiksi valittu kategoriaks…" at bounding box center [356, 198] width 616 height 12
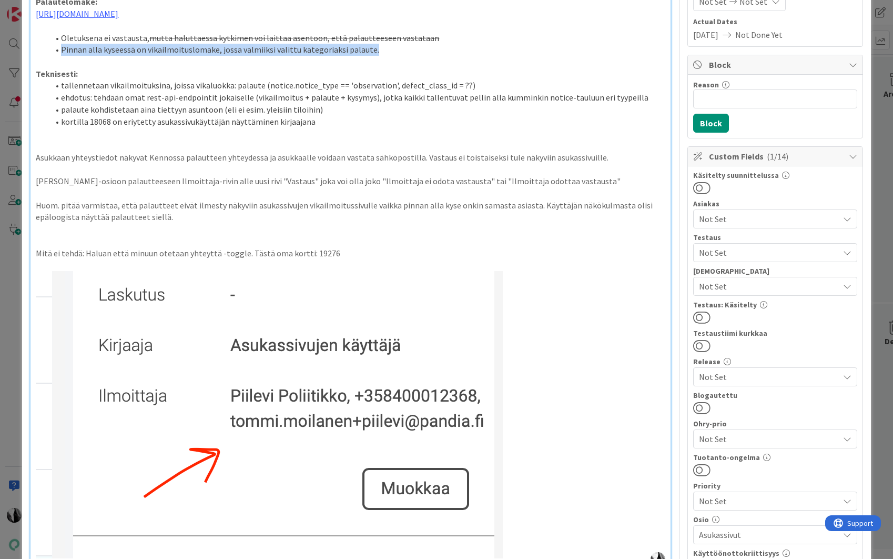
scroll to position [149, 0]
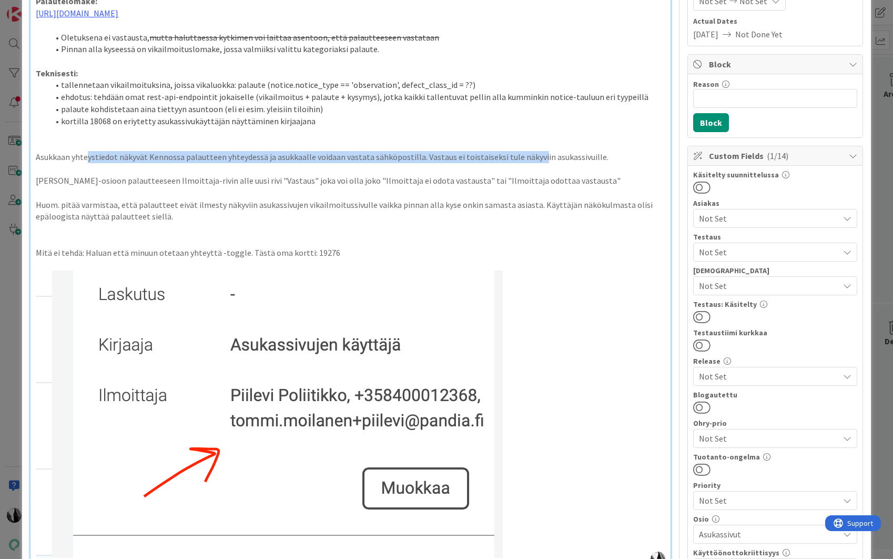
drag, startPoint x: 87, startPoint y: 158, endPoint x: 533, endPoint y: 154, distance: 446.0
click at [533, 154] on p "Asukkaan yhteystiedot näkyvät Kennossa palautteen yhteydessä ja asukkaalle void…" at bounding box center [350, 157] width 629 height 12
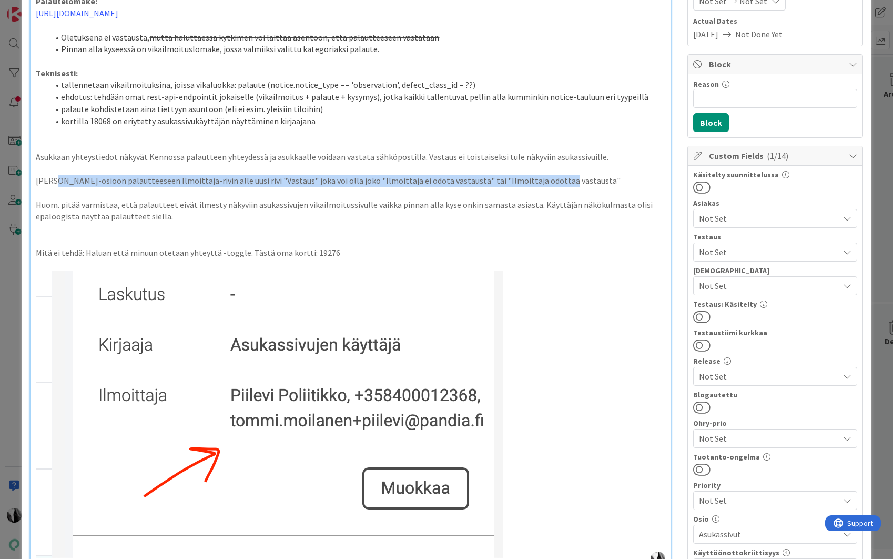
drag, startPoint x: 58, startPoint y: 179, endPoint x: 526, endPoint y: 180, distance: 468.1
click at [545, 180] on p "Kennon Tehtävät-osioon palautteeseen Ilmoittaja-rivin alle uusi rivi "Vastaus" …" at bounding box center [350, 181] width 629 height 12
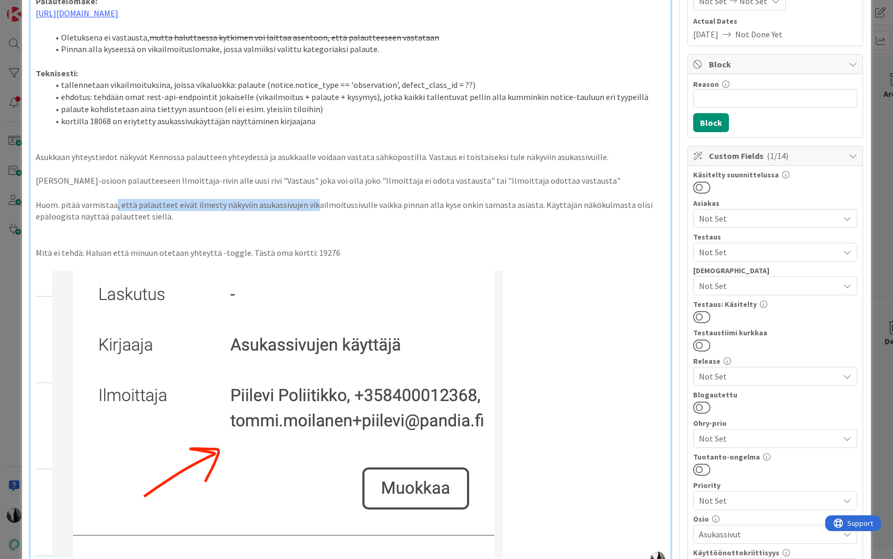
drag, startPoint x: 116, startPoint y: 204, endPoint x: 310, endPoint y: 208, distance: 194.1
click at [310, 208] on p "Huom. pitää varmistaa, että palautteet eivät ilmesty näkyviin asukassivujen vik…" at bounding box center [350, 211] width 629 height 24
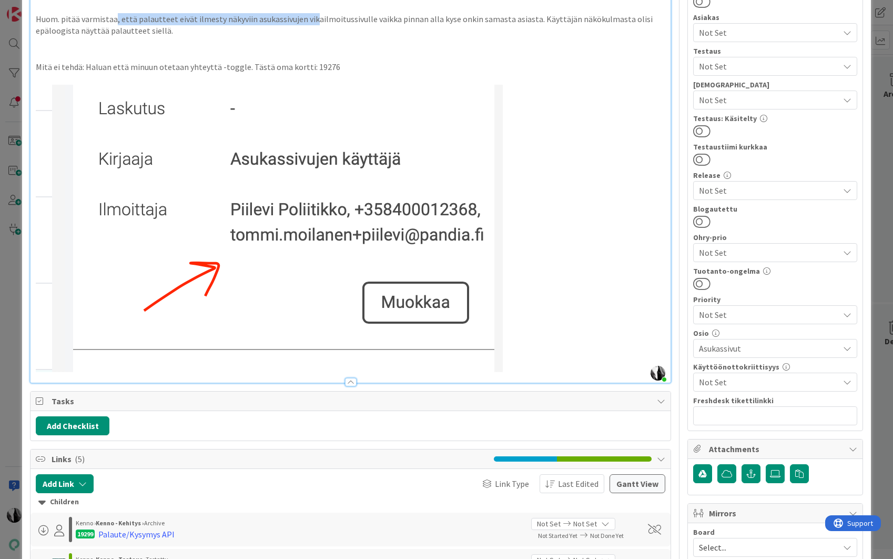
scroll to position [0, 0]
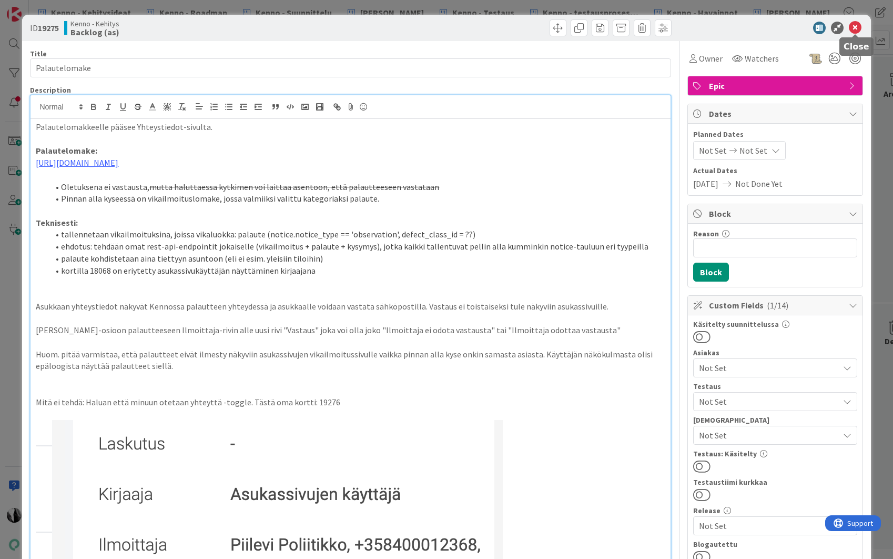
click at [854, 27] on icon at bounding box center [855, 28] width 13 height 13
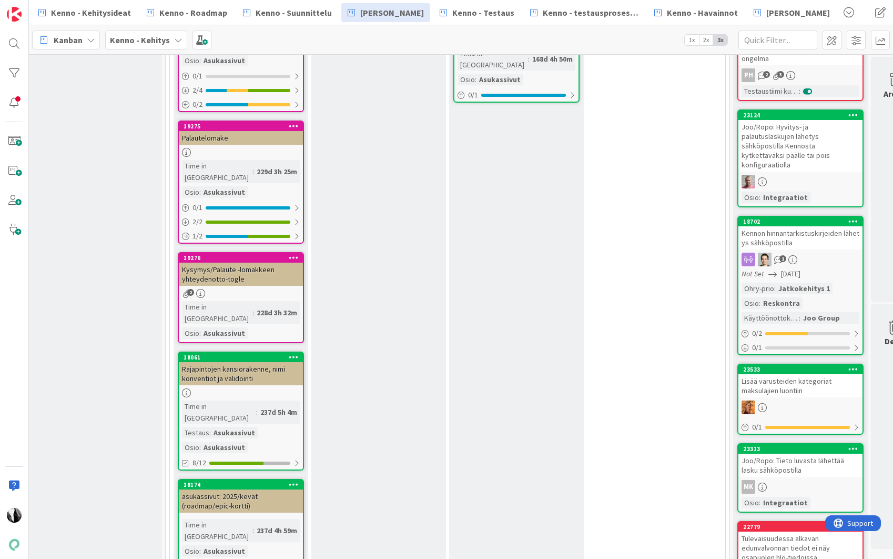
click at [260, 262] on div "Kysymys/Palaute -lomakkeen yhteydenotto-togle" at bounding box center [241, 273] width 124 height 23
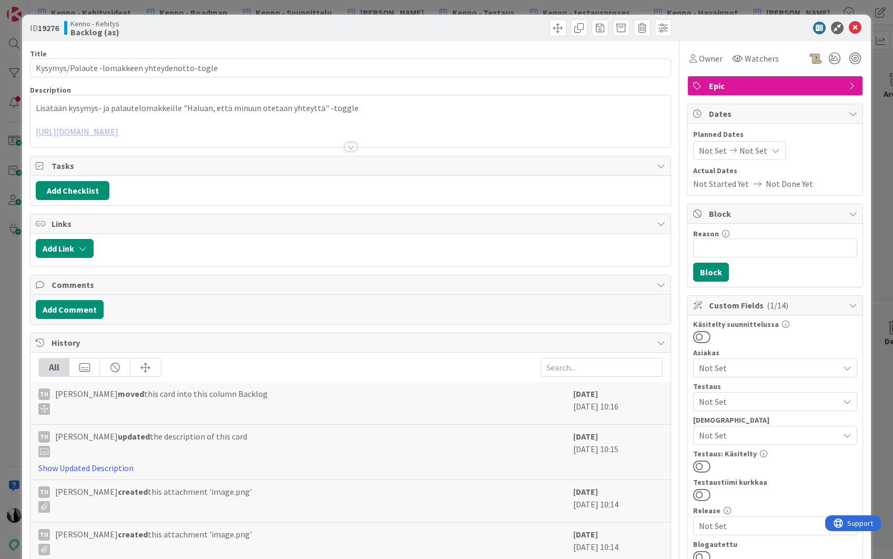
click at [350, 146] on div at bounding box center [351, 147] width 12 height 8
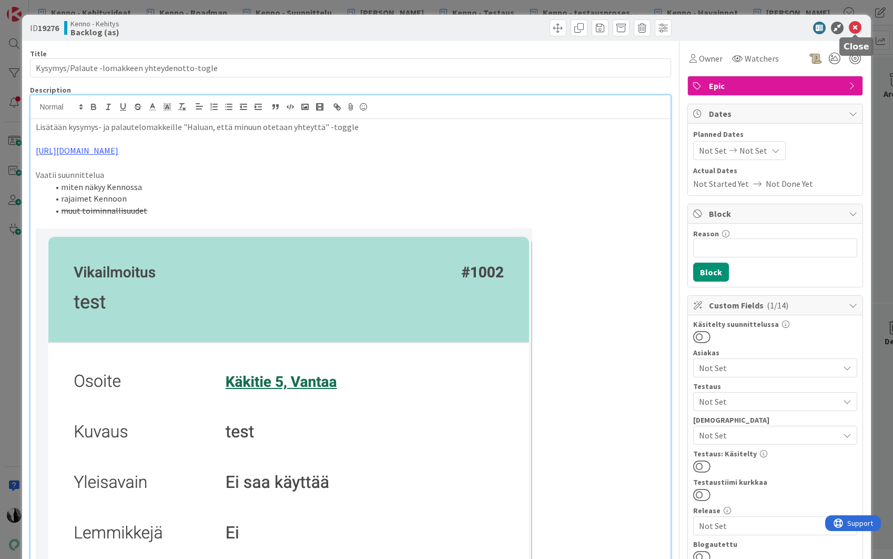
click at [854, 28] on icon at bounding box center [855, 28] width 13 height 13
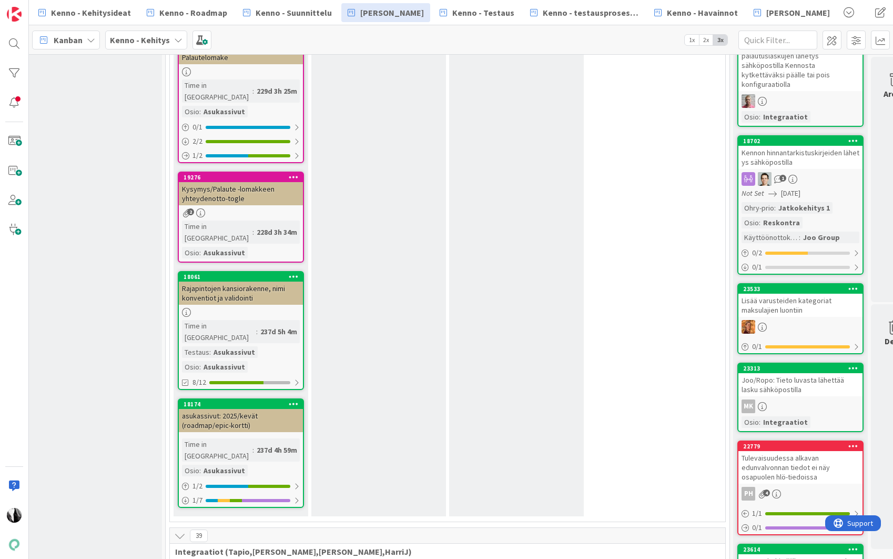
scroll to position [540, 5]
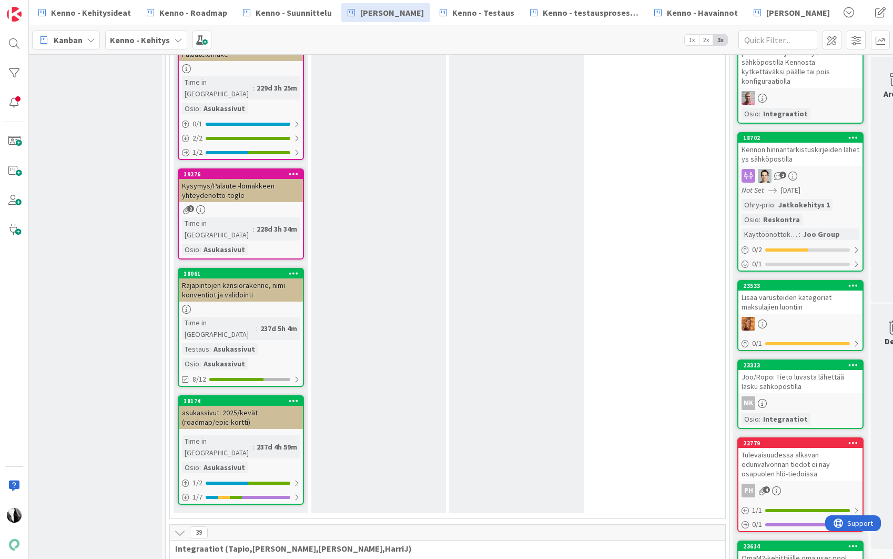
click at [244, 278] on div "Rajapintojen kansiorakenne, nimi konventiot ja validointi" at bounding box center [241, 289] width 124 height 23
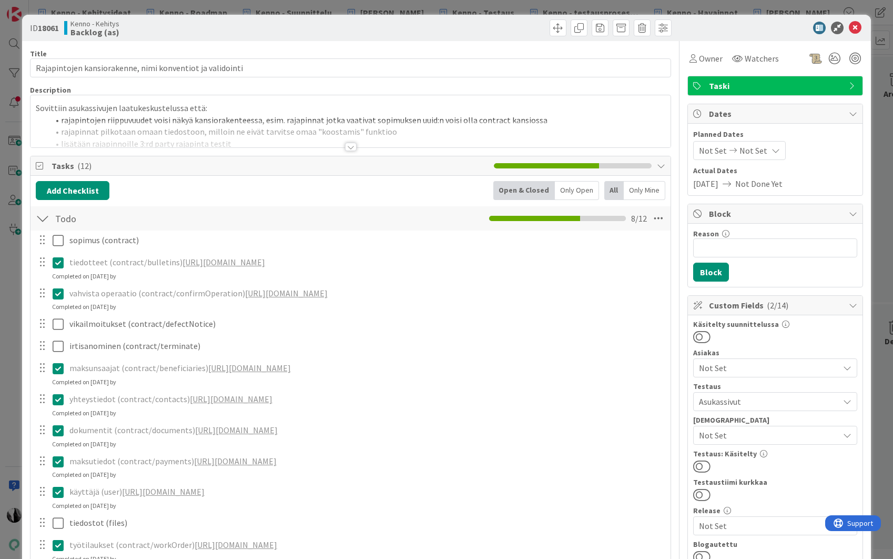
click at [350, 147] on div at bounding box center [351, 147] width 12 height 8
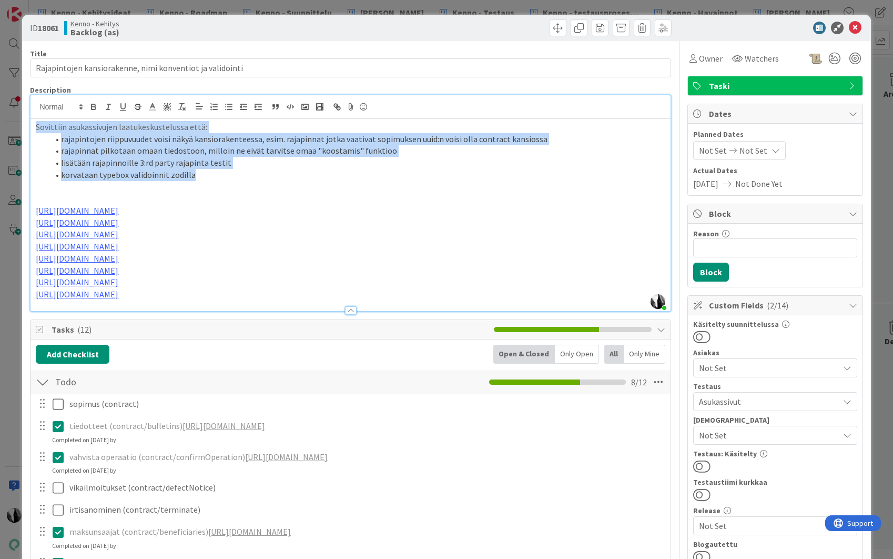
drag, startPoint x: 37, startPoint y: 128, endPoint x: 342, endPoint y: 171, distance: 308.6
click at [342, 171] on div "Sovittiin asukassivujen laatukeskustelussa että: rajapintojen riippuvuudet vois…" at bounding box center [351, 215] width 640 height 192
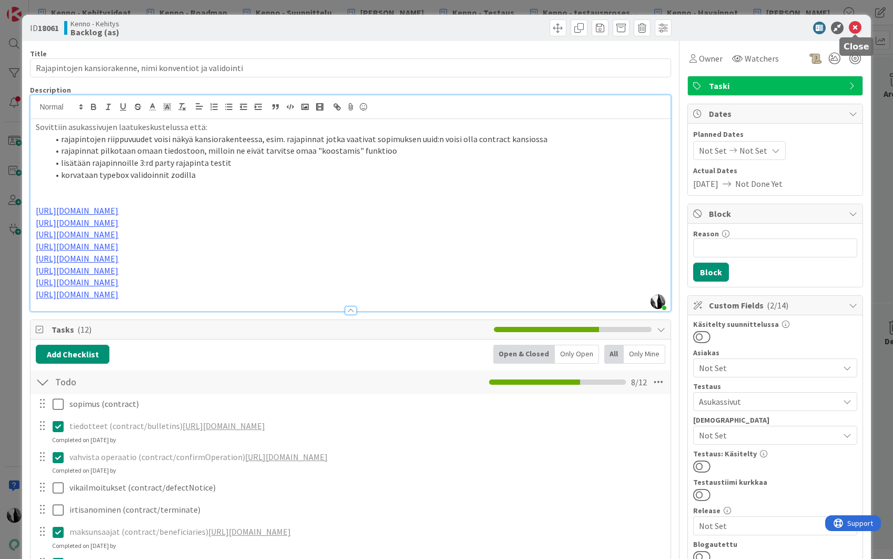
click at [854, 27] on icon at bounding box center [855, 28] width 13 height 13
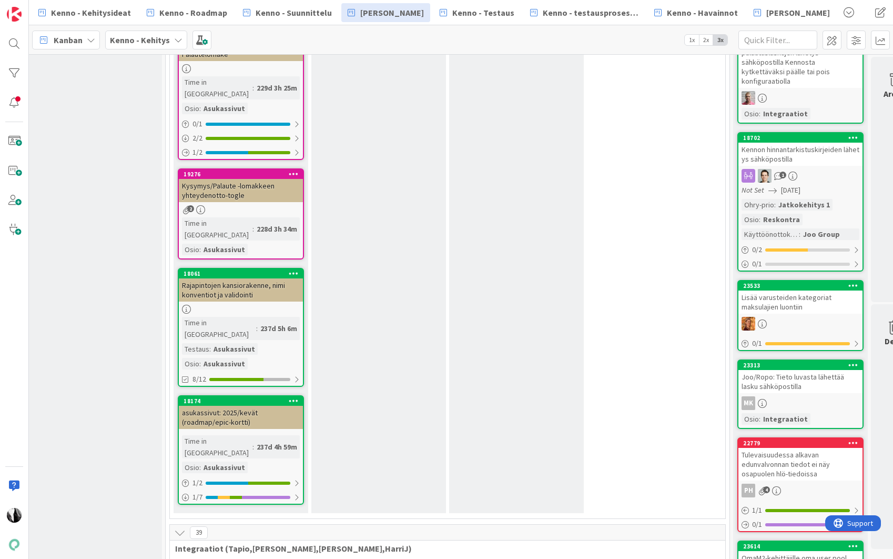
click at [239, 405] on div "asukassivut: 2025/kevät (roadmap/epic-kortti)" at bounding box center [241, 416] width 124 height 23
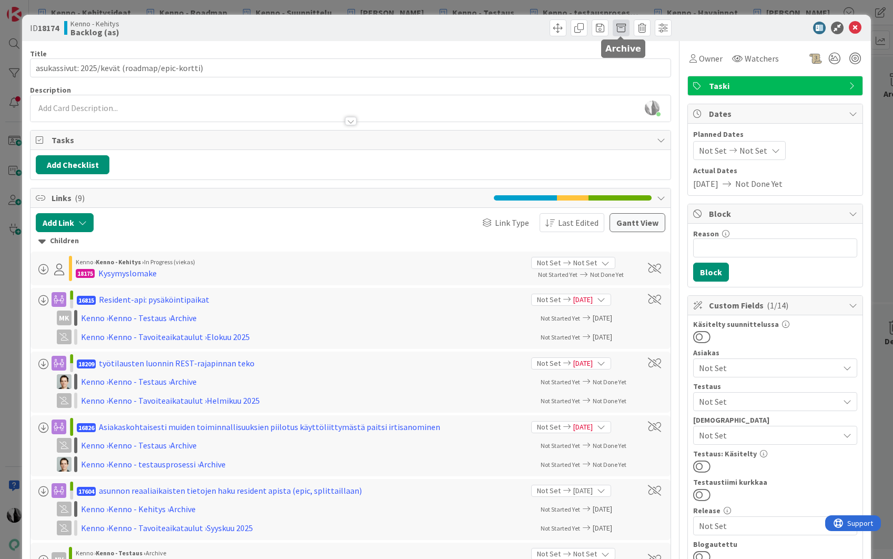
click at [626, 27] on span at bounding box center [621, 27] width 17 height 17
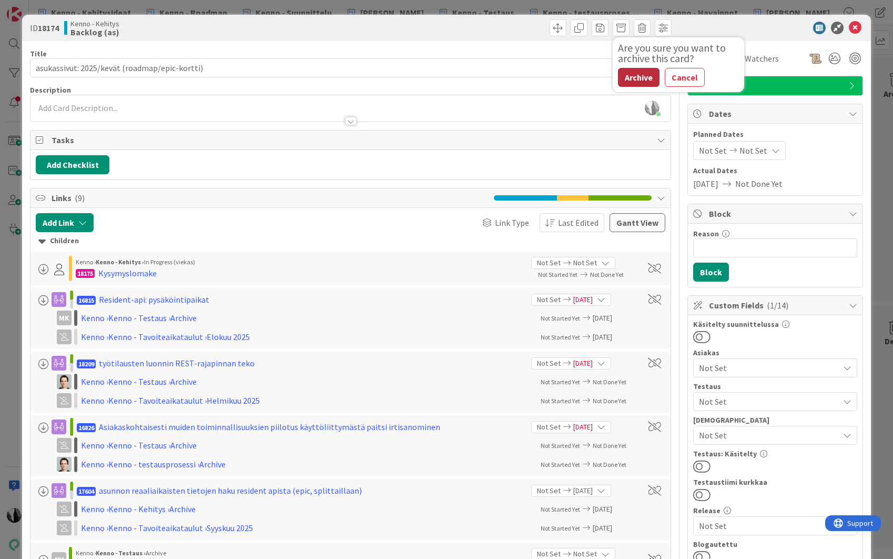
click at [638, 75] on button "Archive" at bounding box center [639, 77] width 42 height 19
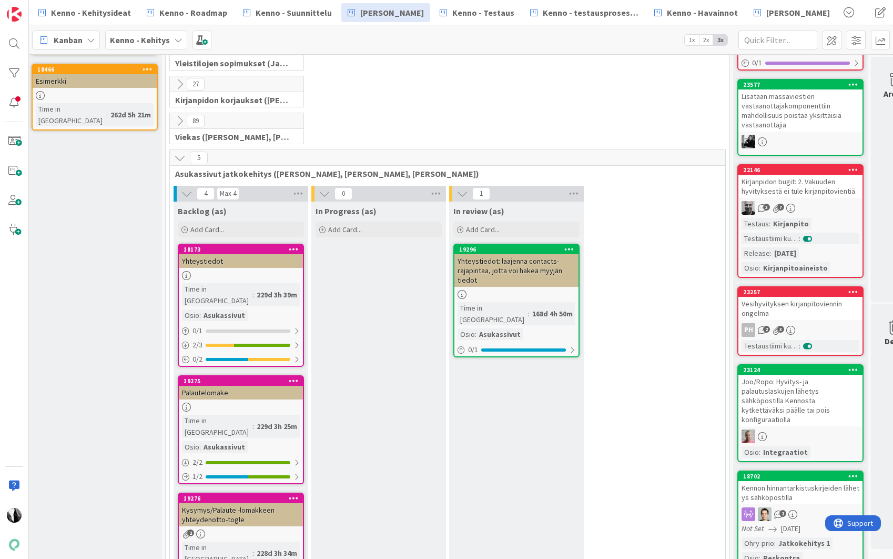
scroll to position [204, 5]
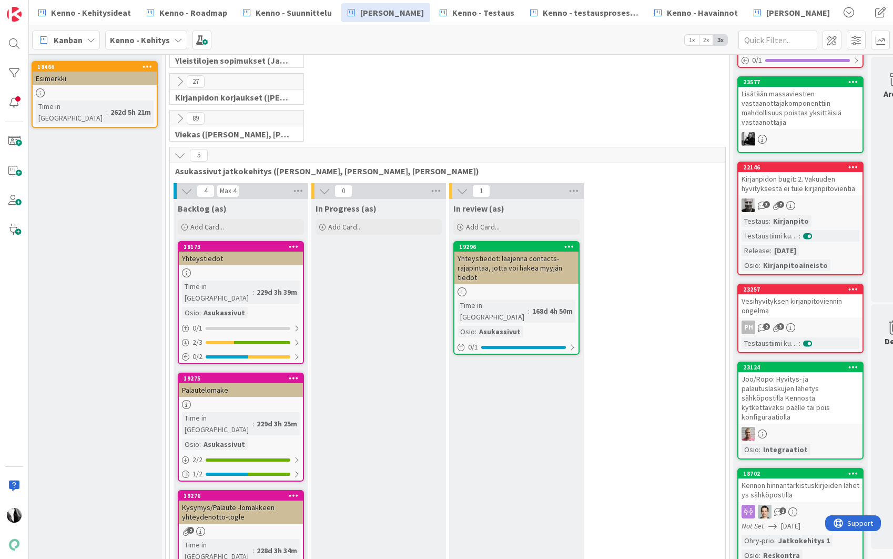
click at [511, 267] on div "Yhteystiedot: laajenna contacts-rajapintaa, jotta voi hakea myyjän tiedot" at bounding box center [516, 267] width 124 height 33
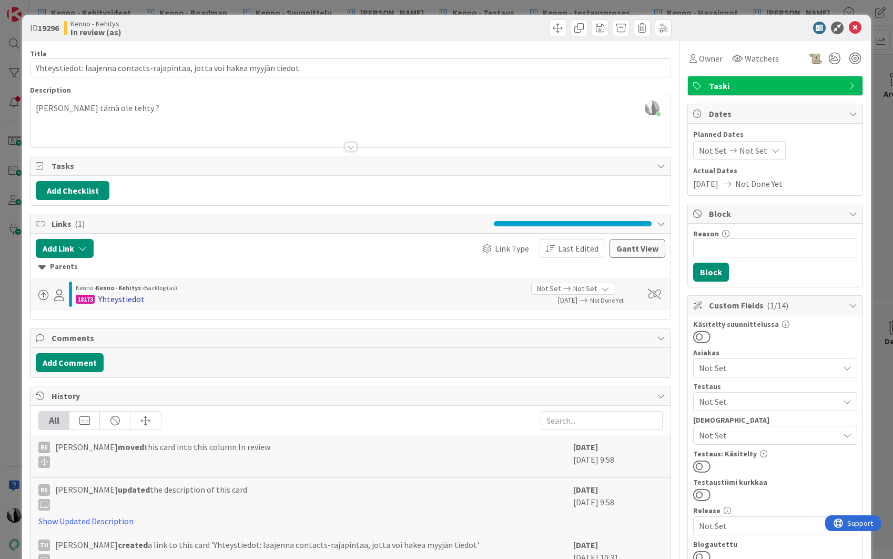
click at [137, 299] on div "Yhteystiedot" at bounding box center [121, 298] width 46 height 13
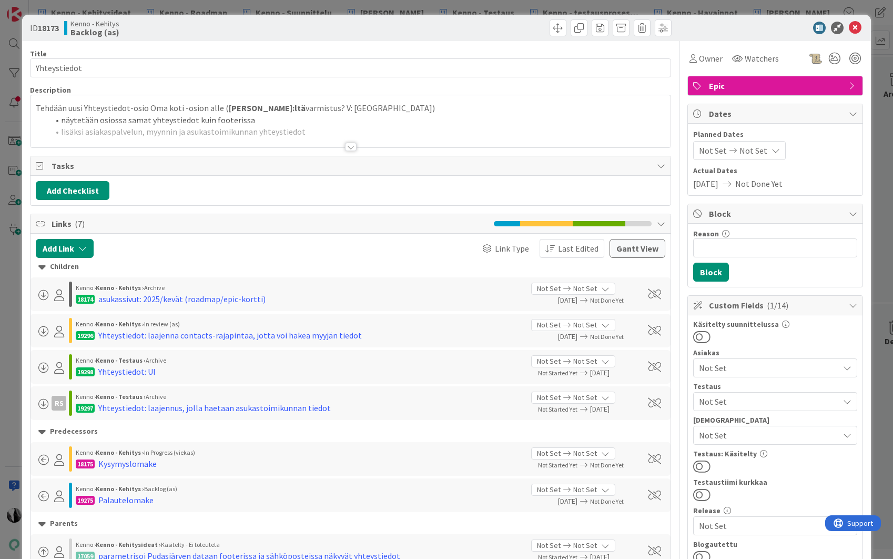
click at [353, 144] on div at bounding box center [351, 147] width 12 height 8
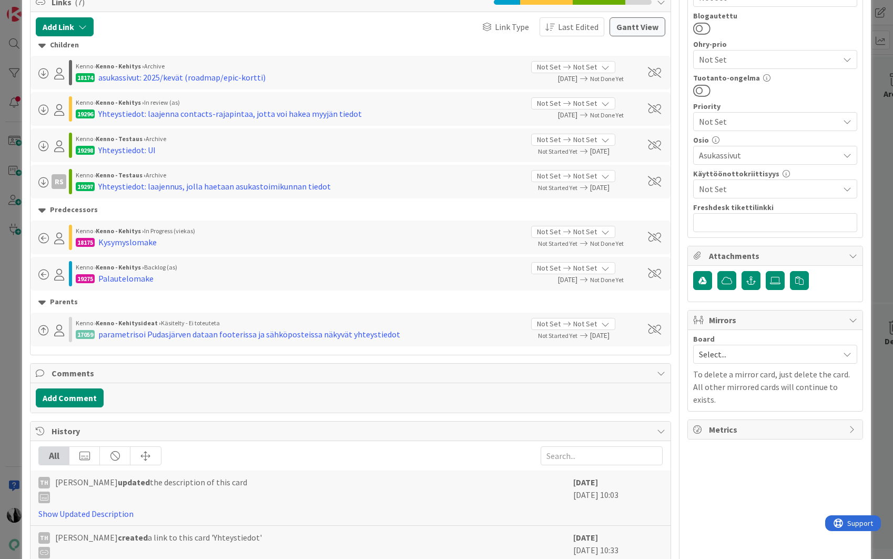
scroll to position [504, 0]
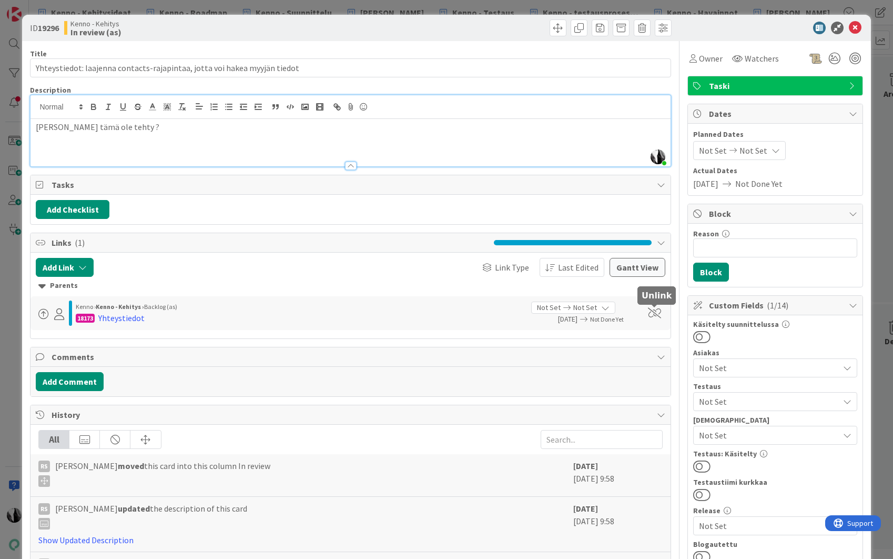
click at [652, 314] on span at bounding box center [654, 313] width 13 height 11
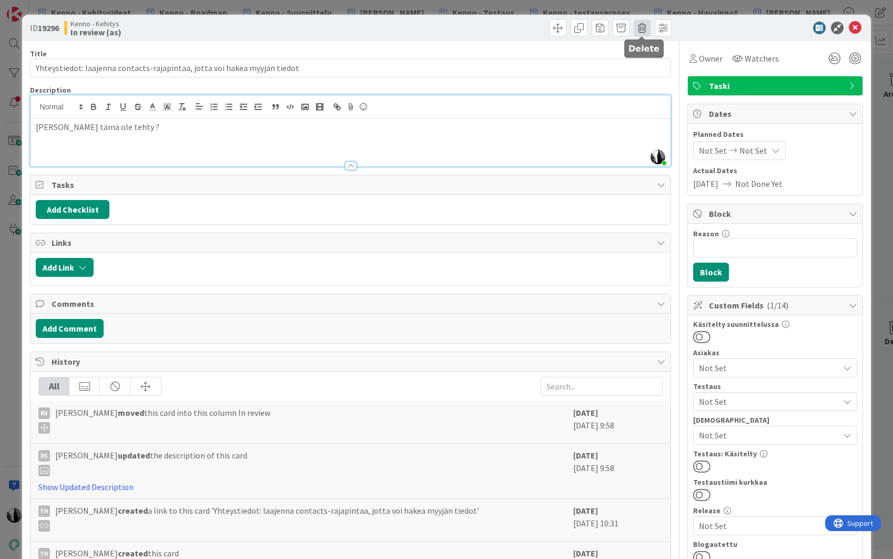
click at [641, 28] on span at bounding box center [642, 27] width 17 height 17
click at [664, 75] on button "Delete" at bounding box center [658, 77] width 39 height 19
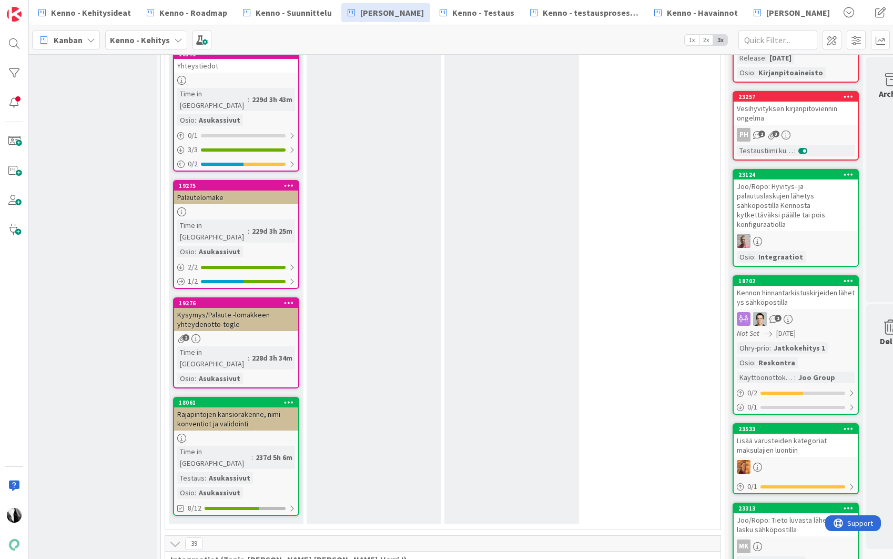
scroll to position [394, 10]
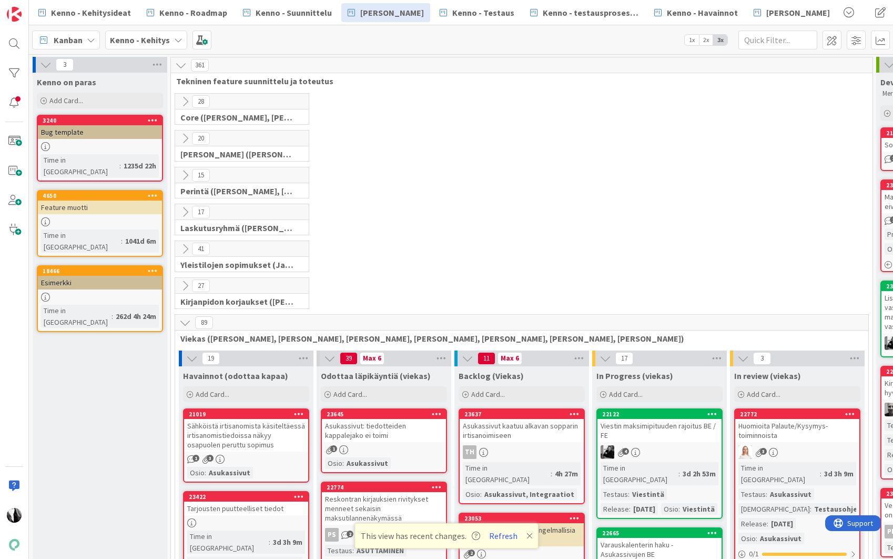
scroll to position [255, 135]
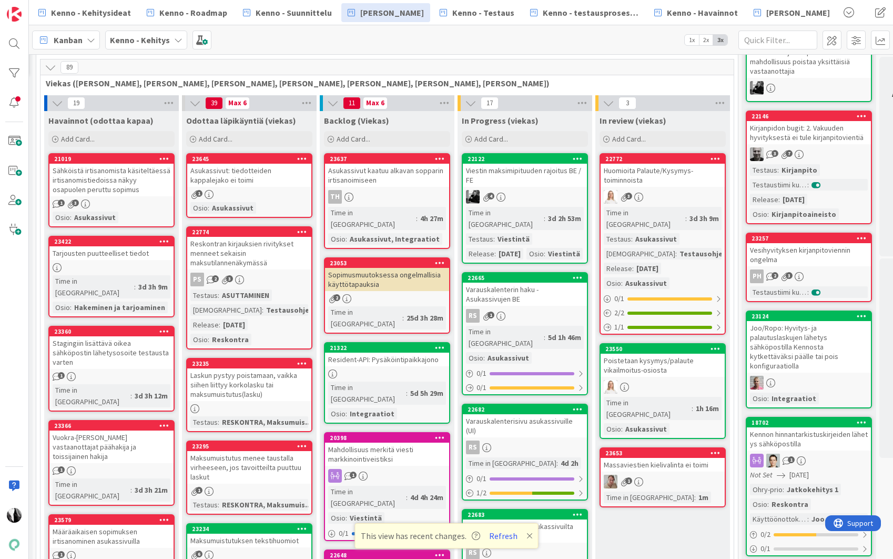
click at [53, 69] on icon at bounding box center [51, 68] width 12 height 12
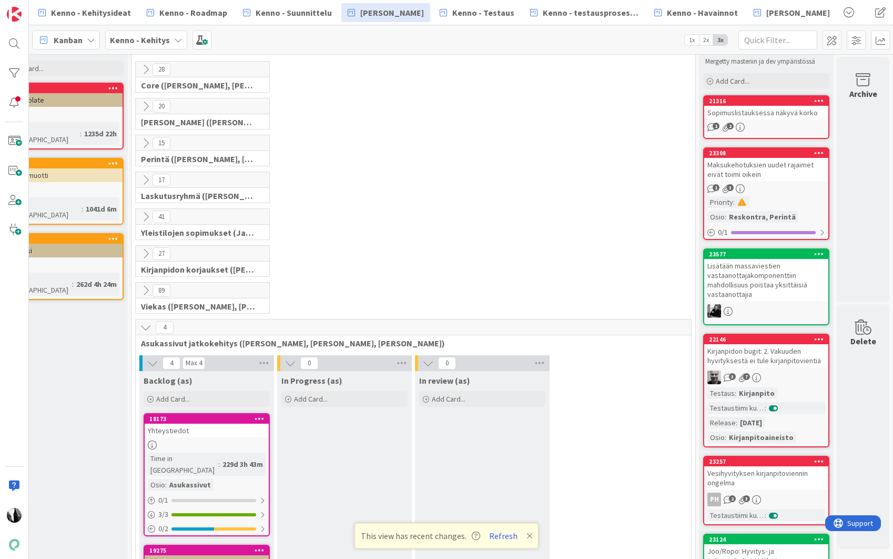
scroll to position [0, 39]
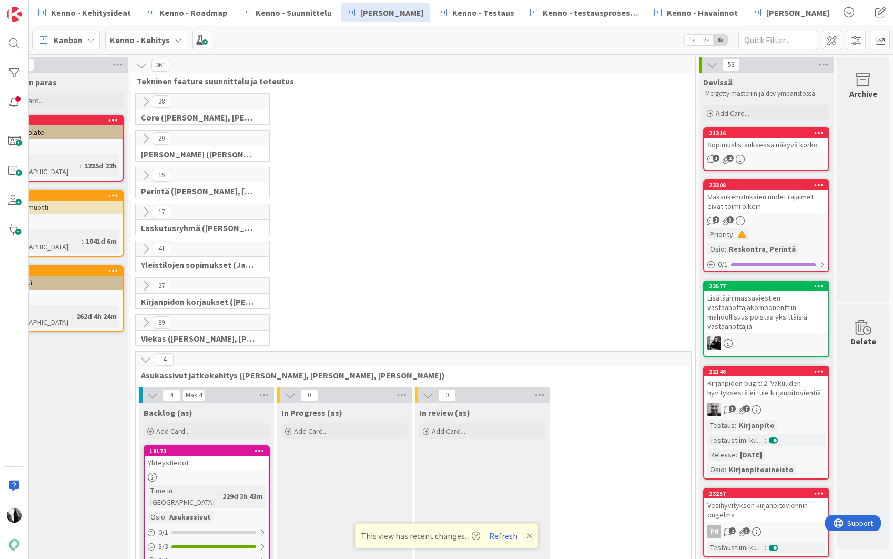
click at [144, 358] on icon at bounding box center [146, 359] width 12 height 12
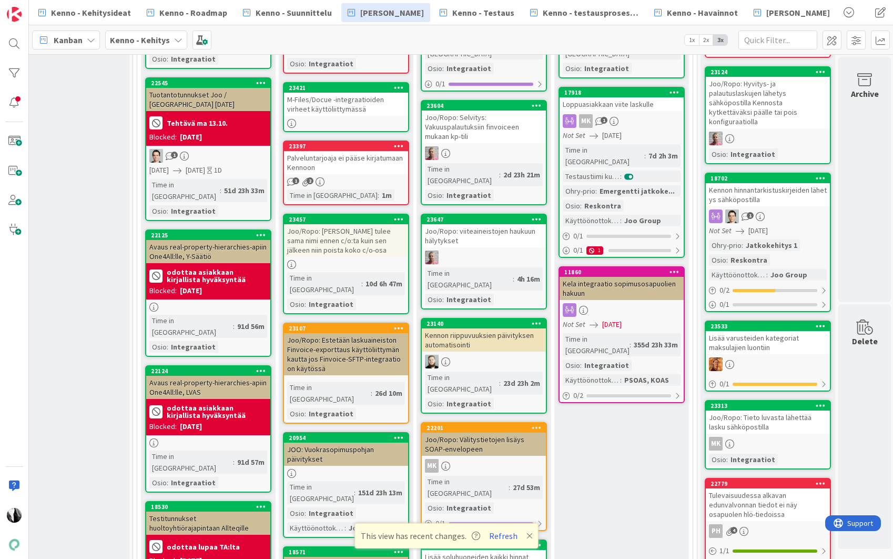
scroll to position [488, 38]
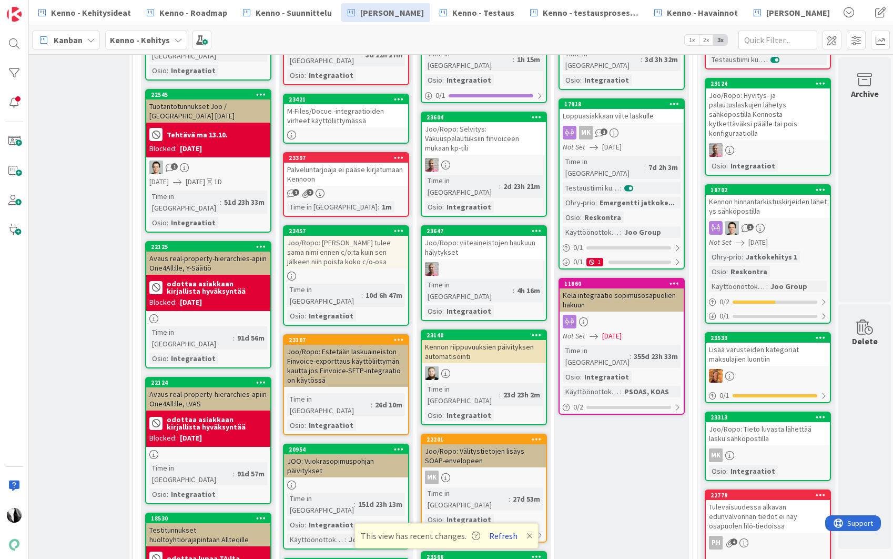
click at [504, 537] on button "Refresh" at bounding box center [503, 536] width 36 height 14
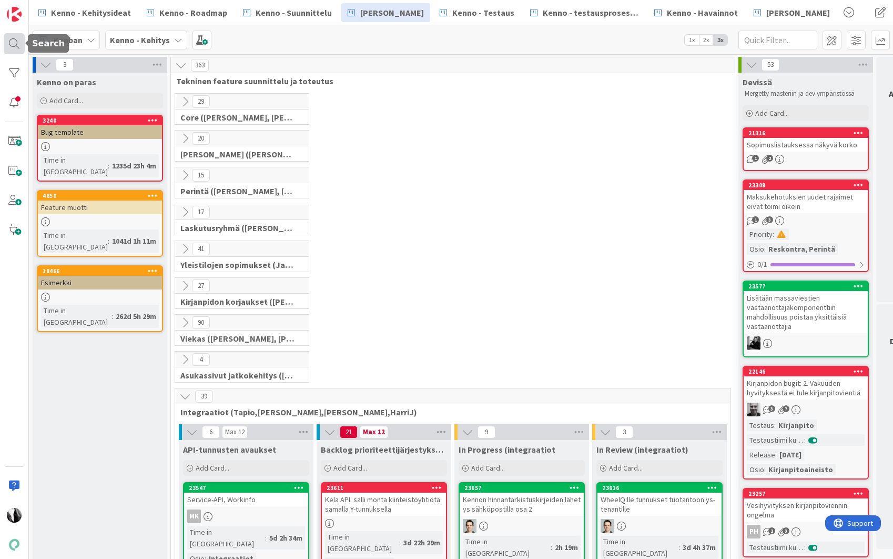
drag, startPoint x: 12, startPoint y: 34, endPoint x: 22, endPoint y: 34, distance: 10.0
click at [12, 34] on div at bounding box center [14, 43] width 21 height 21
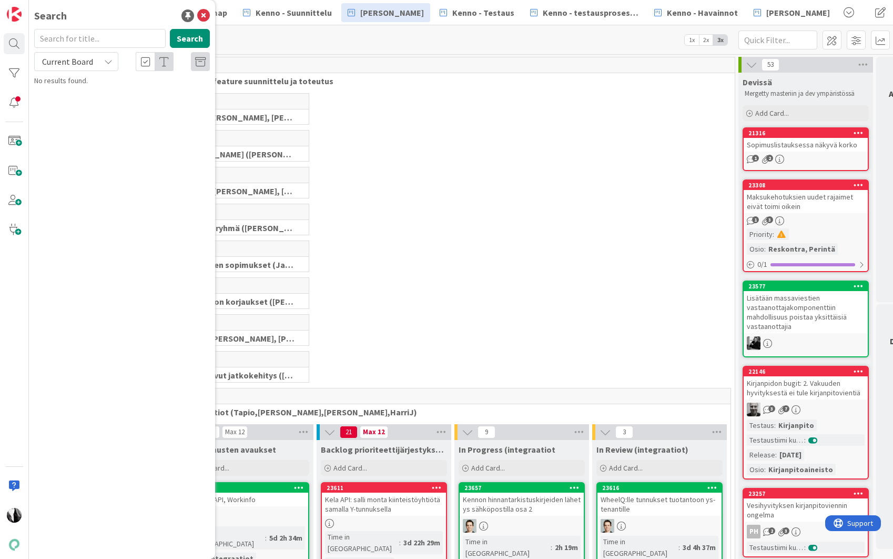
click at [91, 35] on input "text" at bounding box center [99, 38] width 131 height 19
type input "2798"
drag, startPoint x: 90, startPoint y: 59, endPoint x: 87, endPoint y: 66, distance: 8.0
click at [89, 60] on span "Current Board" at bounding box center [67, 61] width 51 height 11
click at [79, 103] on span "All Boards" at bounding box center [94, 105] width 109 height 16
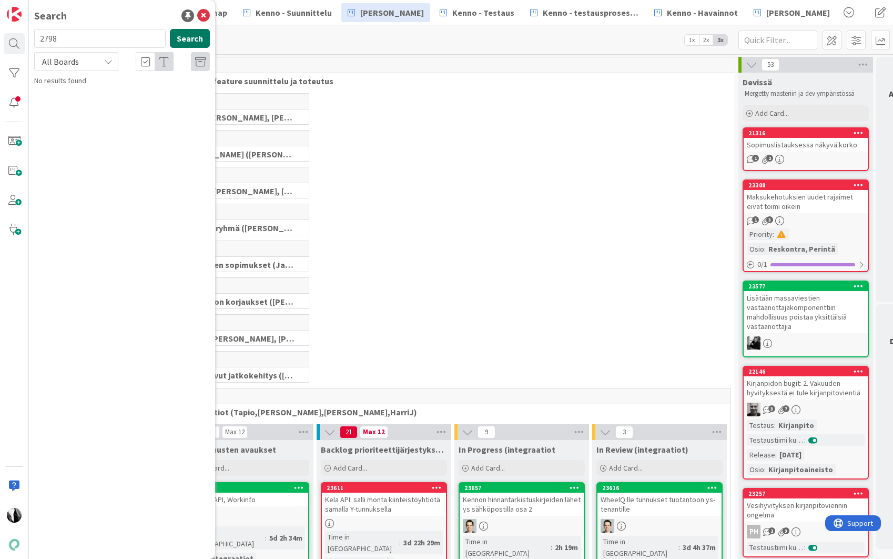
click at [191, 39] on button "Search" at bounding box center [190, 38] width 40 height 19
click at [204, 14] on icon at bounding box center [203, 15] width 13 height 13
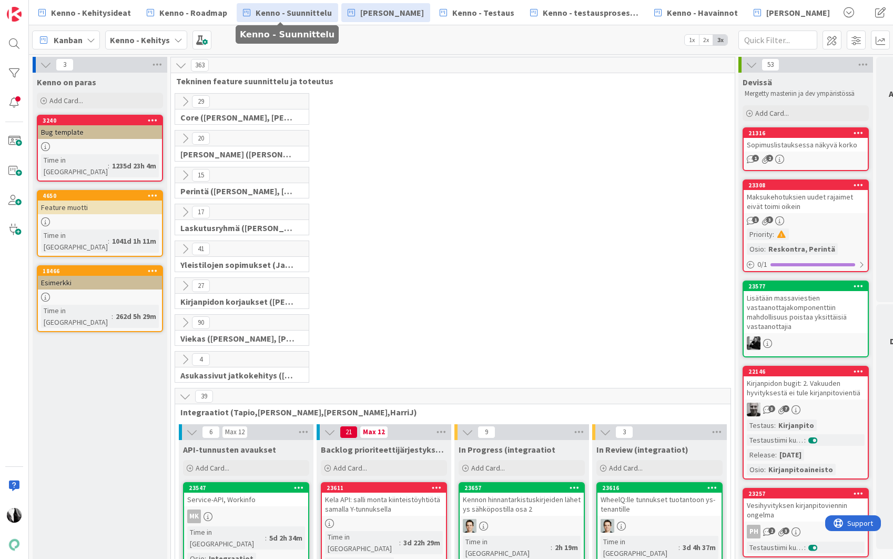
click at [310, 15] on span "Kenno - Suunnittelu" at bounding box center [294, 12] width 76 height 13
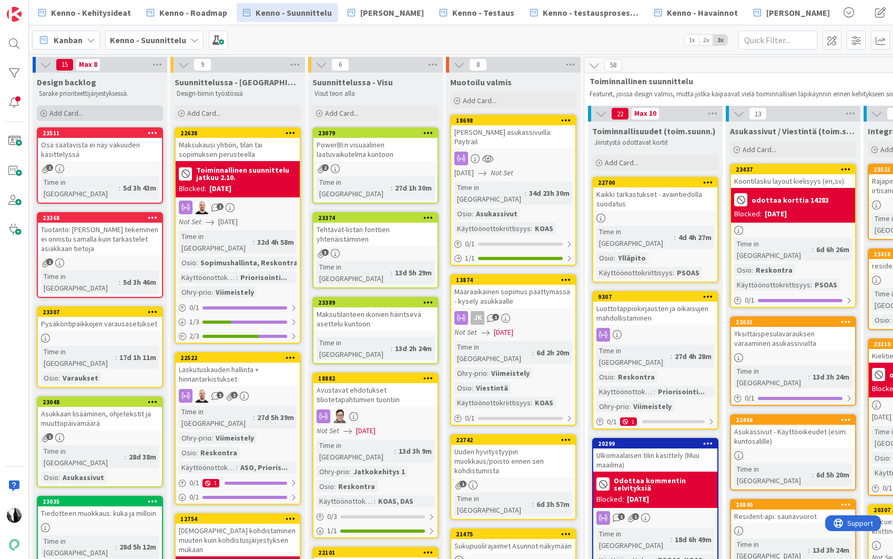
click at [69, 113] on span "Add Card..." at bounding box center [66, 112] width 34 height 9
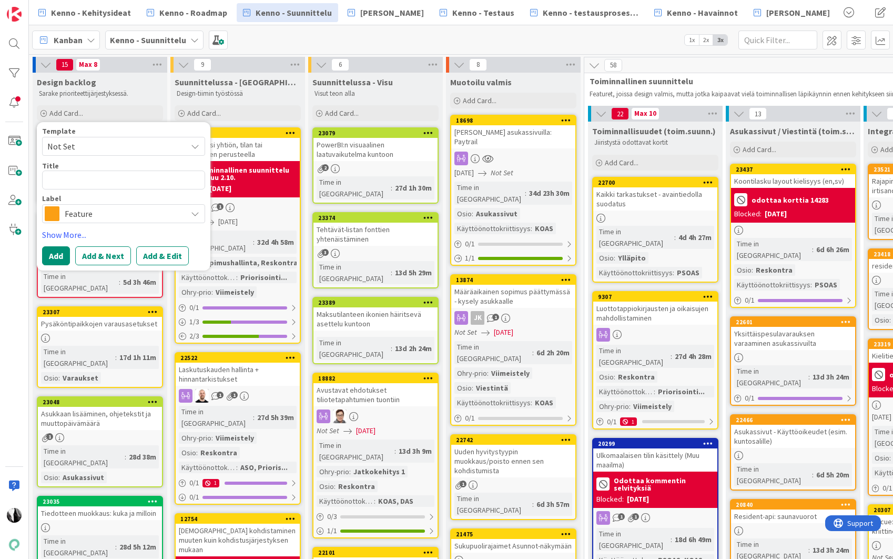
type textarea "x"
type textarea "T"
type textarea "x"
type textarea "To"
type textarea "x"
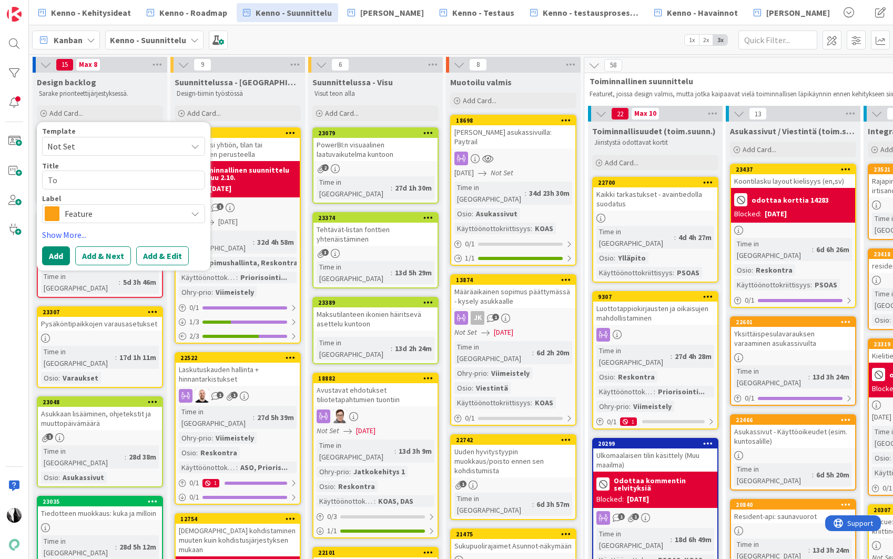
type textarea "Toi"
type textarea "x"
type textarea "Toim"
type textarea "x"
type textarea "Toimi"
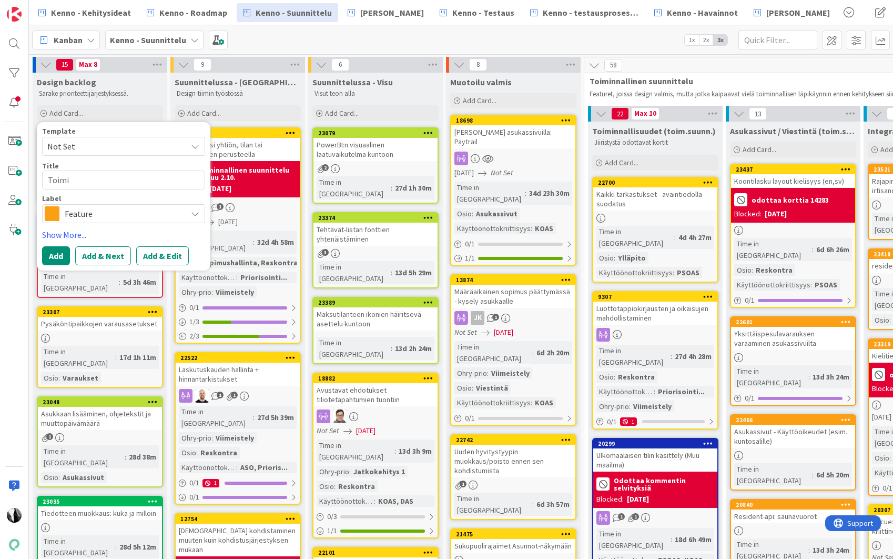
type textarea "x"
type textarea "Toimiv"
type textarea "x"
type textarea "Toimiva"
type textarea "x"
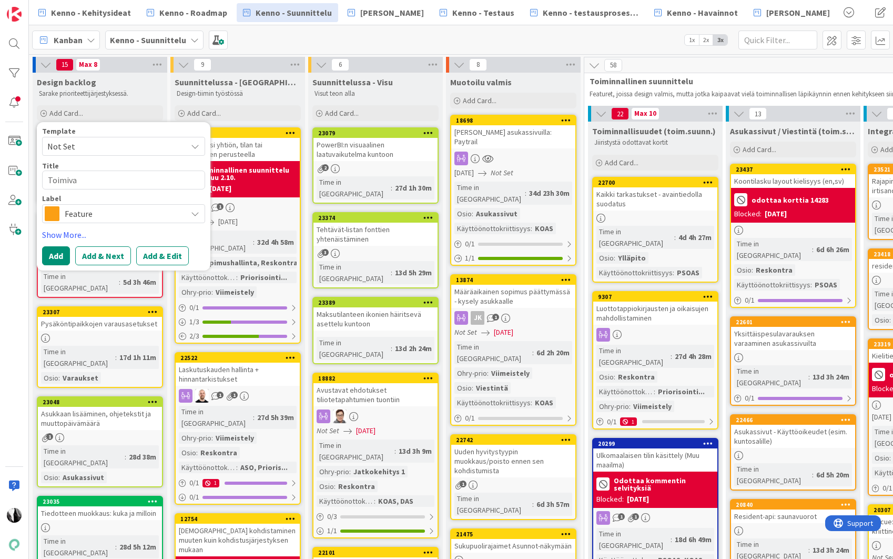
type textarea "Toimivat"
type textarea "x"
type textarea "Toimiva"
type textarea "x"
type textarea "Toimiv"
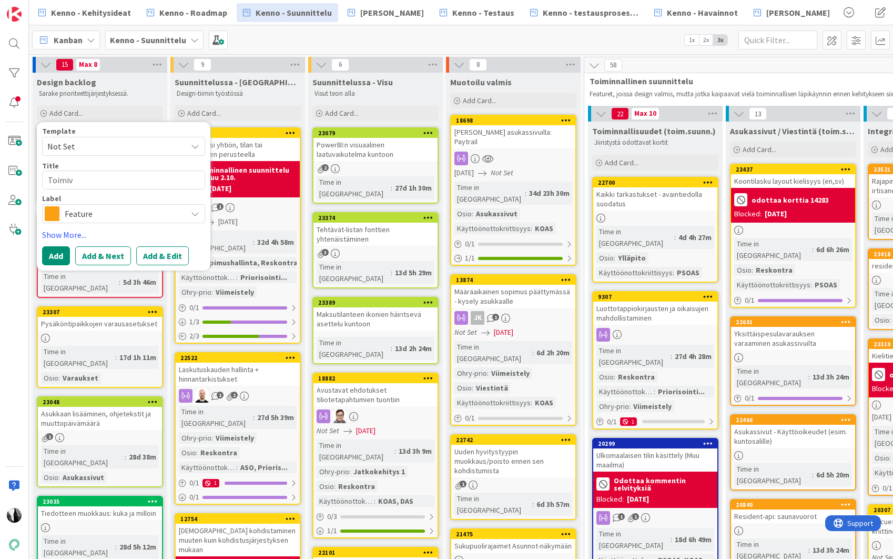
type textarea "x"
type textarea "Toimi"
type textarea "x"
type textarea "Toimij"
type textarea "x"
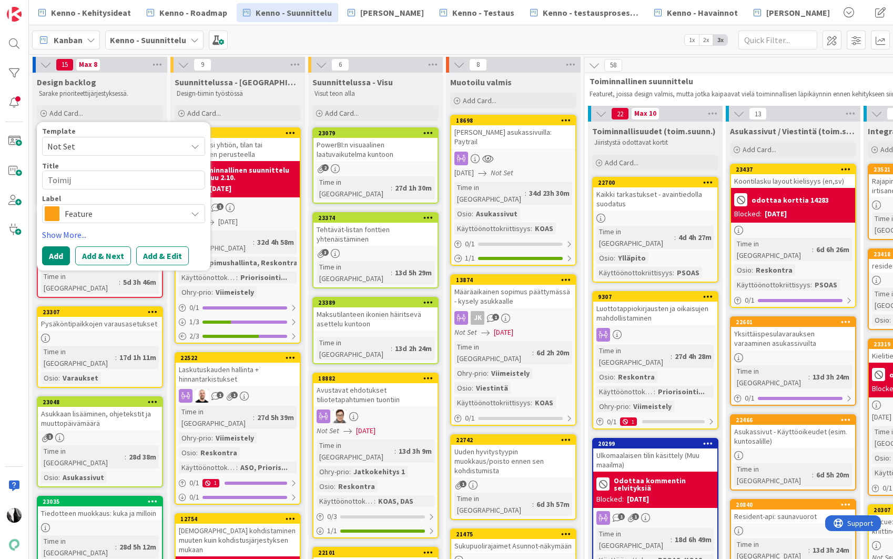
type textarea "Toimija"
type textarea "x"
type textarea "Toimijat"
type textarea "x"
type textarea "Toimijat"
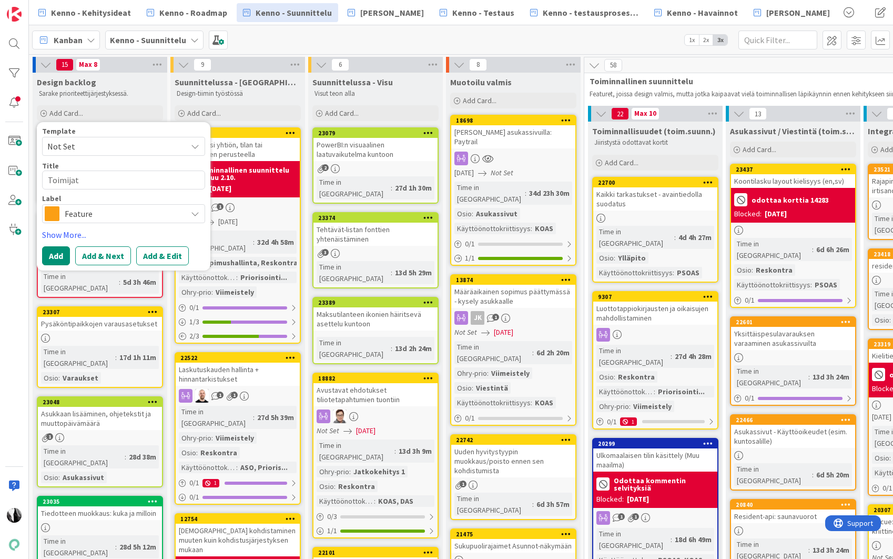
type textarea "x"
type textarea "Toimijat v"
type textarea "x"
type textarea "Toimijat vs"
type textarea "x"
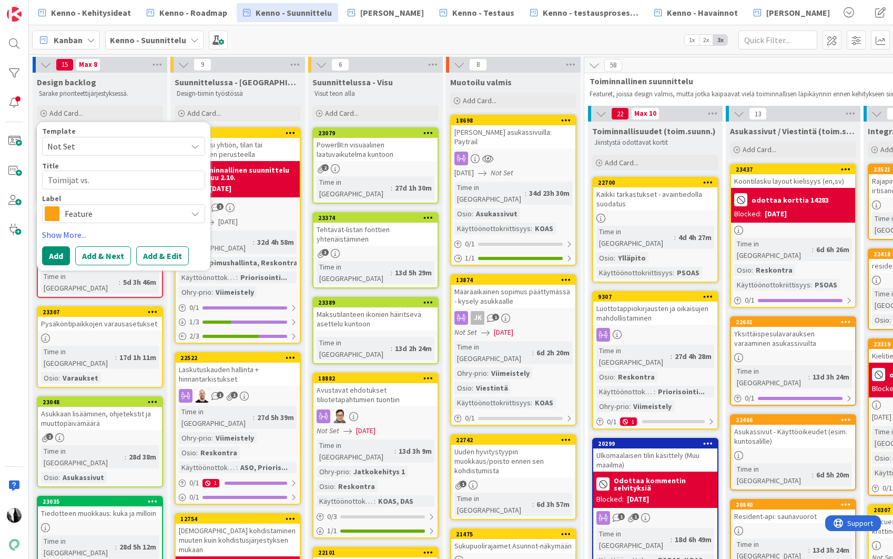
type textarea "Toimijat vs."
type textarea "x"
type textarea "Toimijat vs. a"
type textarea "x"
type textarea "Toimijat vs. as"
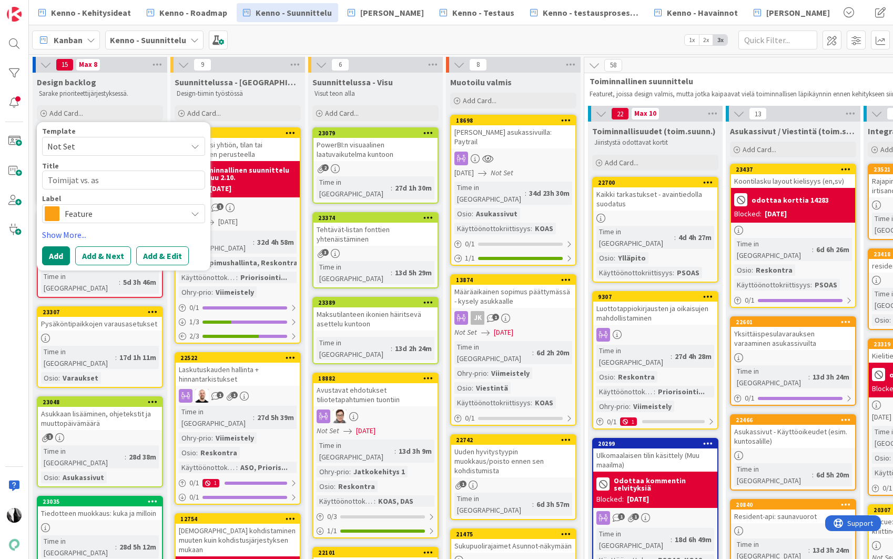
type textarea "x"
type textarea "Toimijat vs. ask"
type textarea "x"
type textarea "Toimijat vs. as"
type textarea "x"
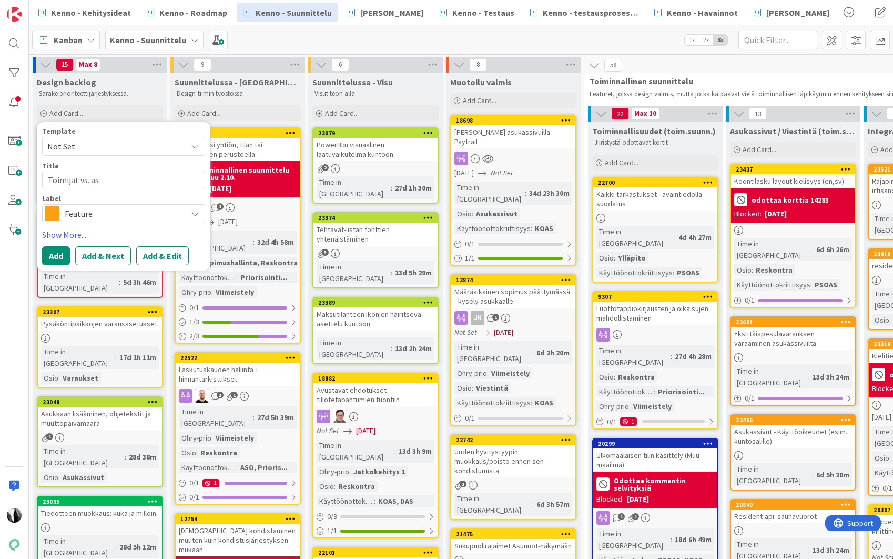
type textarea "Toimijat vs. asu"
type textarea "x"
type textarea "Toimijat vs. asuk"
type textarea "x"
type textarea "Toimijat vs. asukas"
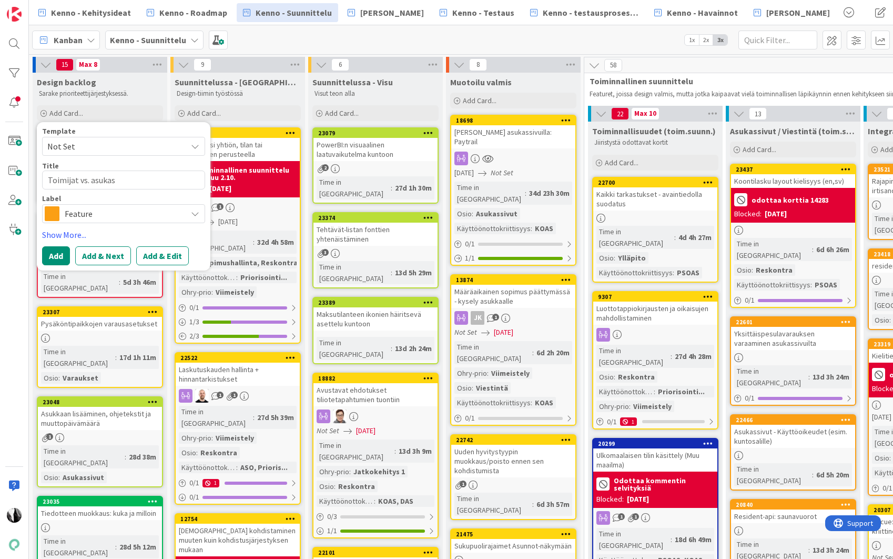
type textarea "x"
type textarea "Toimijat vs. asukass"
type textarea "x"
type textarea "Toimijat vs. asukassi"
type textarea "x"
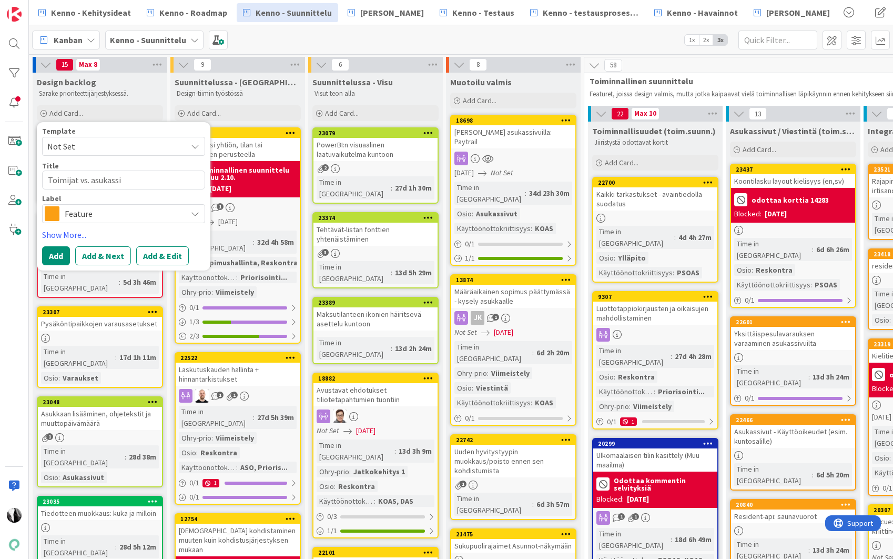
type textarea "Toimijat vs. asukassiv"
type textarea "x"
type textarea "Toimijat vs. asukassivu"
type textarea "x"
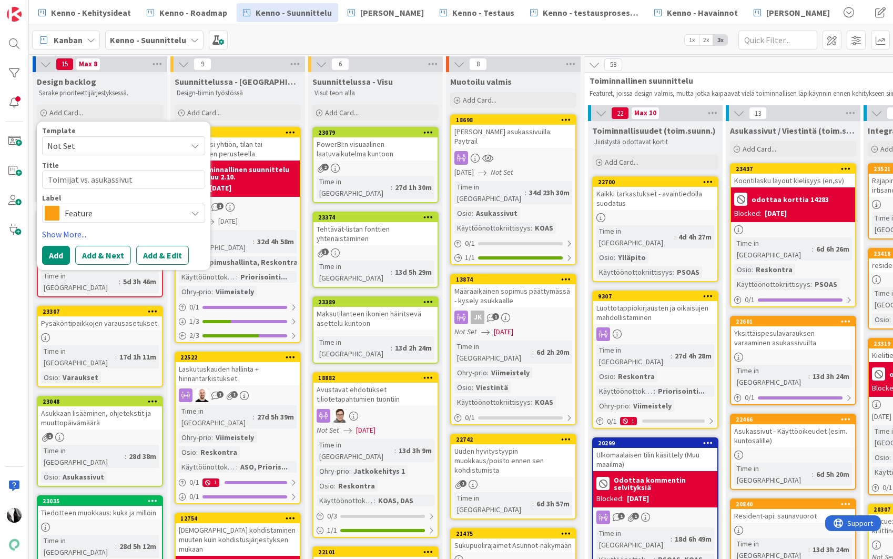
type textarea "Toimijat vs. asukassivut"
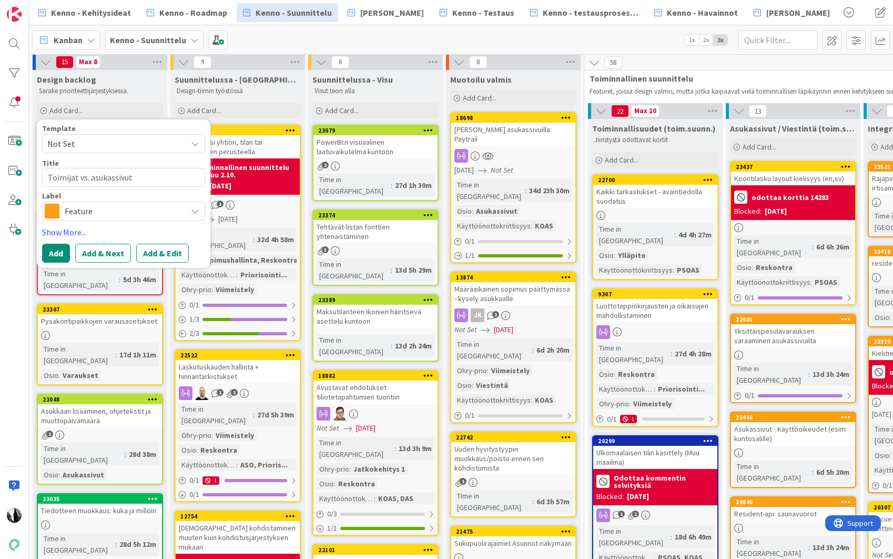
click at [150, 214] on span "Feature" at bounding box center [123, 211] width 117 height 15
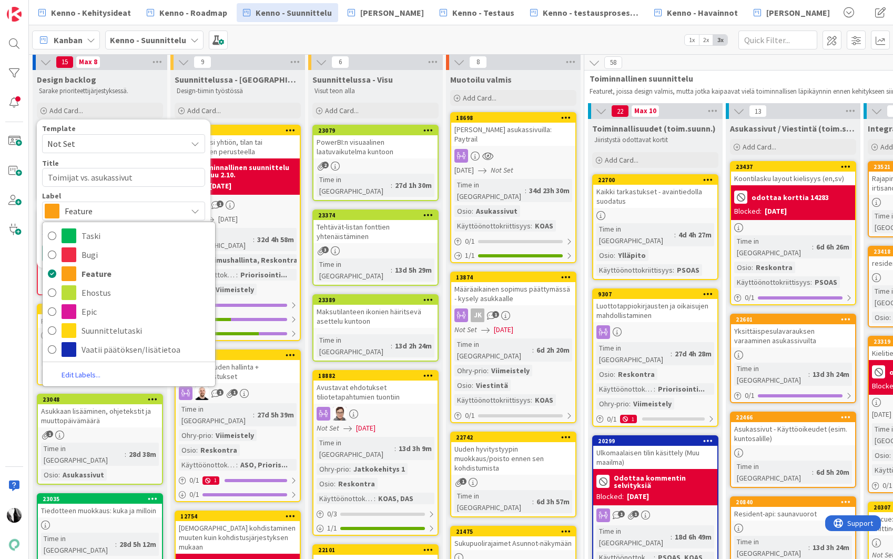
scroll to position [1, 0]
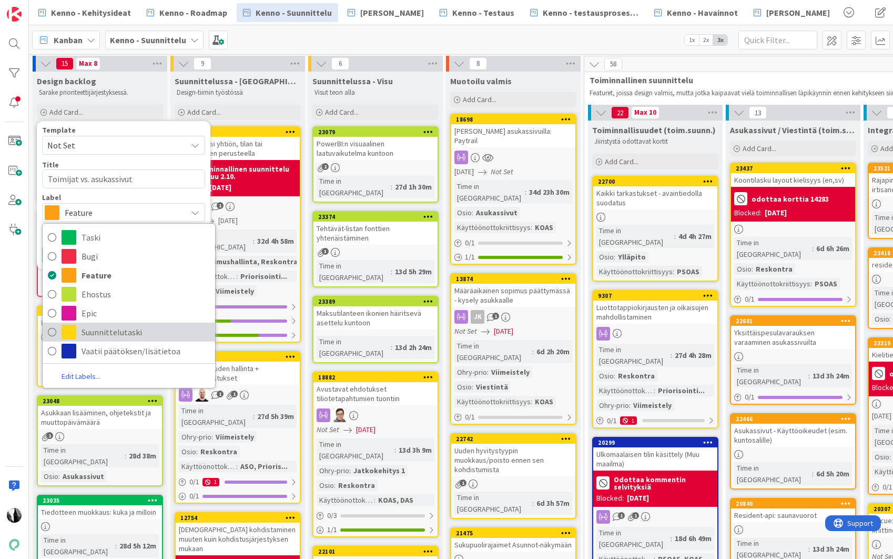
click at [136, 327] on span "Suunnittelutaski" at bounding box center [146, 332] width 128 height 16
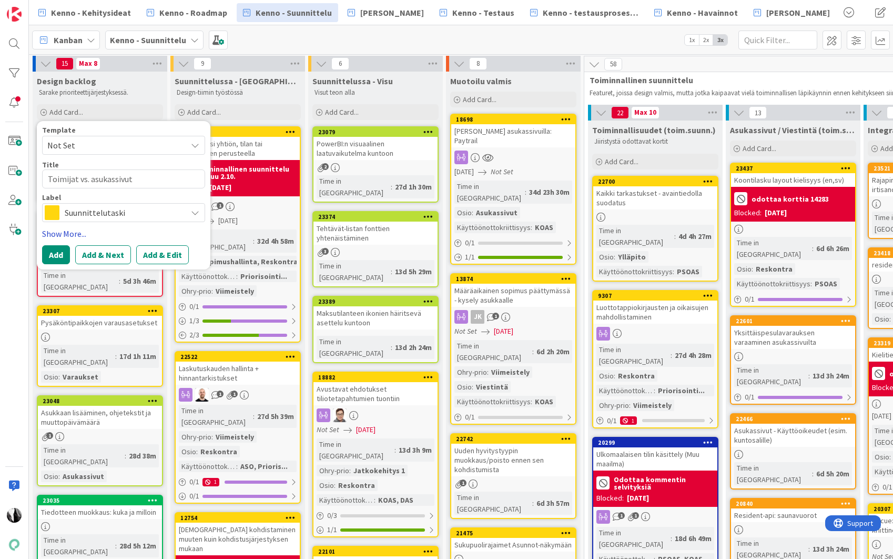
click at [70, 231] on link "Show More..." at bounding box center [123, 233] width 163 height 13
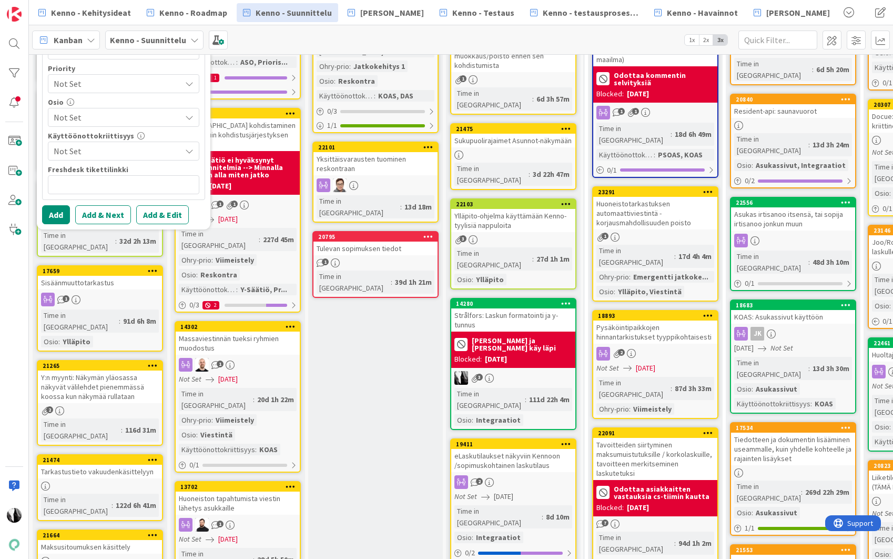
scroll to position [408, 0]
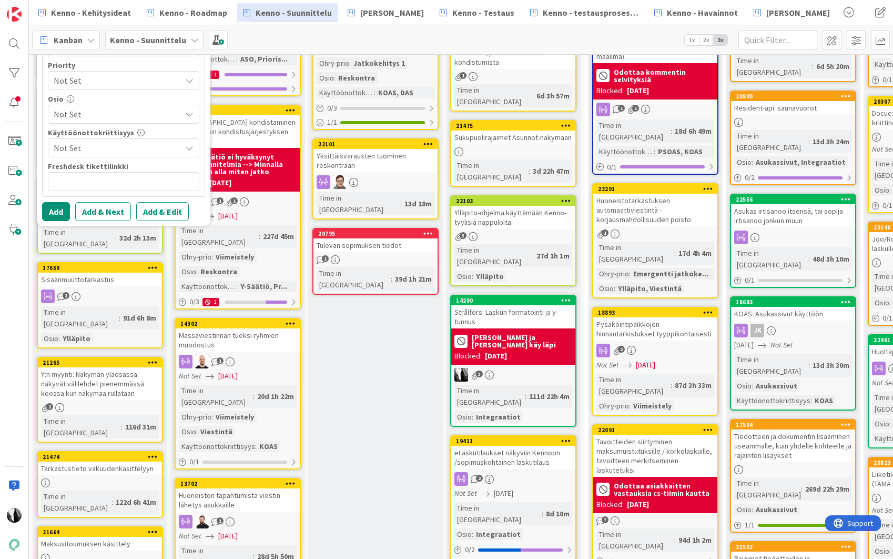
click at [120, 114] on span "Not Set" at bounding box center [117, 114] width 127 height 13
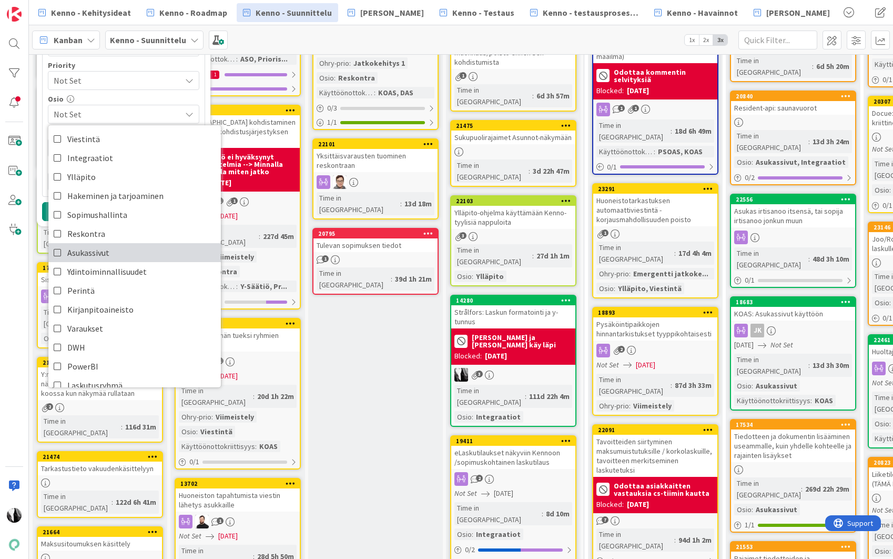
click at [97, 252] on span "Asukassivut" at bounding box center [88, 253] width 42 height 16
type textarea "x"
click at [203, 113] on div "Testaustiimi kurkkaa Ohry-prio Not Set Size Not Set Priority Not Set Osio Asuka…" at bounding box center [124, 79] width 162 height 236
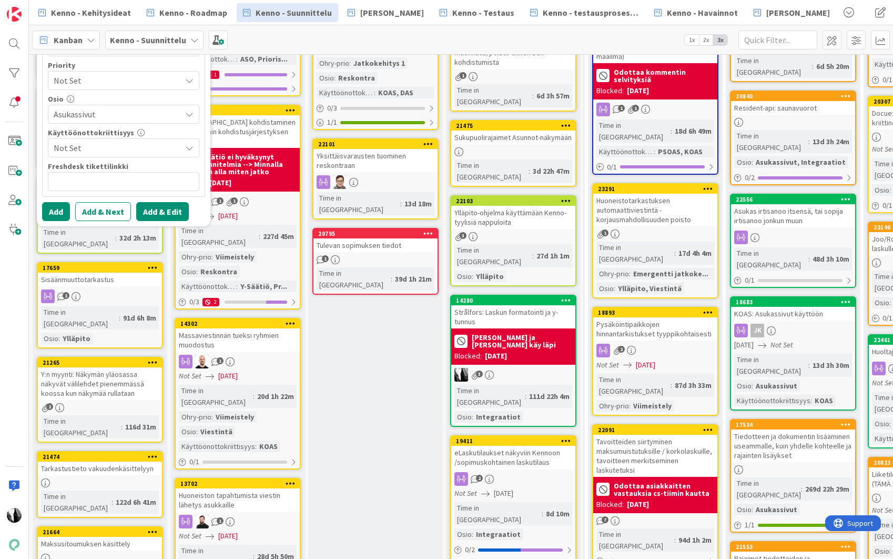
click at [163, 209] on button "Add & Edit" at bounding box center [162, 211] width 53 height 19
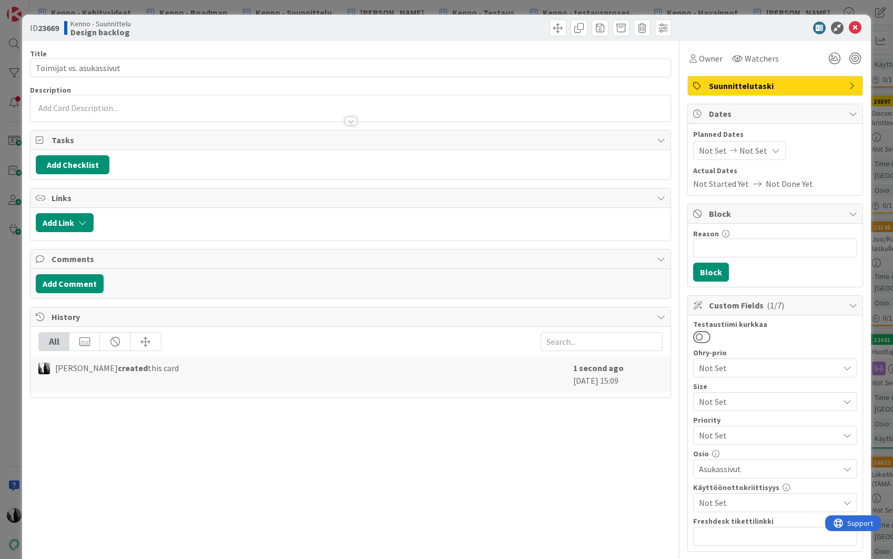
click at [154, 107] on div at bounding box center [351, 108] width 640 height 26
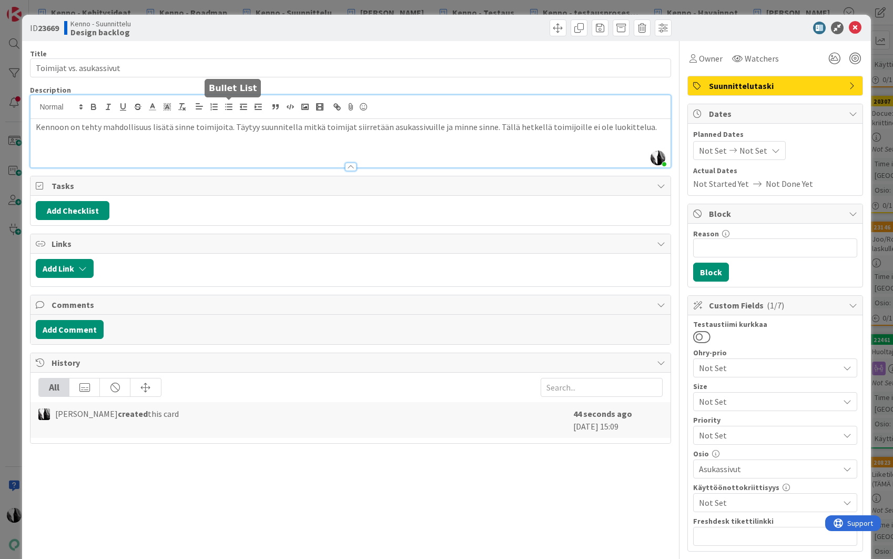
click at [228, 107] on icon "button" at bounding box center [228, 106] width 9 height 9
click at [61, 151] on span "nettioperaattorin voi päätellä siitä "Tuotettava internet-yhteys" -kentästä" at bounding box center [197, 150] width 273 height 11
click at [337, 148] on li "Päätellään nettioperaattori "Tuotettava internet-yhteys" -kentästä" at bounding box center [356, 151] width 616 height 12
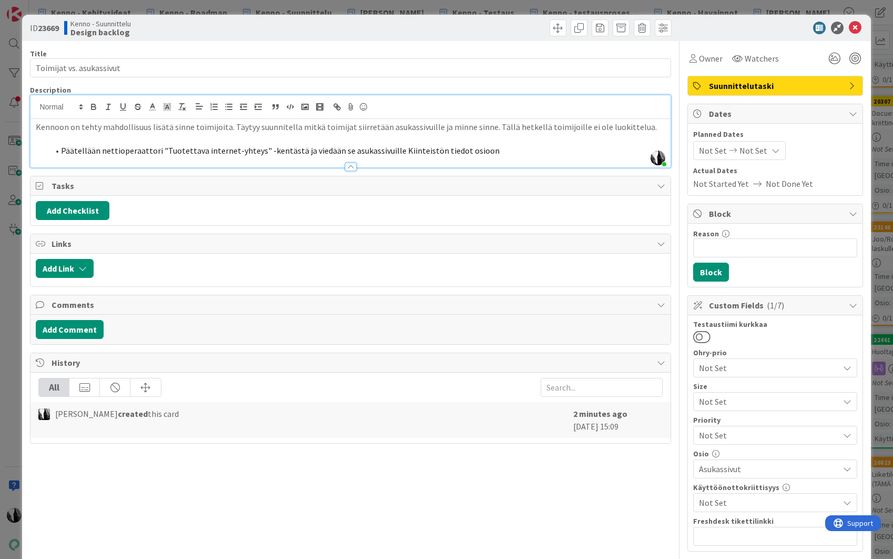
drag, startPoint x: 58, startPoint y: 150, endPoint x: 549, endPoint y: 151, distance: 490.7
click at [549, 151] on li "Päätellään nettioperaattori "Tuotettava internet-yhteys" -kentästä ja viedään s…" at bounding box center [356, 151] width 616 height 12
click at [179, 108] on icon "button" at bounding box center [181, 106] width 9 height 9
click at [228, 107] on icon "button" at bounding box center [228, 106] width 9 height 9
click at [503, 151] on li "Päätellään nettioperaattori "Tuotettava internet-yhteys" -kentästä ja viedään s…" at bounding box center [356, 151] width 616 height 12
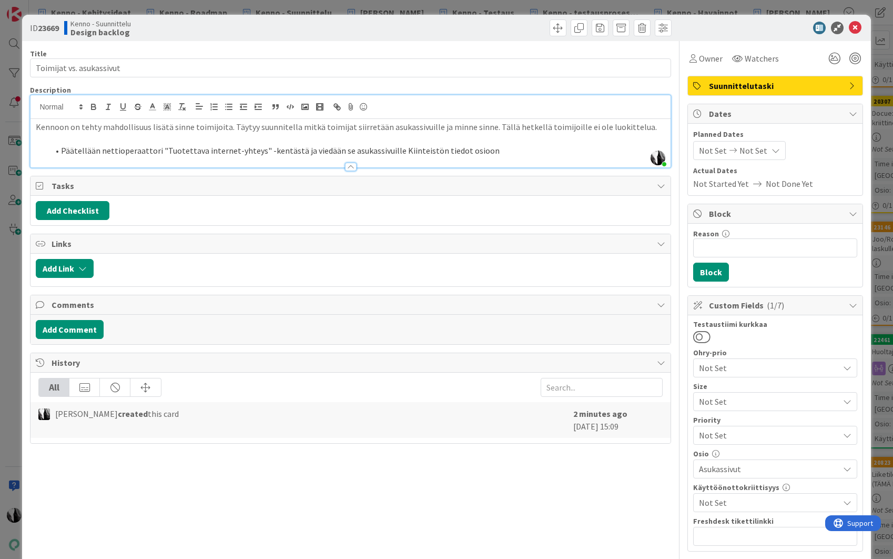
click at [527, 152] on li "Päätellään nettioperaattori "Tuotettava internet-yhteys" -kentästä ja viedään s…" at bounding box center [356, 151] width 616 height 12
click at [530, 150] on li "Päätellään nettioperaattori "Tuotettava internet-yhteys" -kentästä ja viedään s…" at bounding box center [356, 151] width 616 height 12
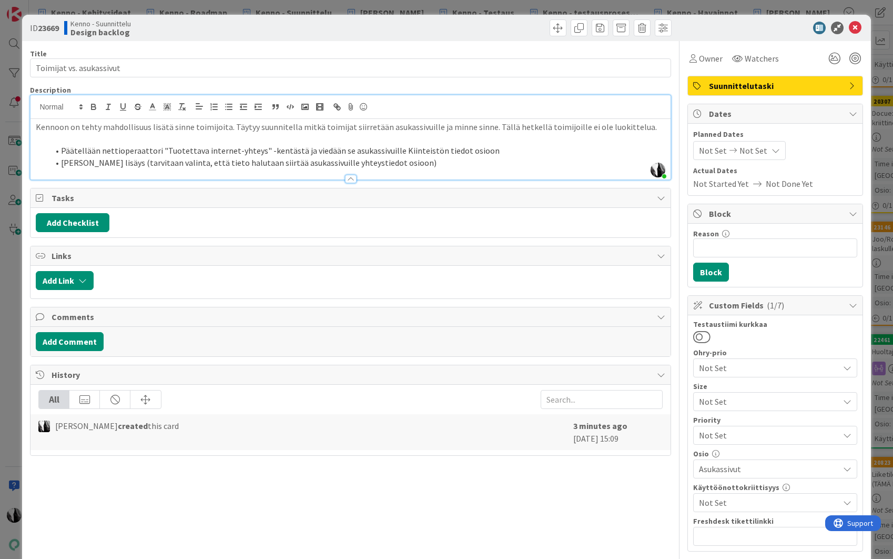
drag, startPoint x: 114, startPoint y: 163, endPoint x: 185, endPoint y: 166, distance: 71.1
click at [114, 163] on li "Toimijan lisäys (tarvitaan valinta, että tieto halutaan siirtää asukassivuille …" at bounding box center [356, 163] width 616 height 12
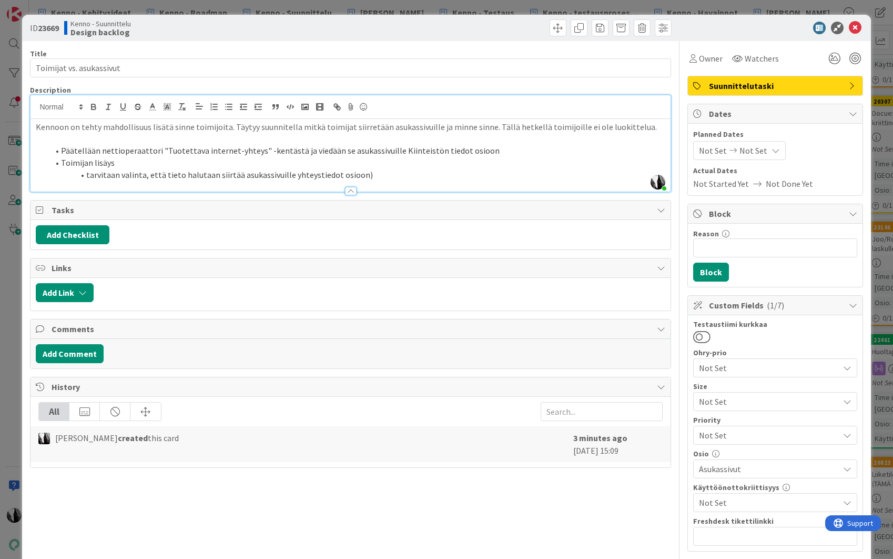
click at [372, 174] on li "tarvitaan valinta, että tieto halutaan siirtää asukassivuille yhteystiedot osio…" at bounding box center [356, 175] width 616 height 12
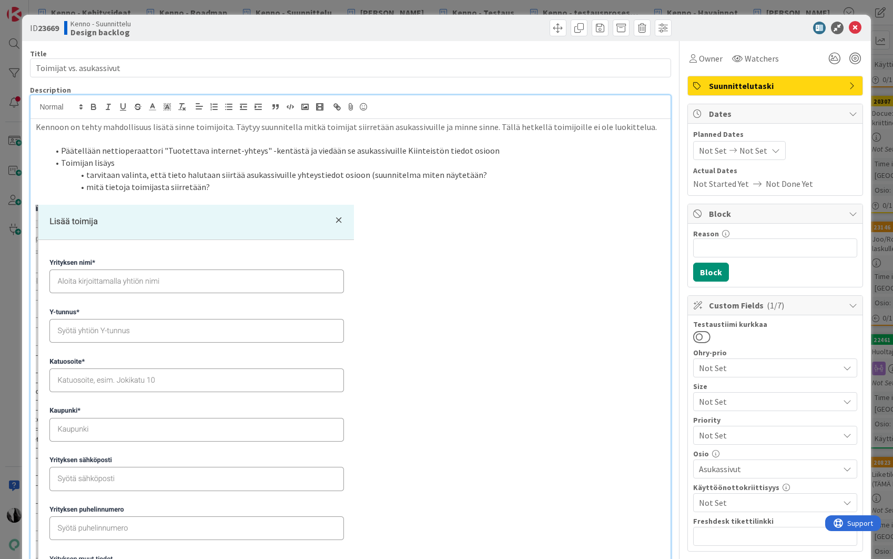
click at [216, 186] on li "mitä tietoja toimijasta siirretään?" at bounding box center [356, 187] width 616 height 12
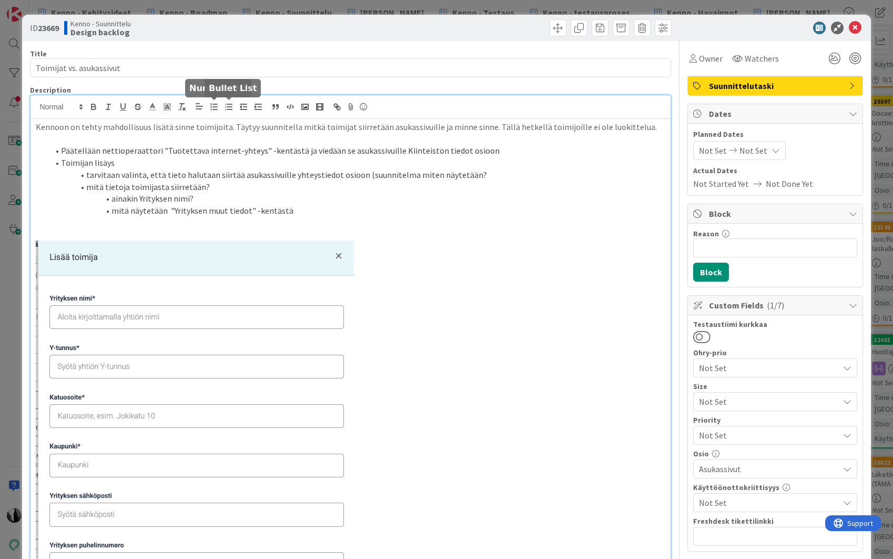
click at [227, 107] on line "button" at bounding box center [229, 107] width 5 height 0
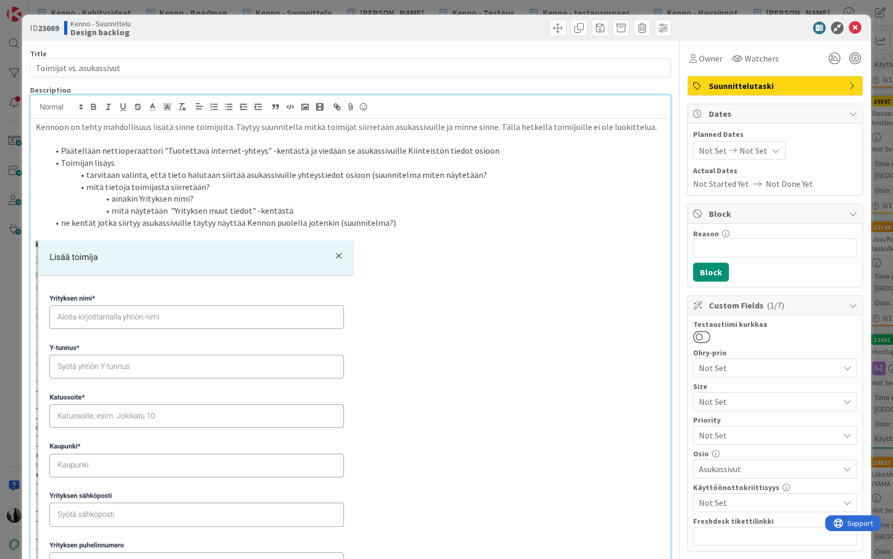
click at [495, 172] on li "tarvitaan valinta, että tieto halutaan siirtää asukassivuille yhteystiedot osio…" at bounding box center [356, 175] width 616 height 12
click at [732, 30] on div at bounding box center [770, 28] width 186 height 13
click at [743, 29] on div at bounding box center [770, 28] width 186 height 13
click at [857, 27] on icon at bounding box center [855, 28] width 13 height 13
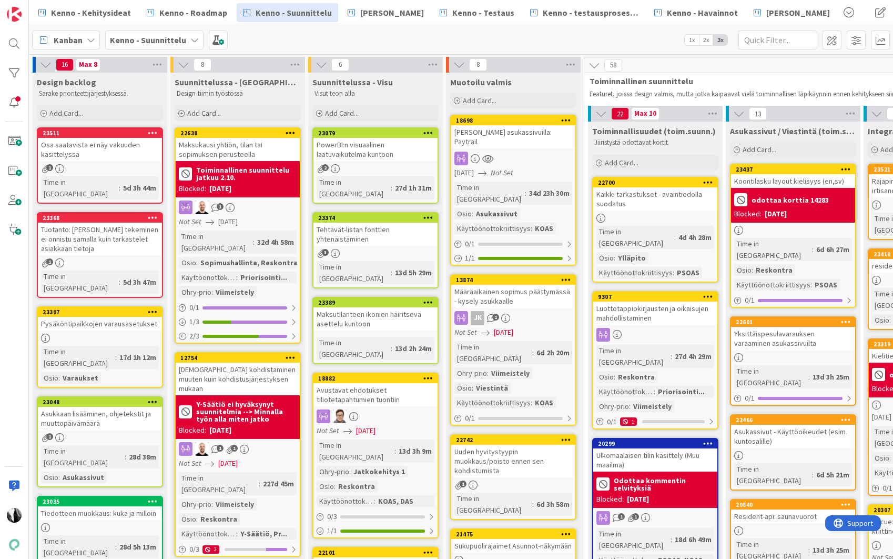
click at [115, 407] on div "Asukkaan lisääminen, ohjetekstit ja muuttopäivämäärä" at bounding box center [100, 418] width 124 height 23
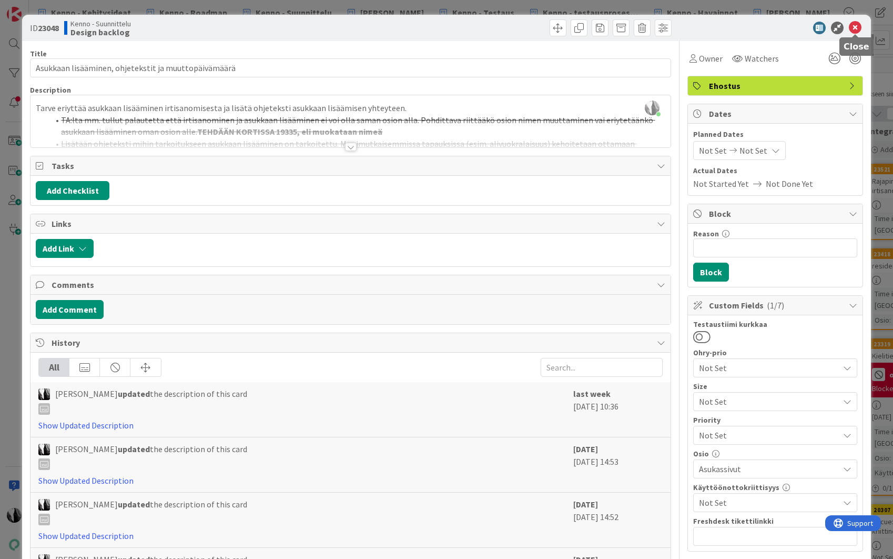
click at [853, 28] on icon at bounding box center [855, 28] width 13 height 13
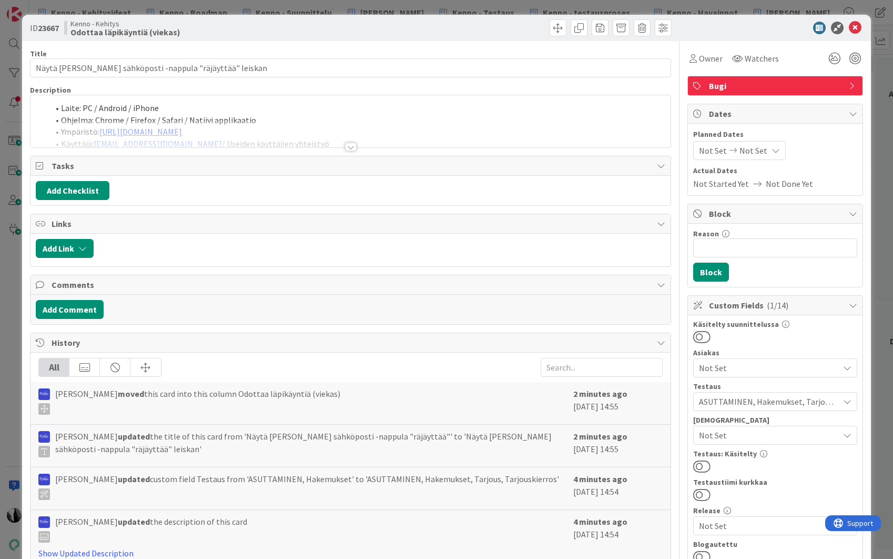
click at [348, 146] on div at bounding box center [351, 147] width 12 height 8
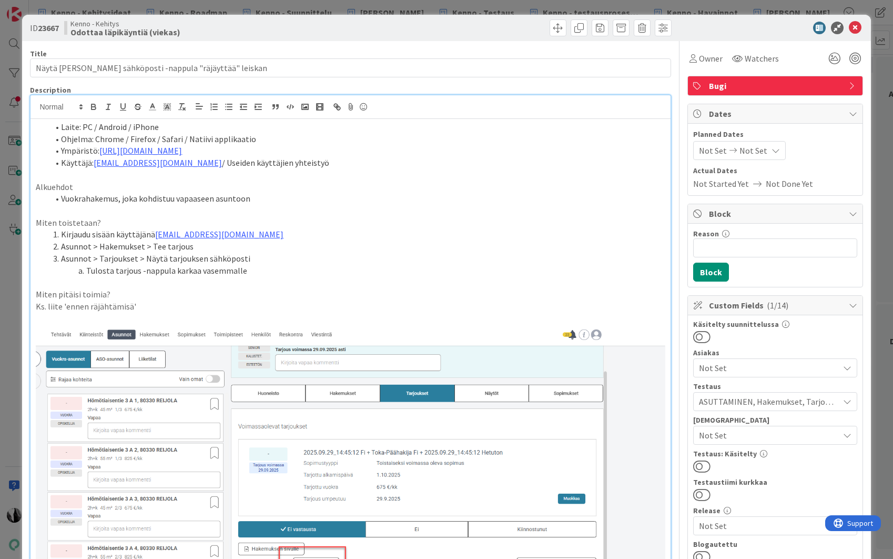
click at [763, 32] on div at bounding box center [770, 28] width 186 height 13
click at [856, 25] on icon at bounding box center [855, 28] width 13 height 13
